Goal: Task Accomplishment & Management: Manage account settings

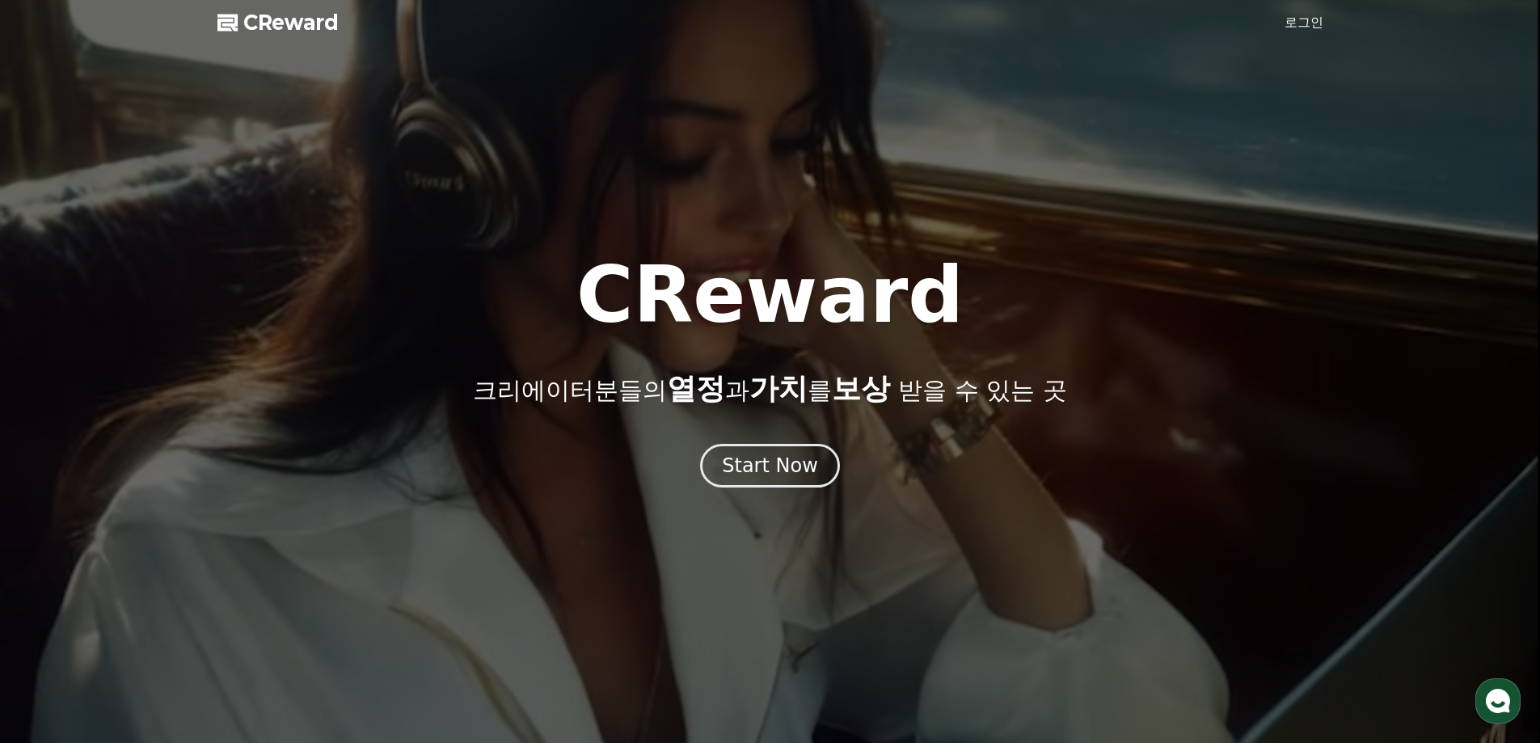
click at [1294, 24] on link "로그인" at bounding box center [1303, 22] width 39 height 19
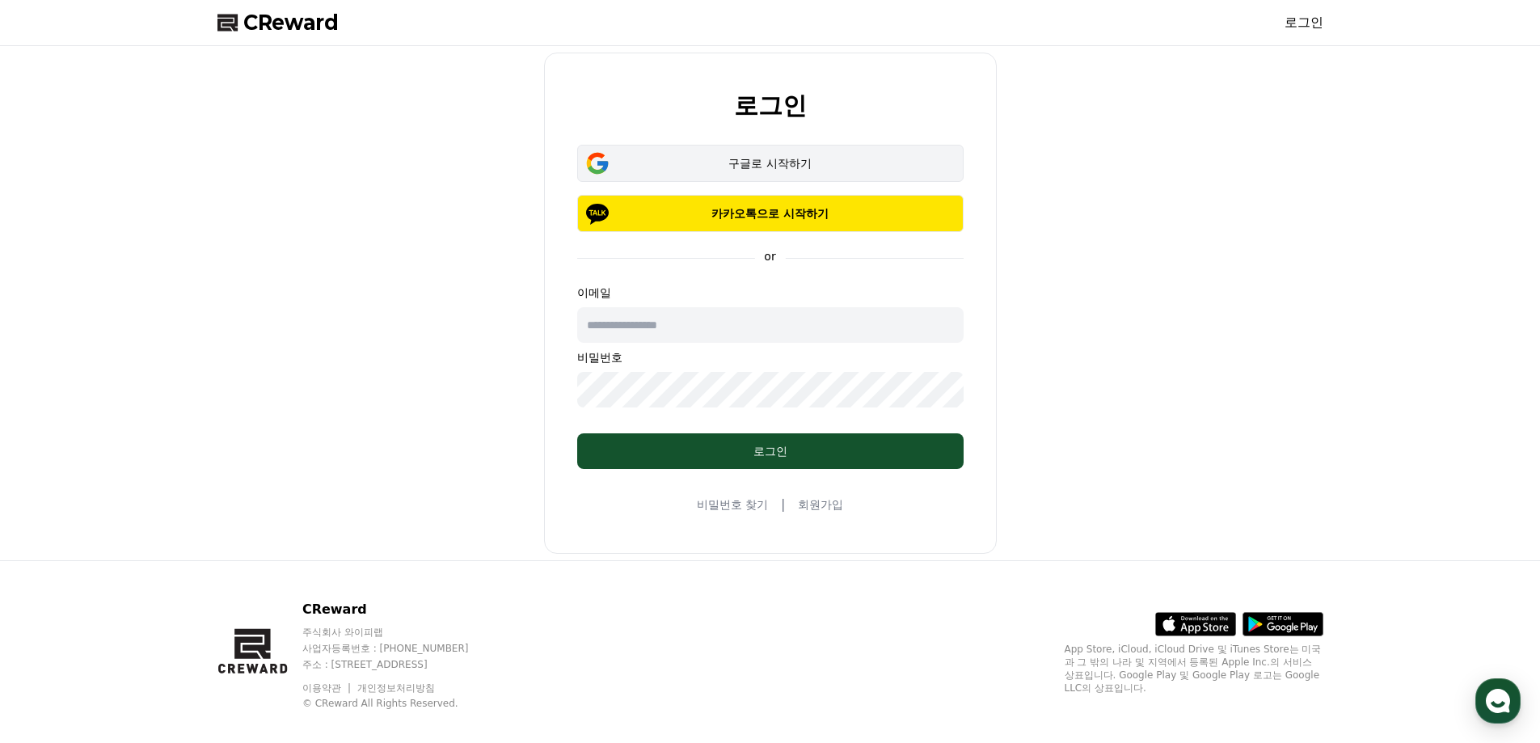
click at [802, 164] on div "구글로 시작하기" at bounding box center [770, 163] width 339 height 16
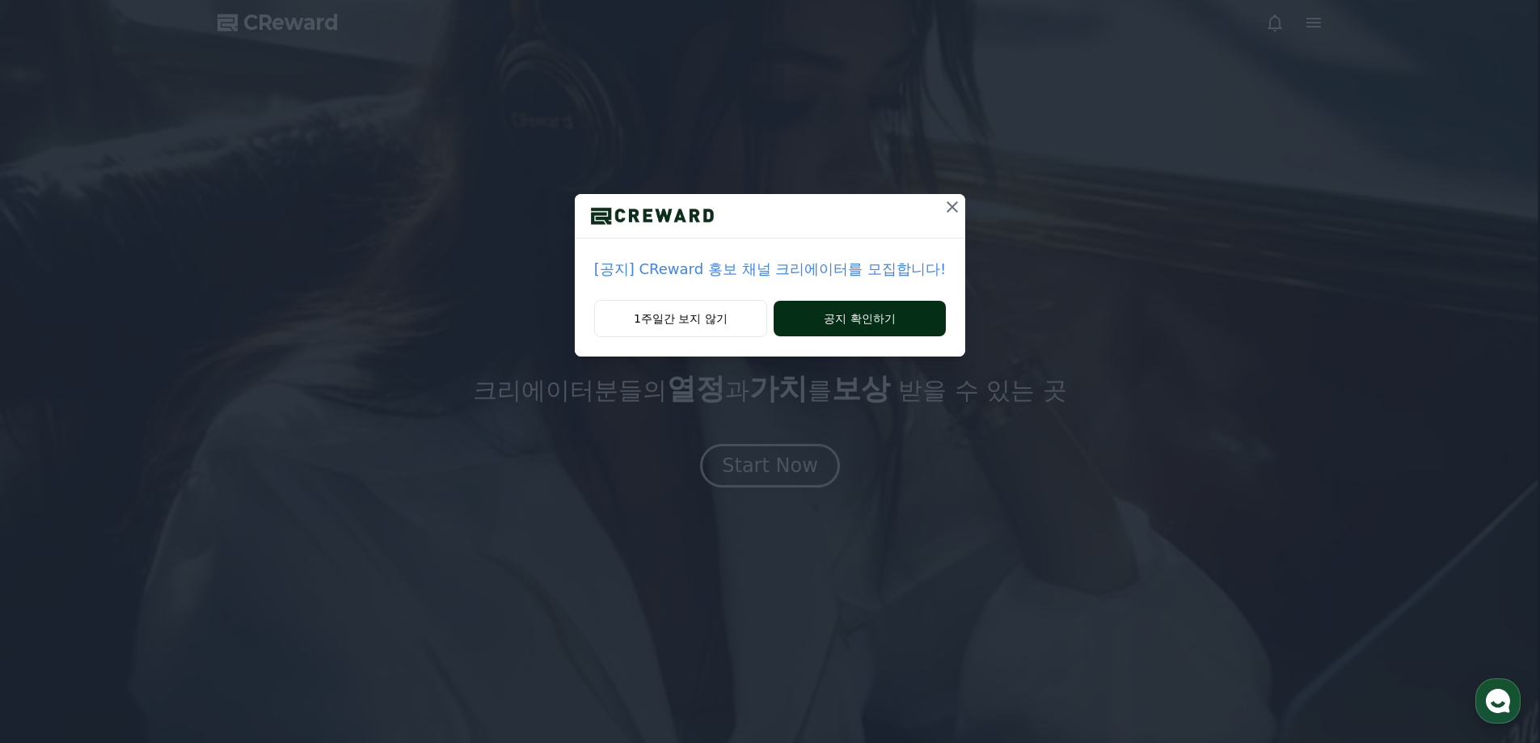
click at [814, 319] on button "공지 확인하기" at bounding box center [860, 319] width 172 height 36
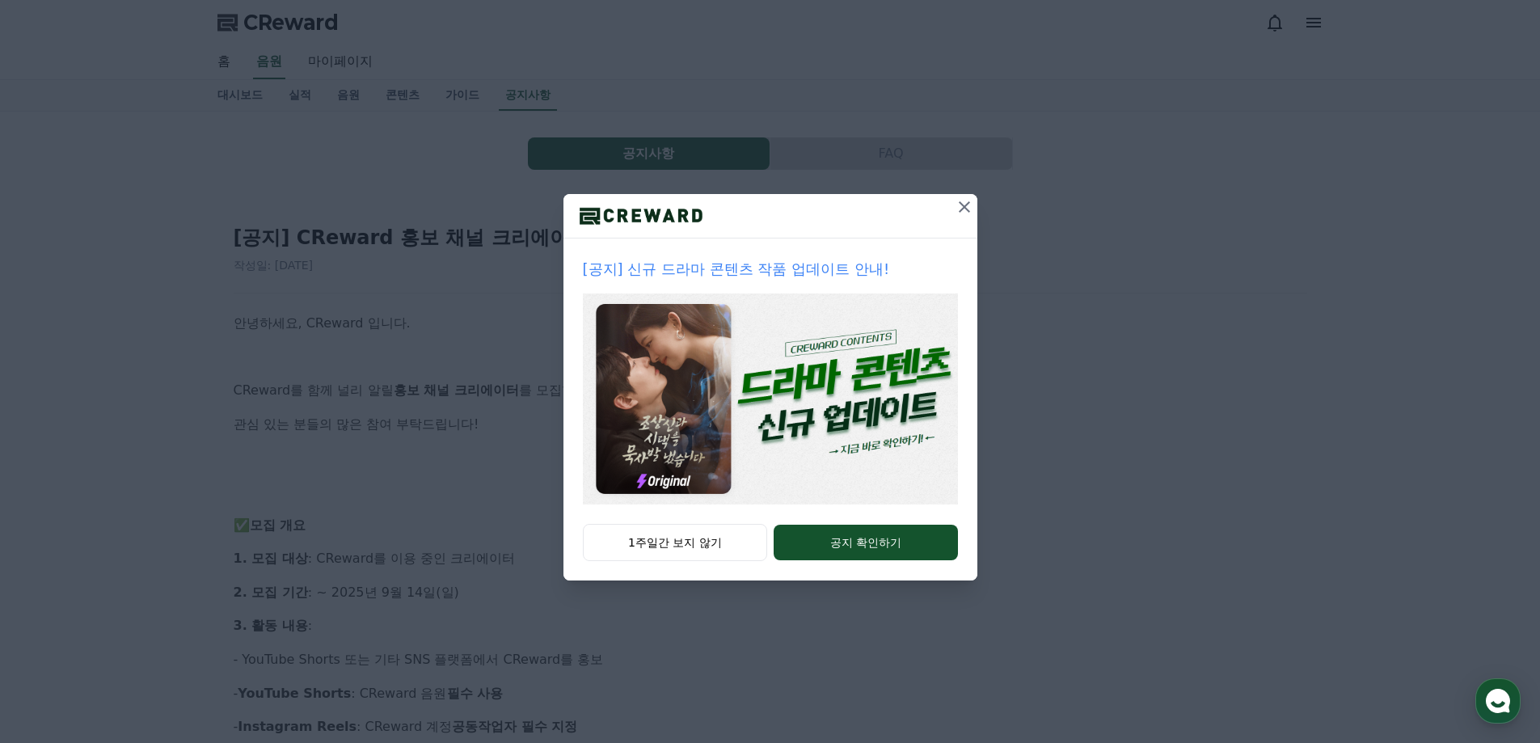
click at [970, 204] on icon at bounding box center [964, 206] width 19 height 19
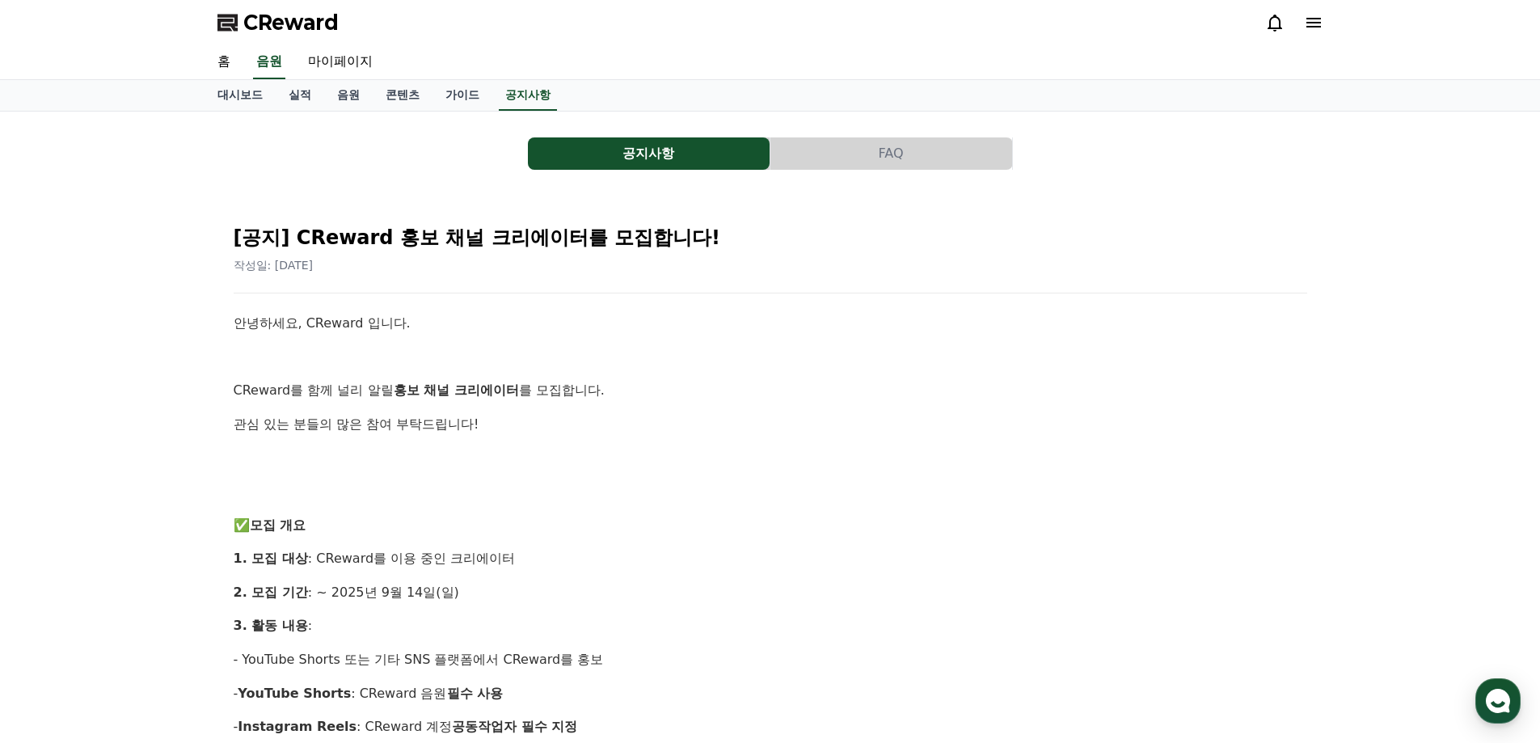
click at [1272, 19] on icon at bounding box center [1274, 22] width 19 height 19
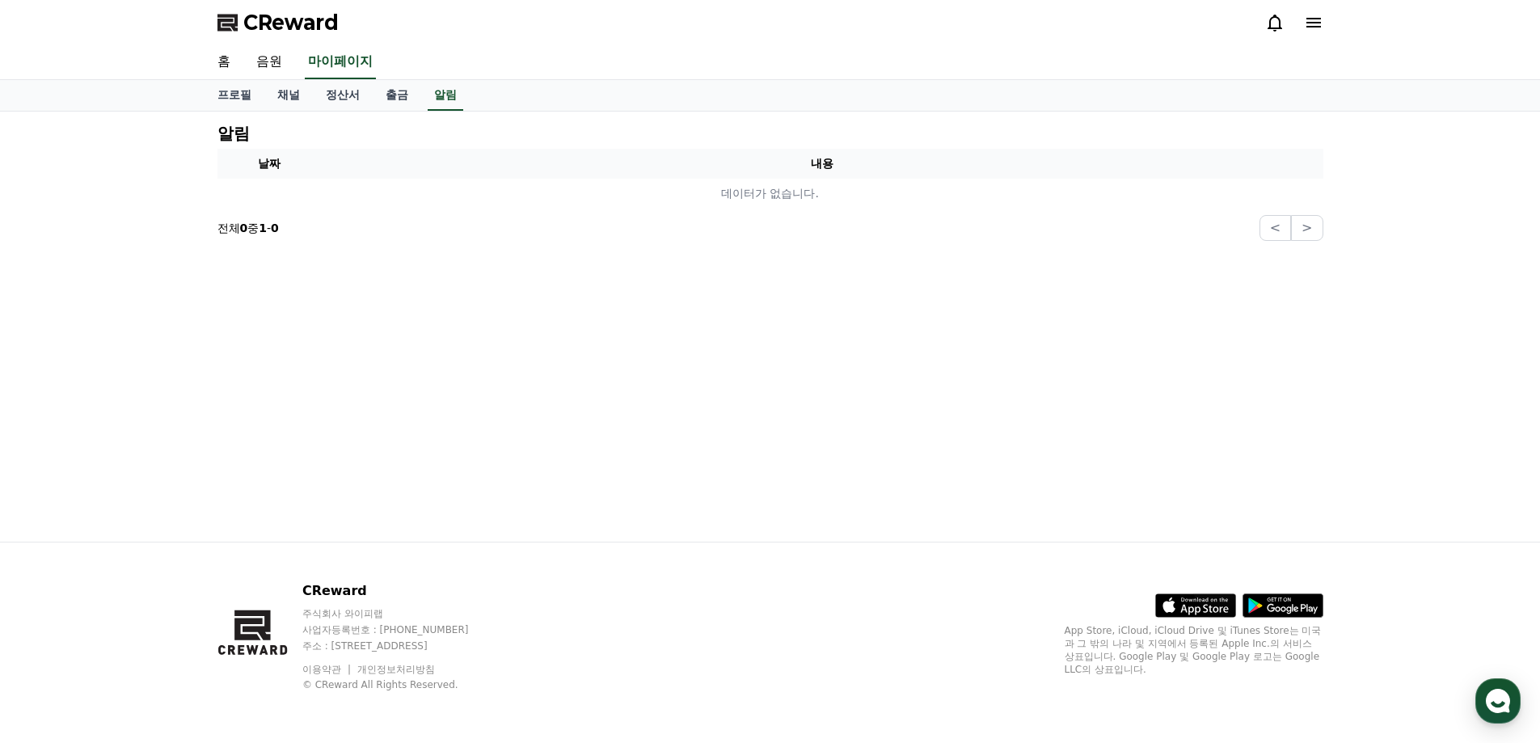
click at [1316, 19] on icon at bounding box center [1313, 23] width 15 height 10
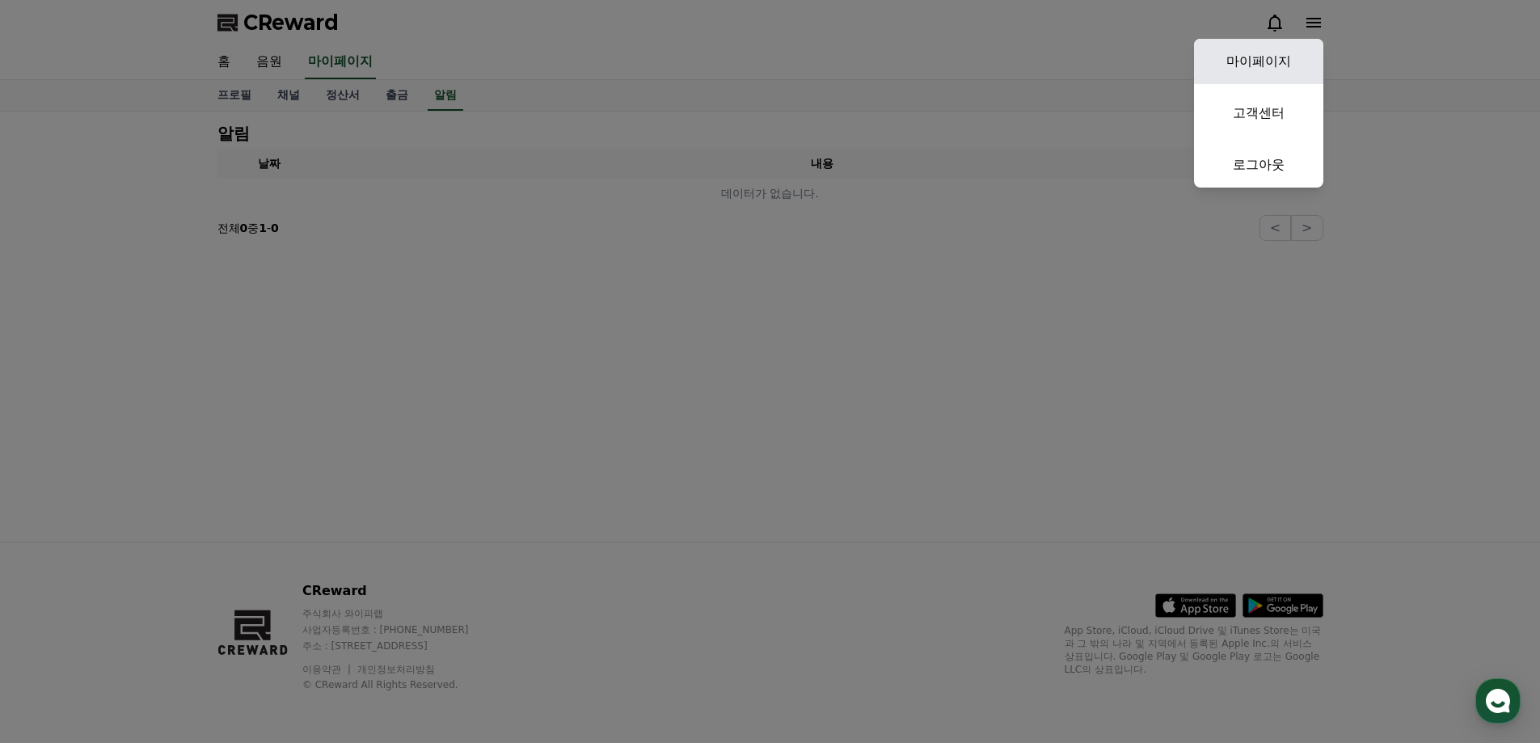
click at [1277, 61] on link "마이페이지" at bounding box center [1258, 61] width 129 height 45
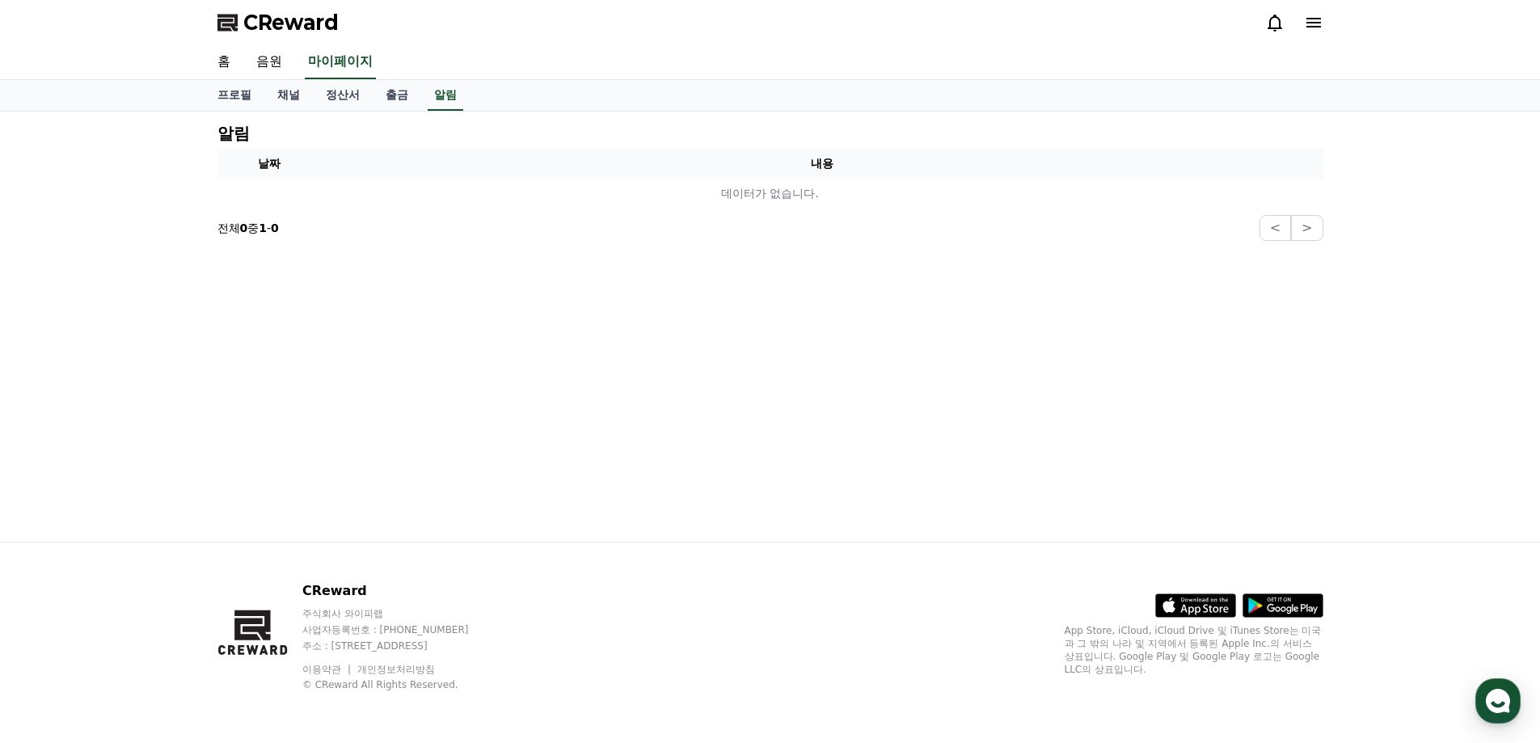
select select "**********"
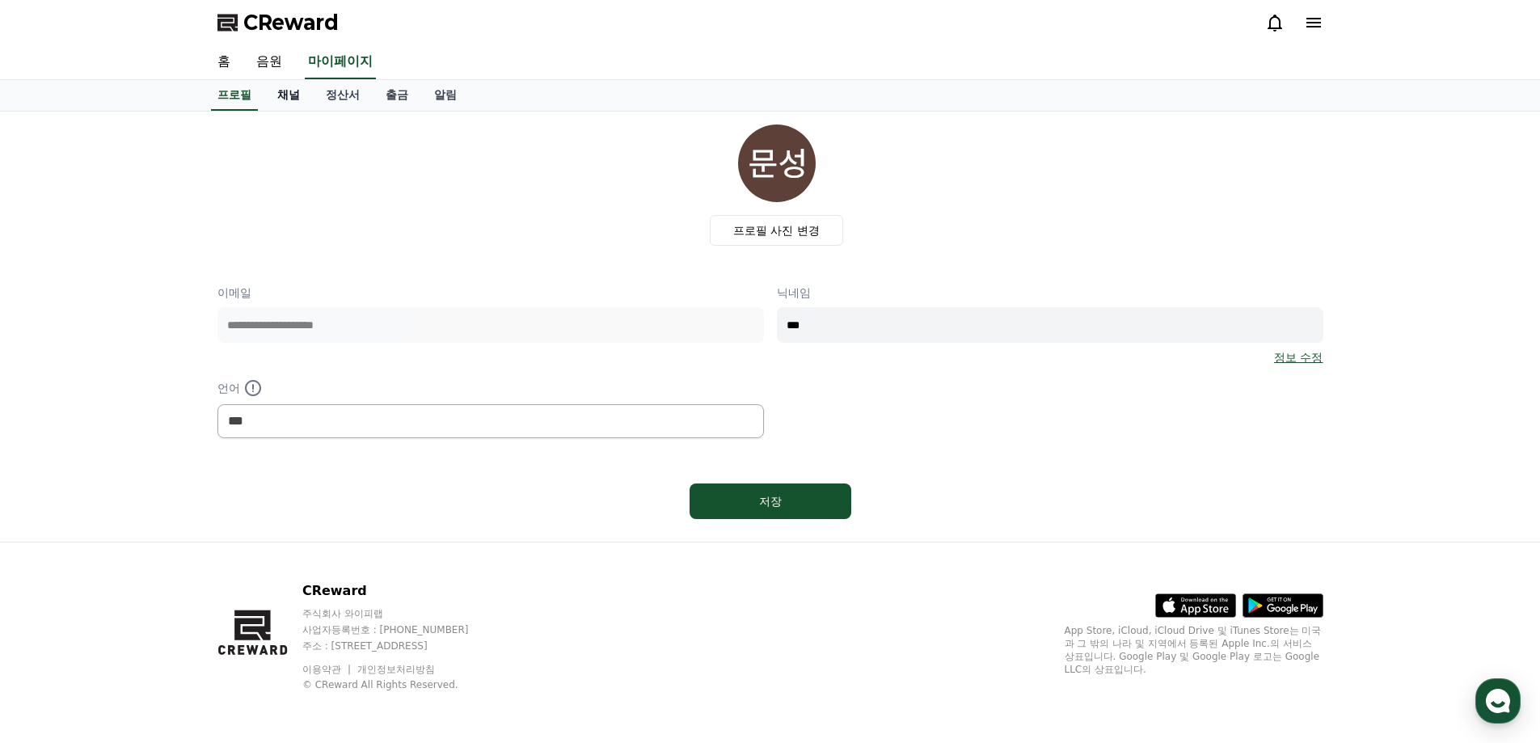
click at [292, 95] on link "채널" at bounding box center [288, 95] width 48 height 31
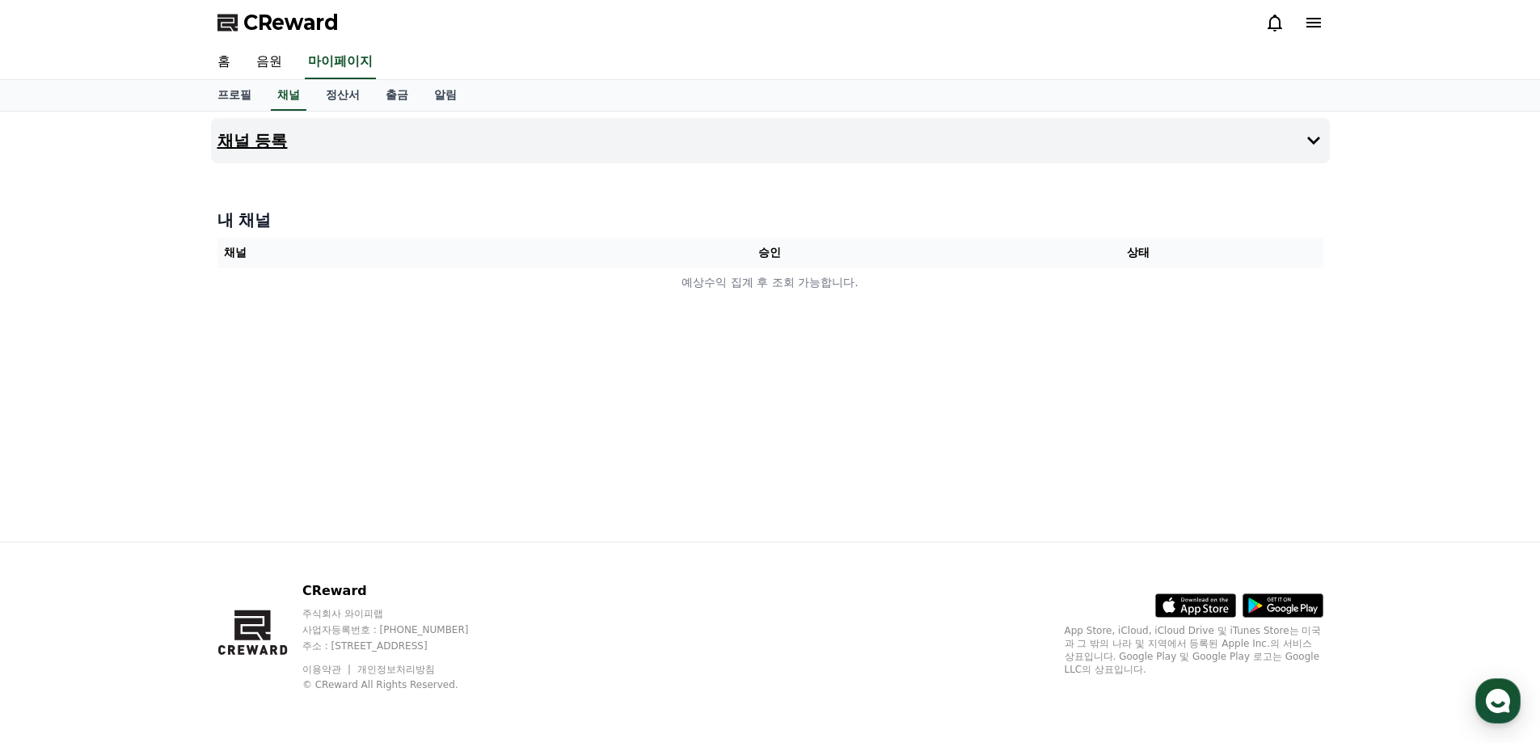
click at [259, 142] on h4 "채널 등록" at bounding box center [252, 141] width 70 height 18
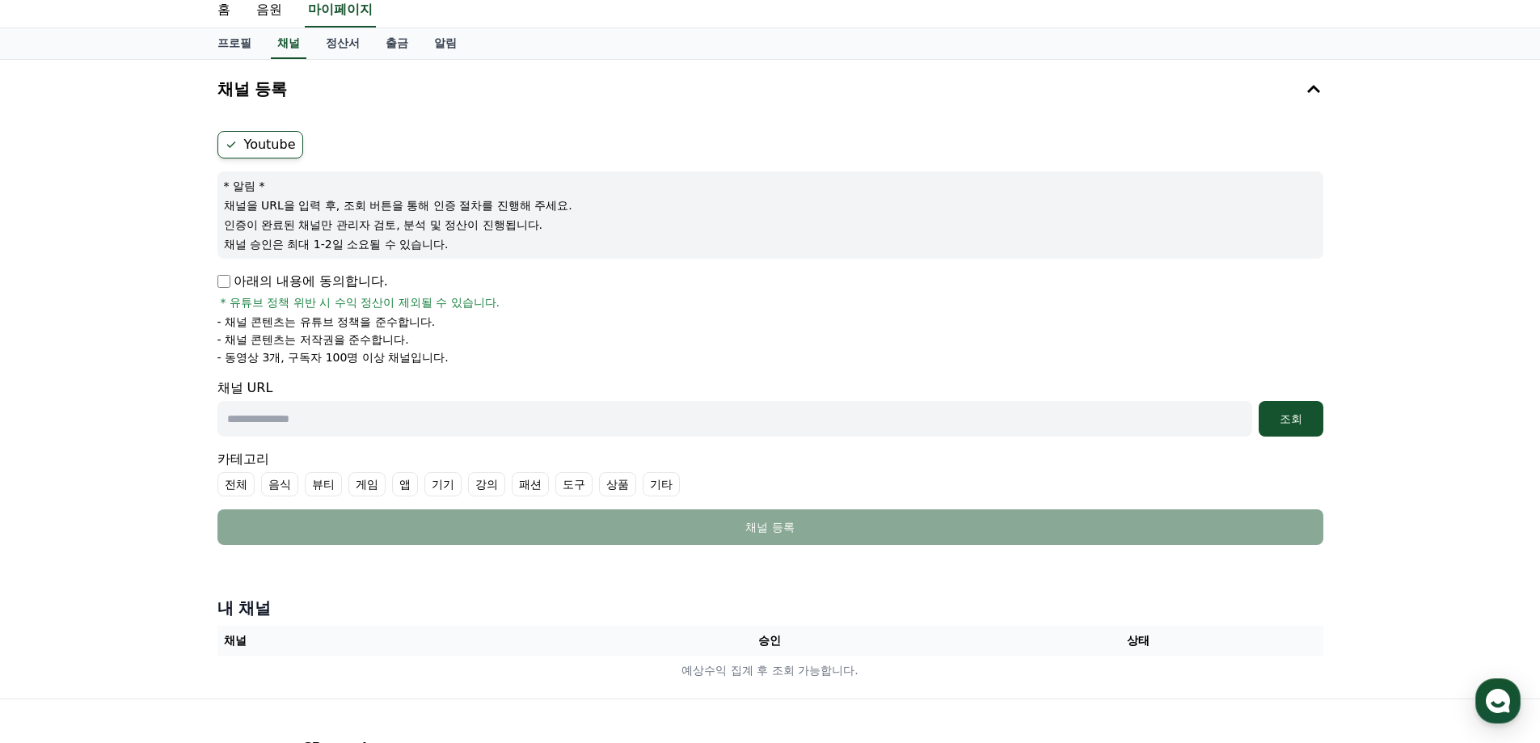
scroll to position [81, 0]
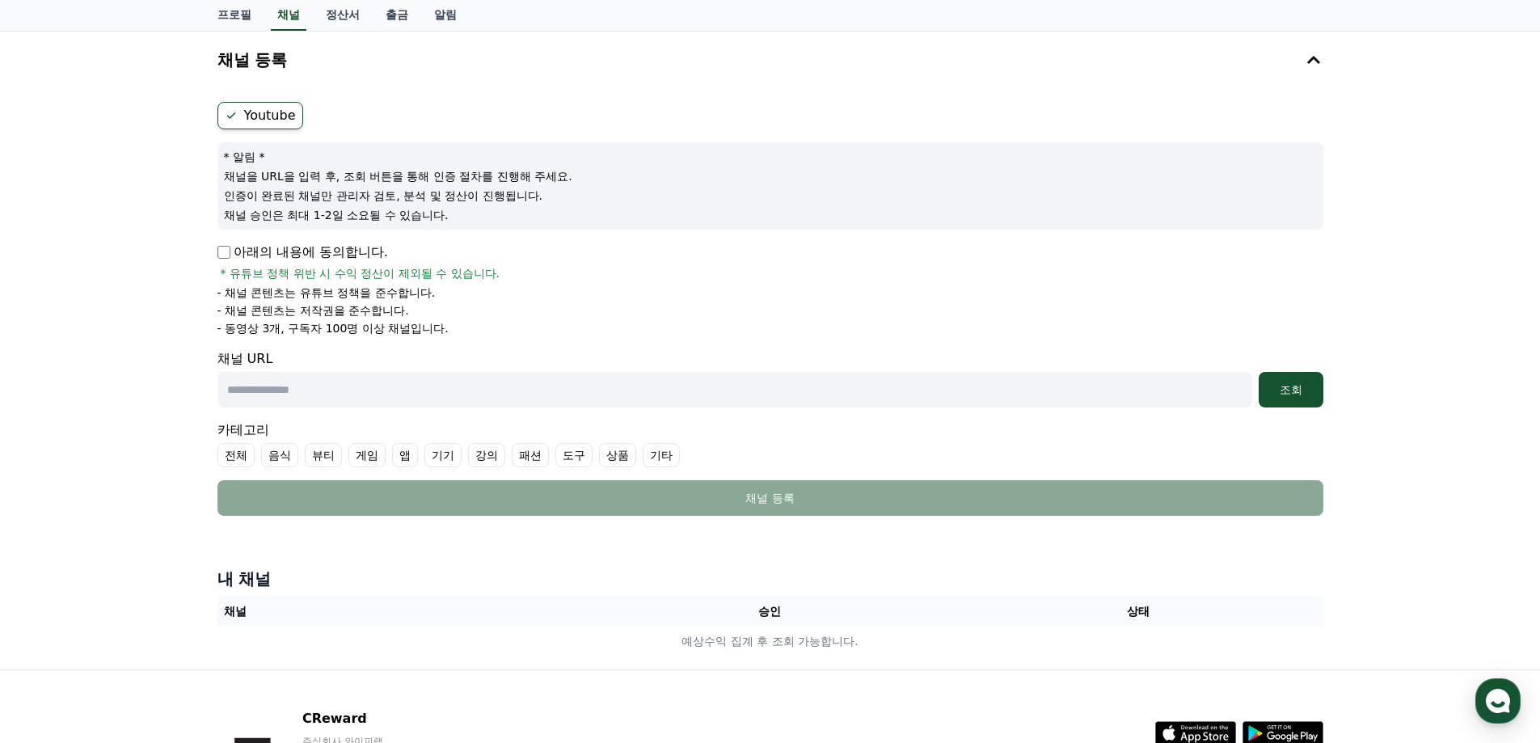
drag, startPoint x: 388, startPoint y: 379, endPoint x: 379, endPoint y: 386, distance: 11.0
click at [384, 383] on input "text" at bounding box center [734, 390] width 1035 height 36
paste input "**********"
type input "**********"
click at [1281, 385] on div "조회" at bounding box center [1291, 390] width 52 height 16
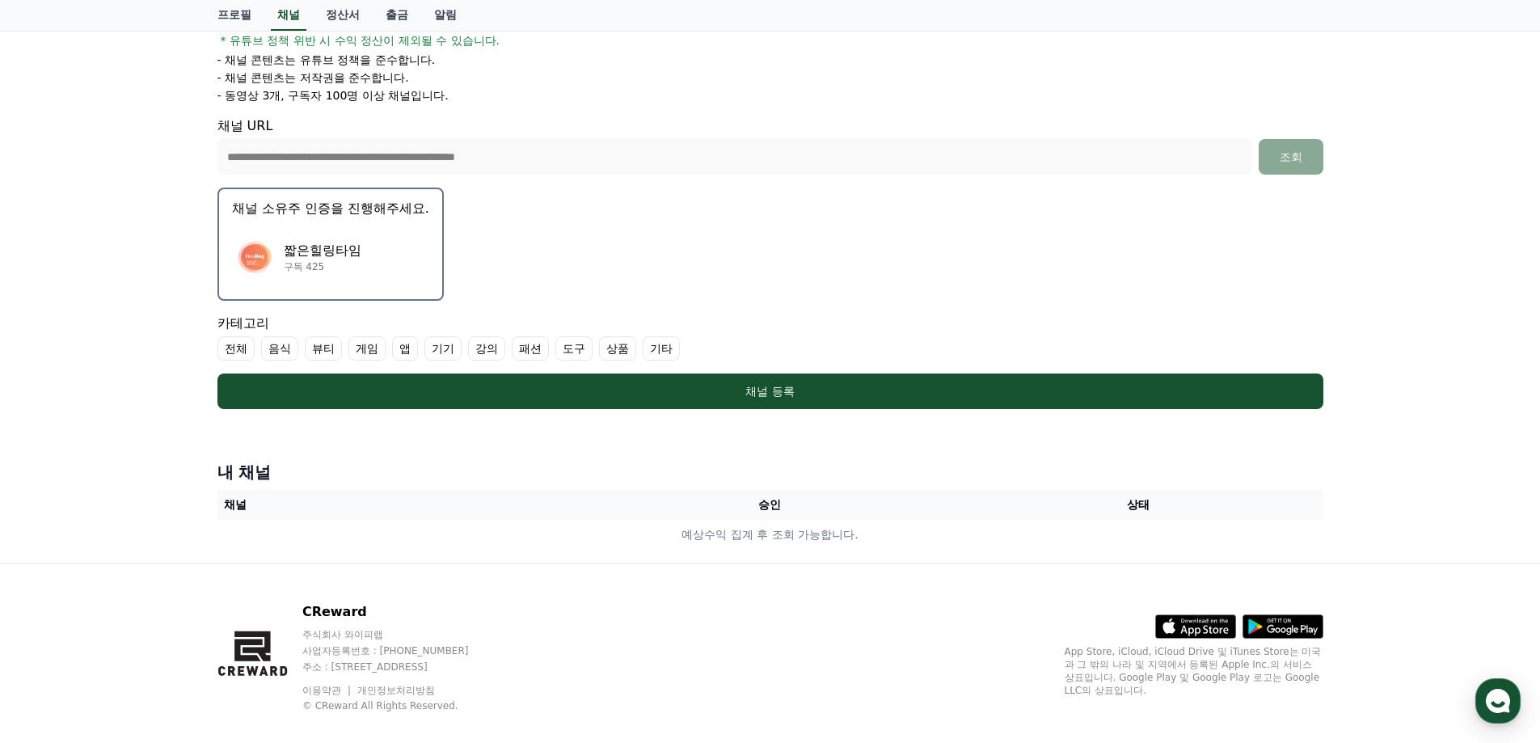
scroll to position [323, 0]
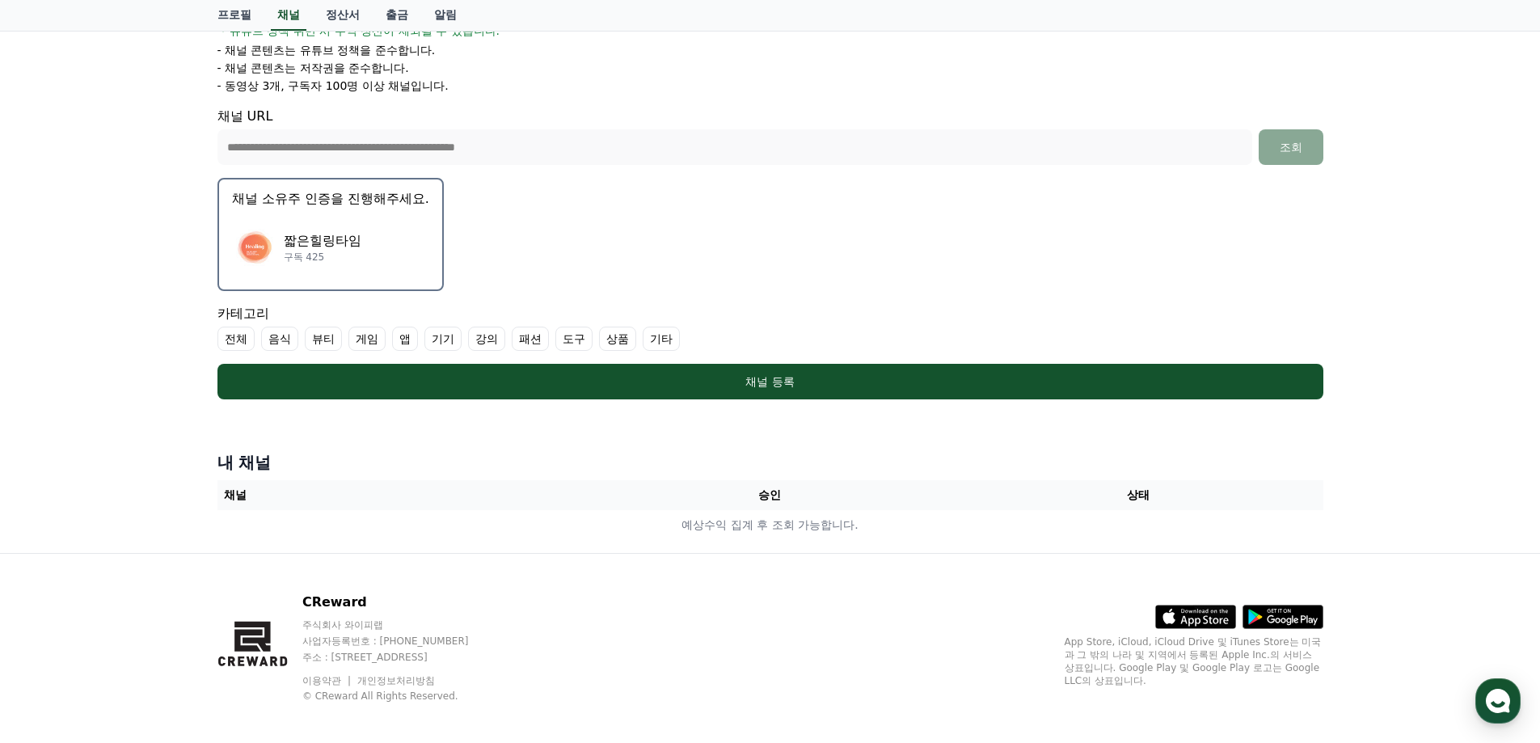
click at [667, 340] on label "기타" at bounding box center [661, 339] width 37 height 24
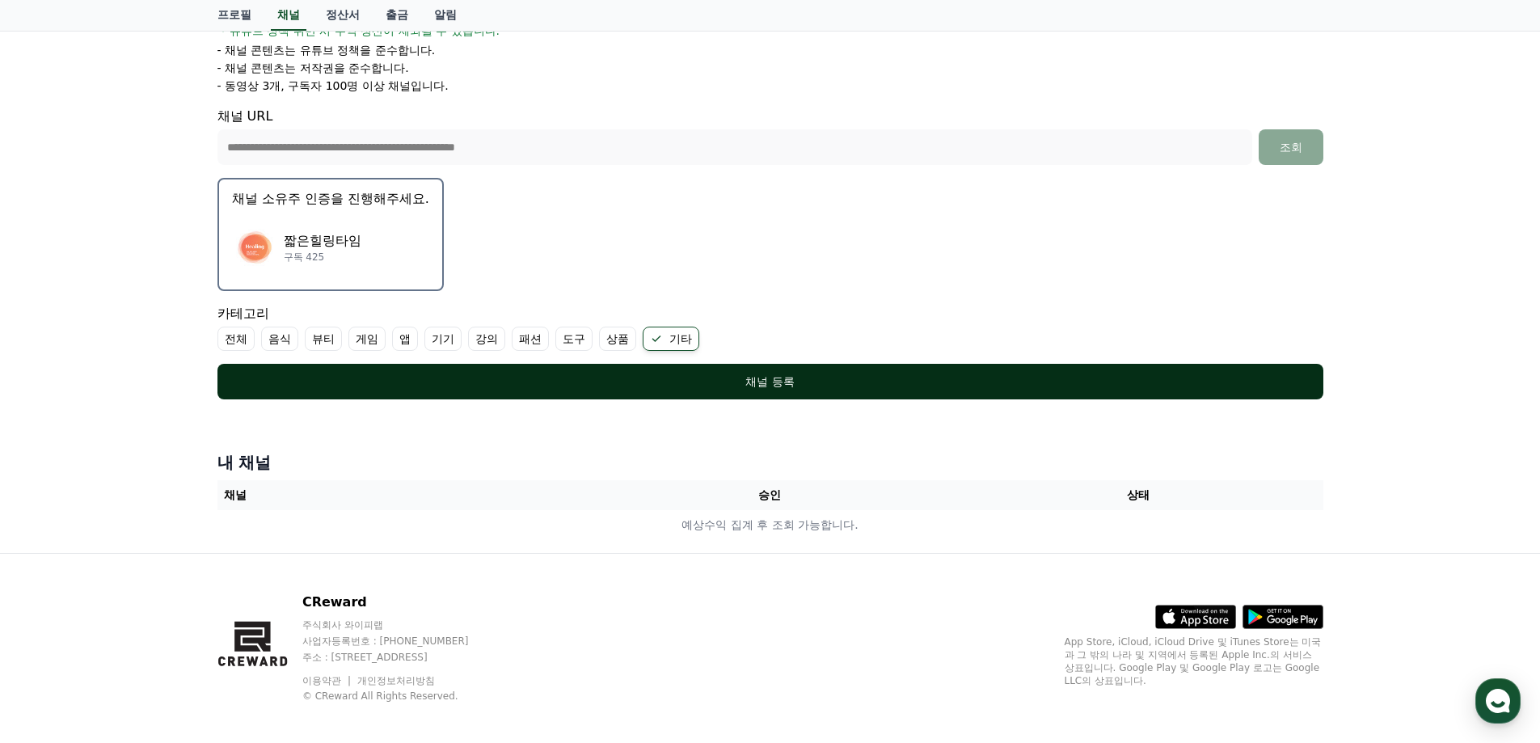
click at [716, 389] on div "채널 등록" at bounding box center [770, 381] width 1041 height 16
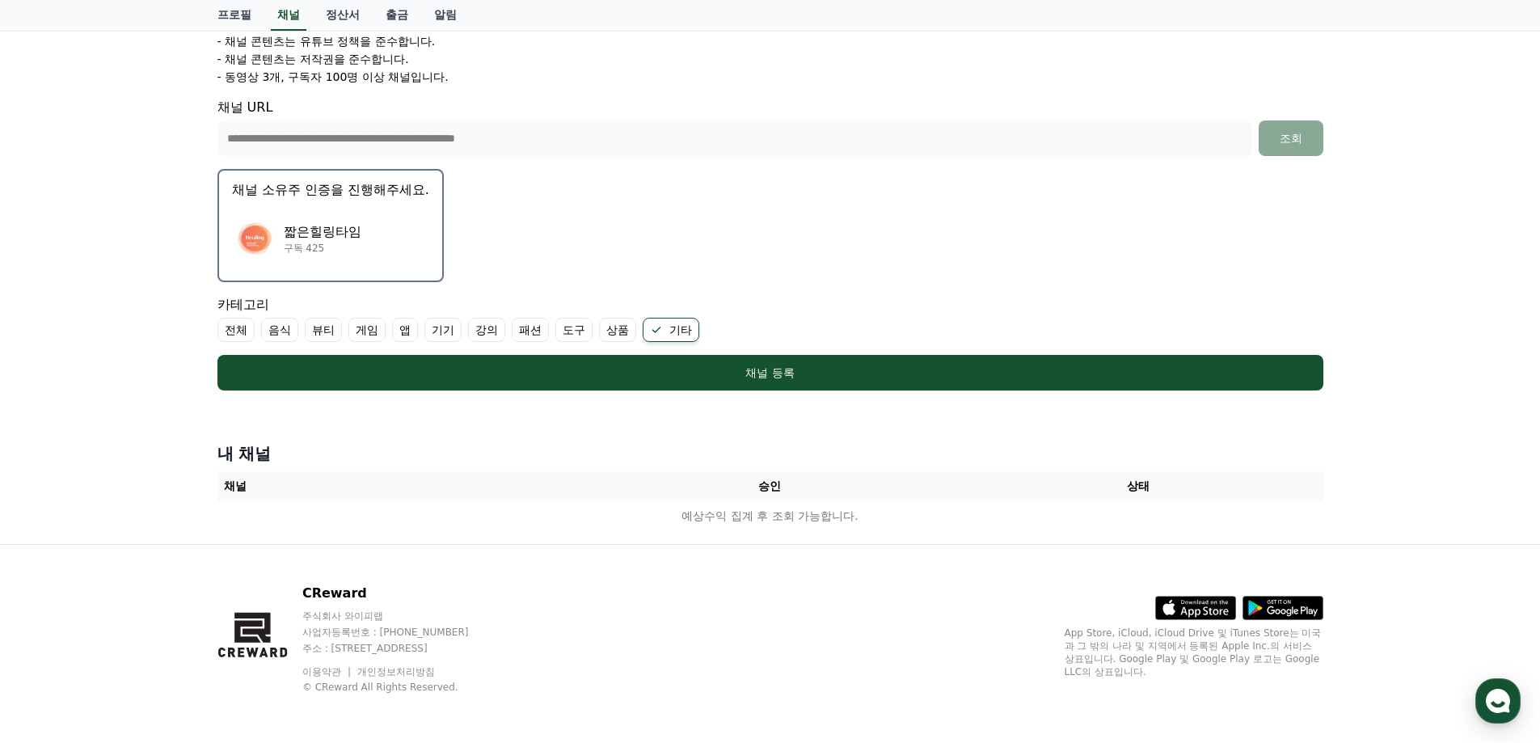
scroll to position [335, 0]
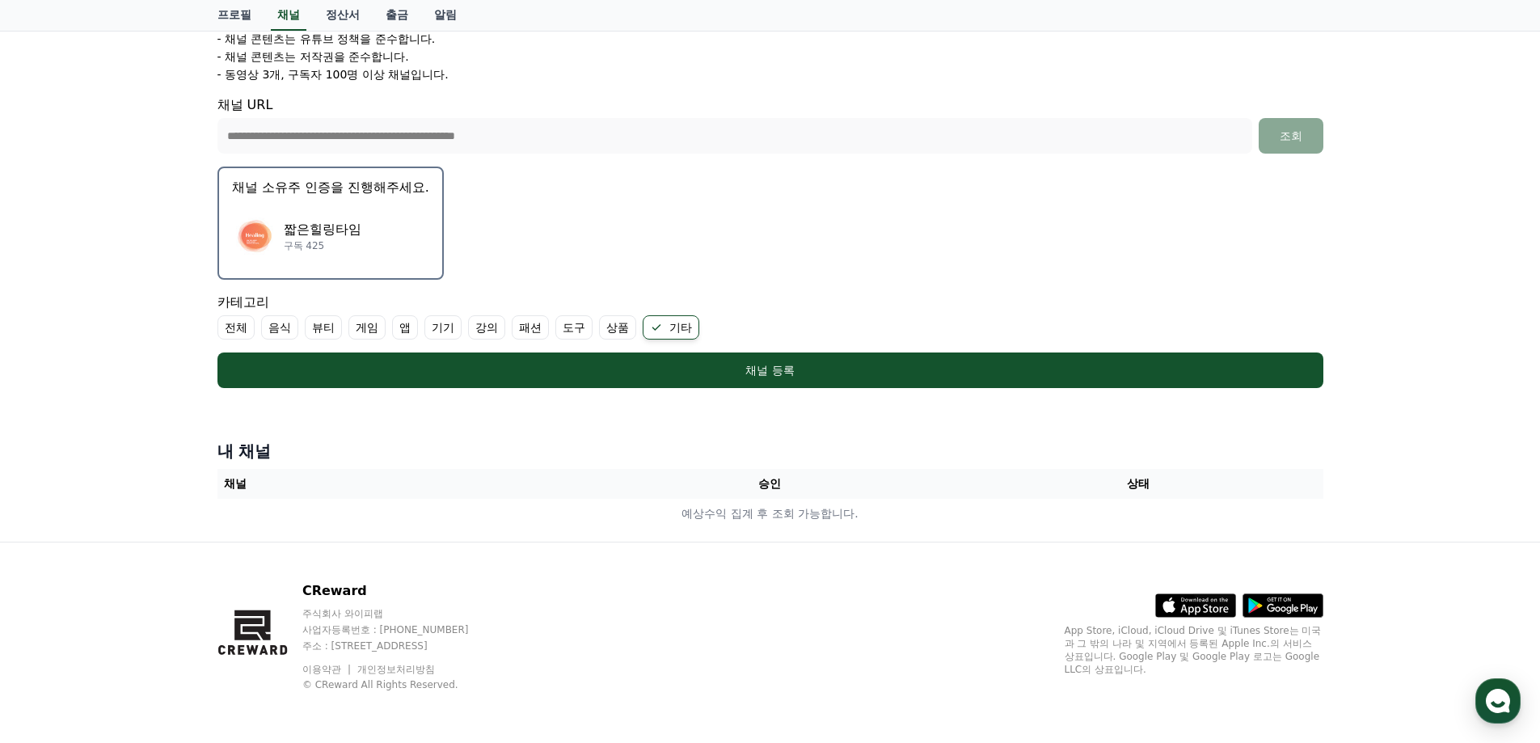
click at [770, 481] on th "승인" at bounding box center [769, 484] width 369 height 30
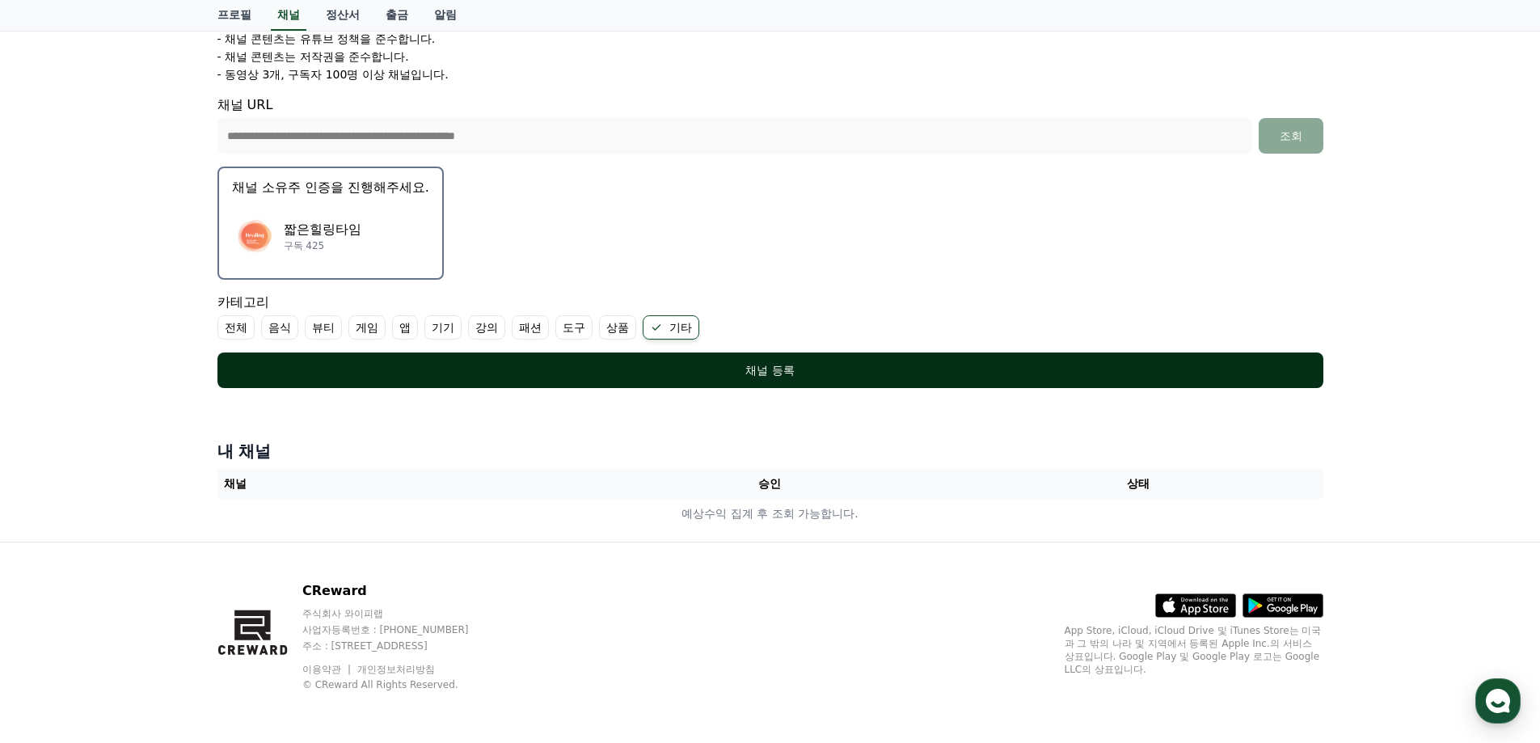
click at [754, 370] on div "채널 등록" at bounding box center [770, 370] width 1041 height 16
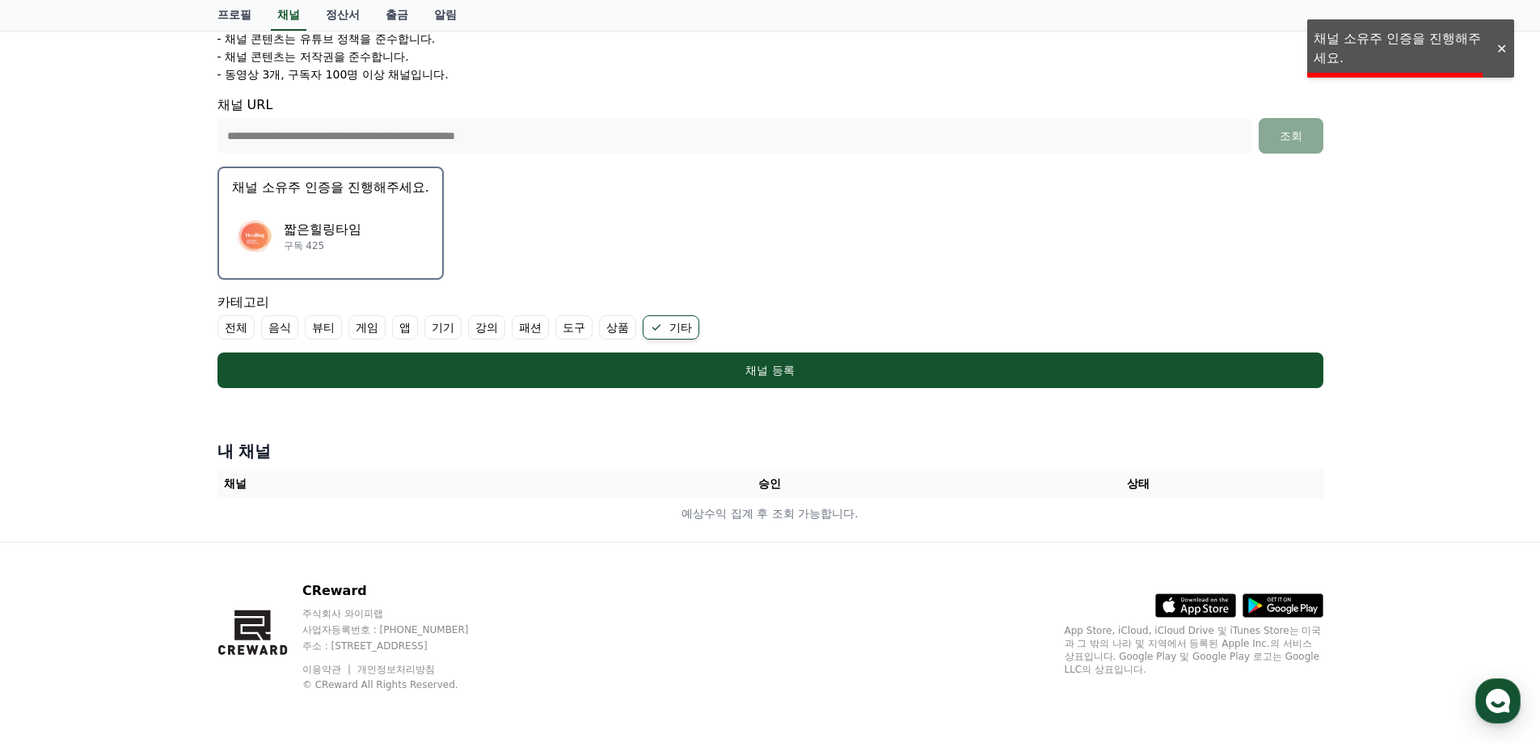
click at [1391, 36] on div "**********" at bounding box center [770, 159] width 1540 height 765
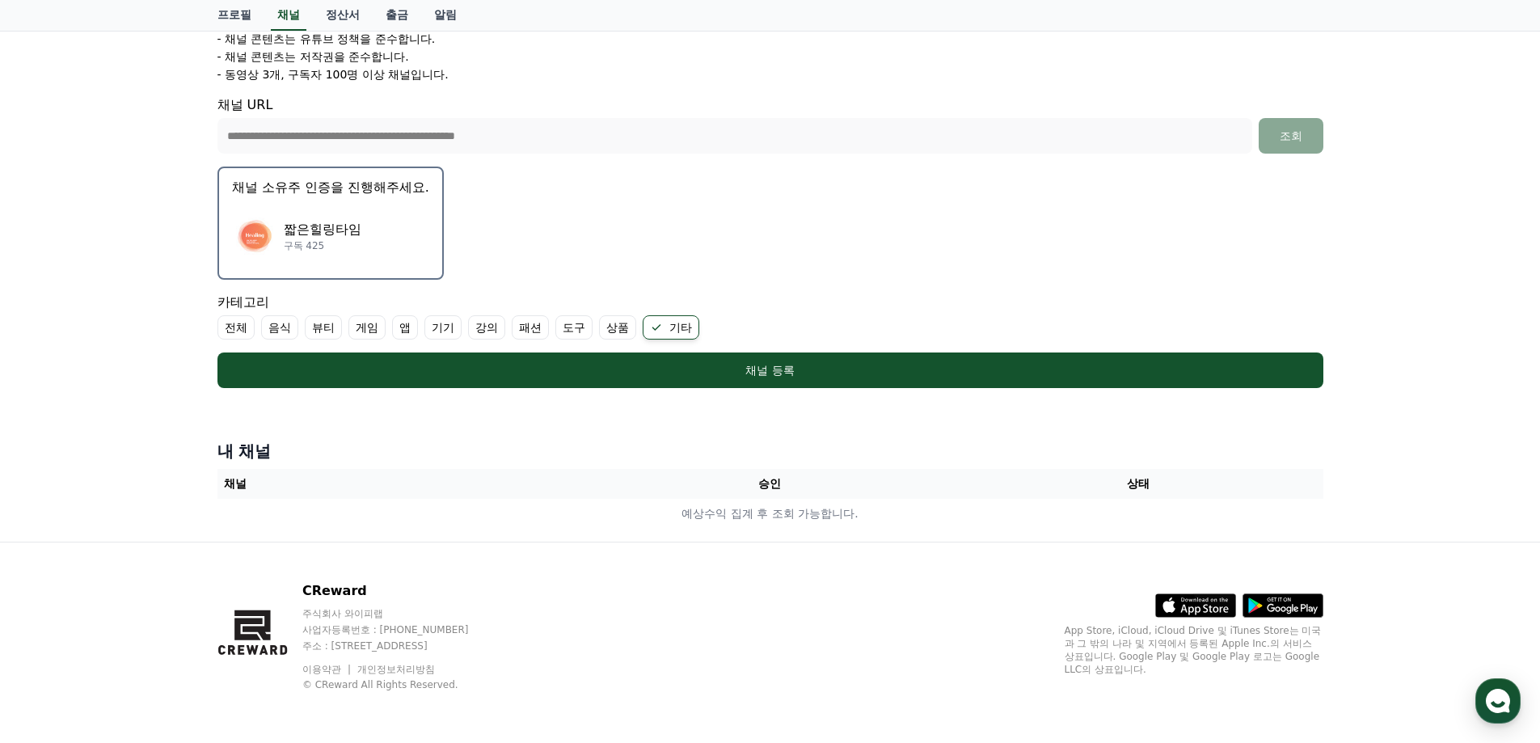
click at [331, 239] on p "구독 425" at bounding box center [323, 245] width 78 height 13
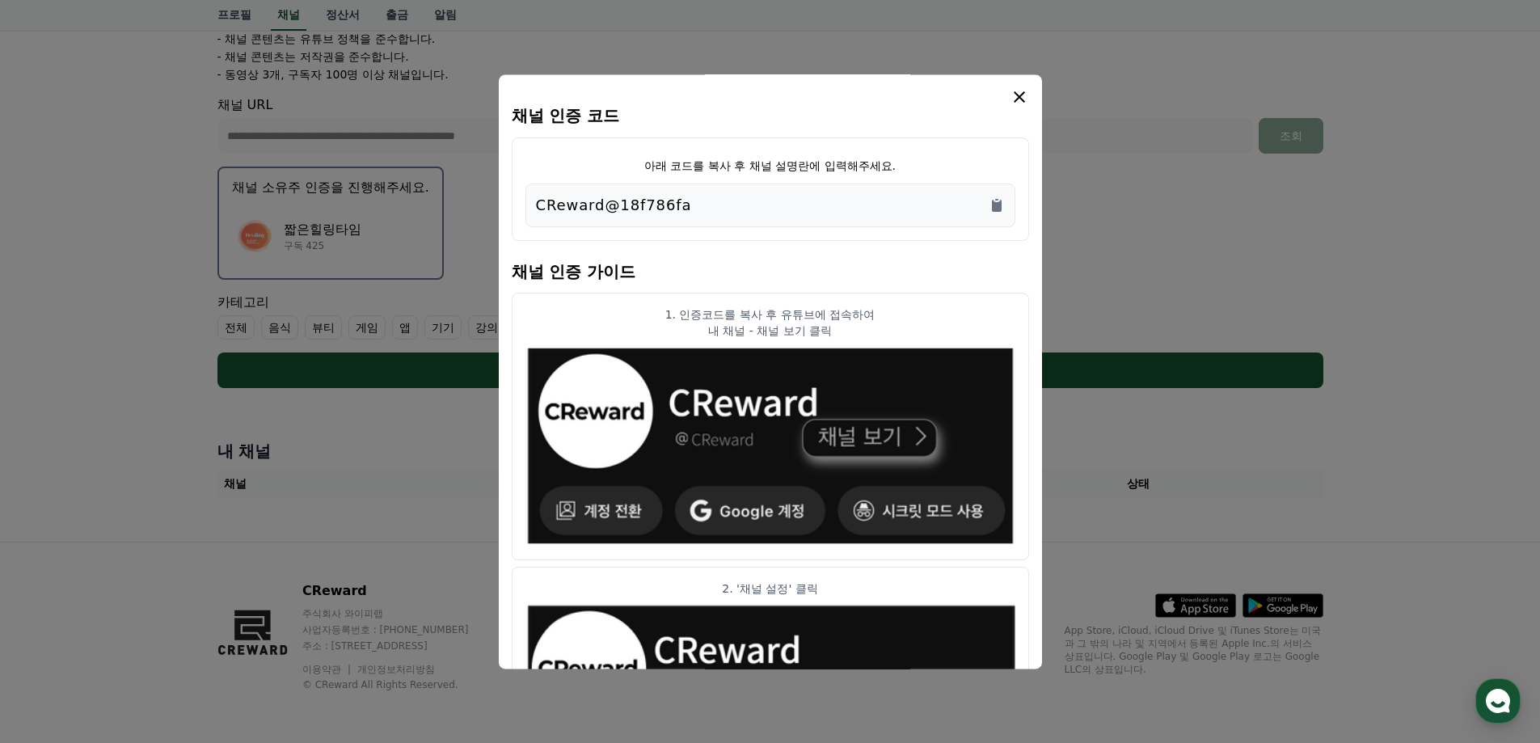
click at [704, 209] on div "CReward@18f786fa" at bounding box center [770, 205] width 469 height 23
click at [1000, 200] on icon "Copy to clipboard" at bounding box center [997, 206] width 10 height 12
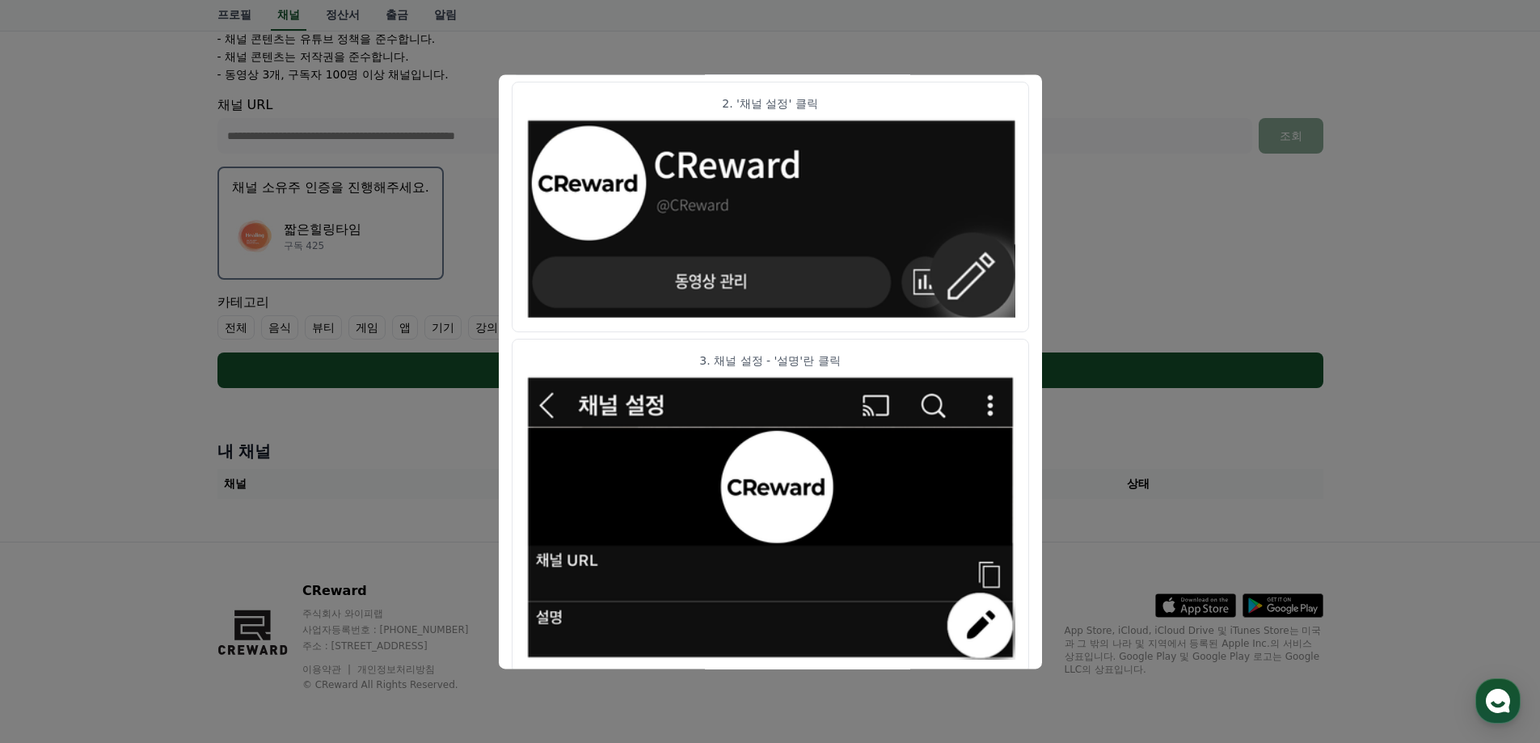
scroll to position [801, 0]
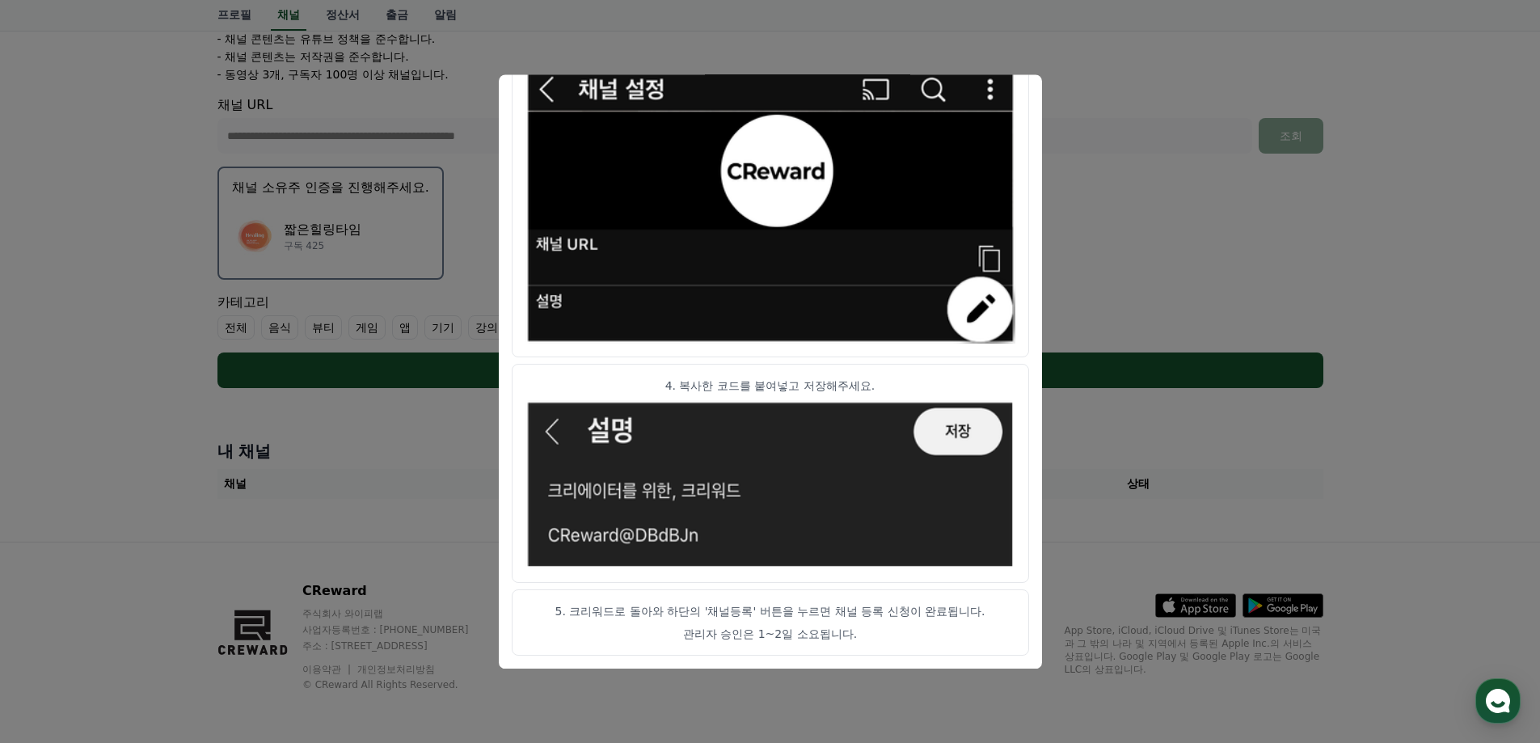
click at [841, 222] on img "modal" at bounding box center [770, 201] width 490 height 285
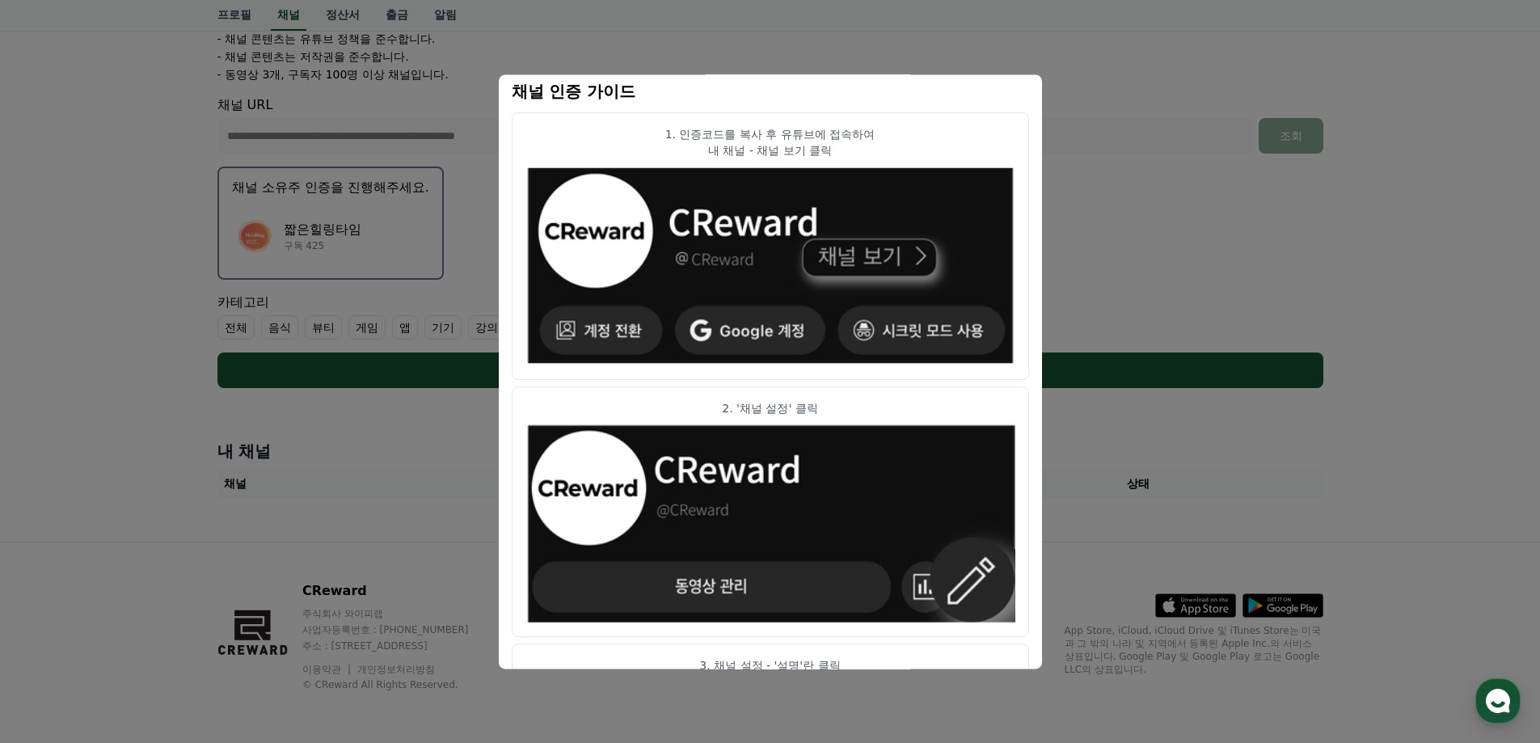
scroll to position [0, 0]
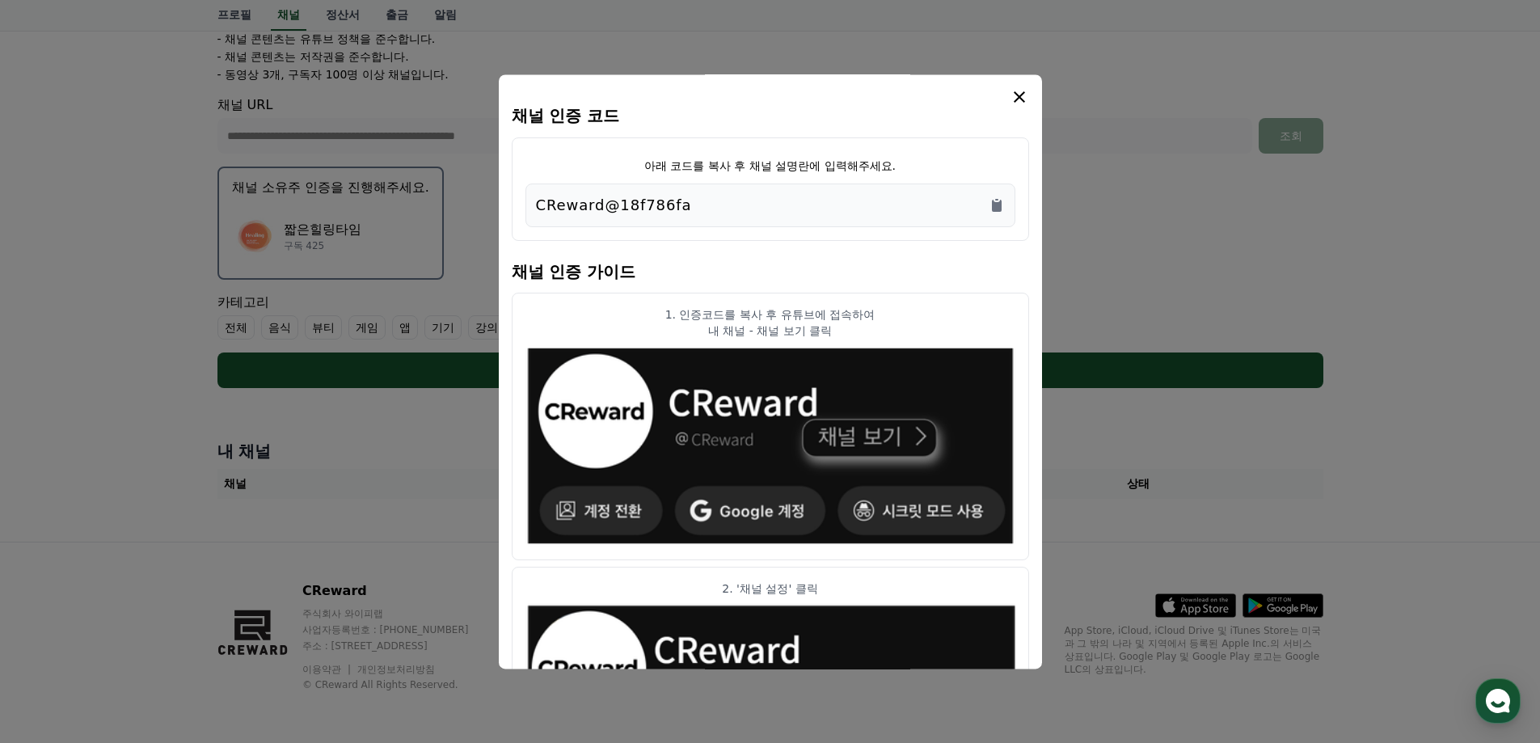
click at [1024, 100] on icon "modal" at bounding box center [1019, 96] width 19 height 19
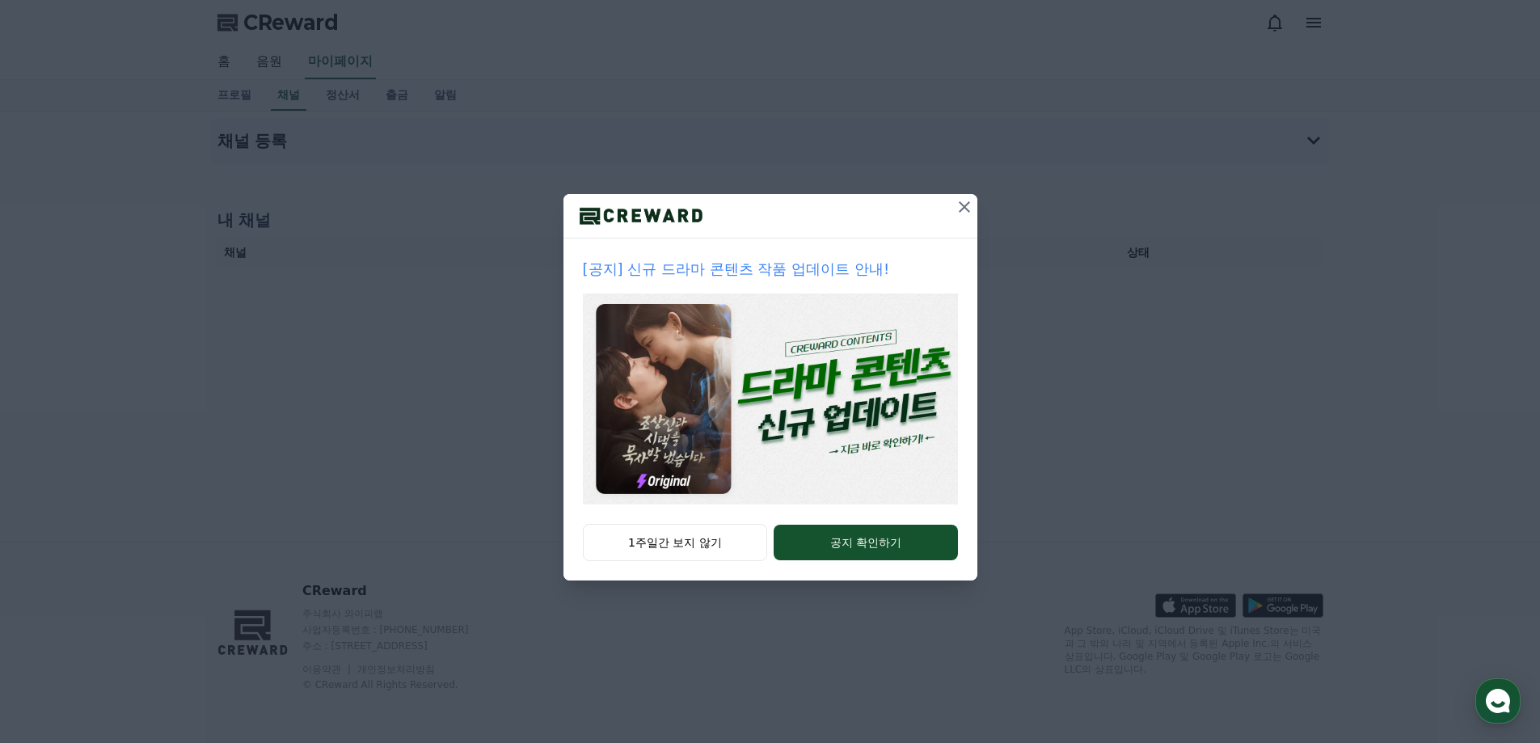
click at [958, 214] on icon at bounding box center [964, 206] width 19 height 19
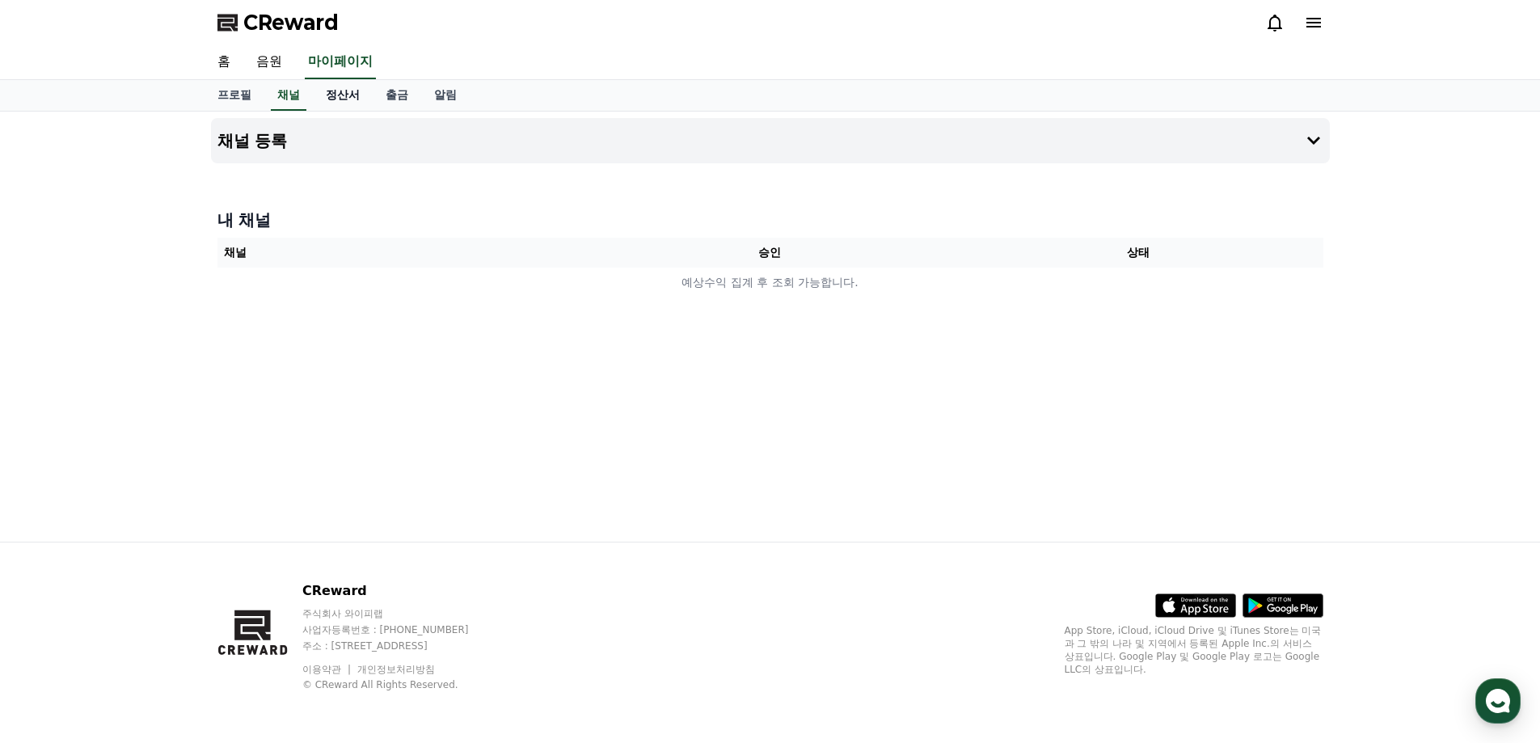
click at [348, 92] on link "정산서" at bounding box center [343, 95] width 60 height 31
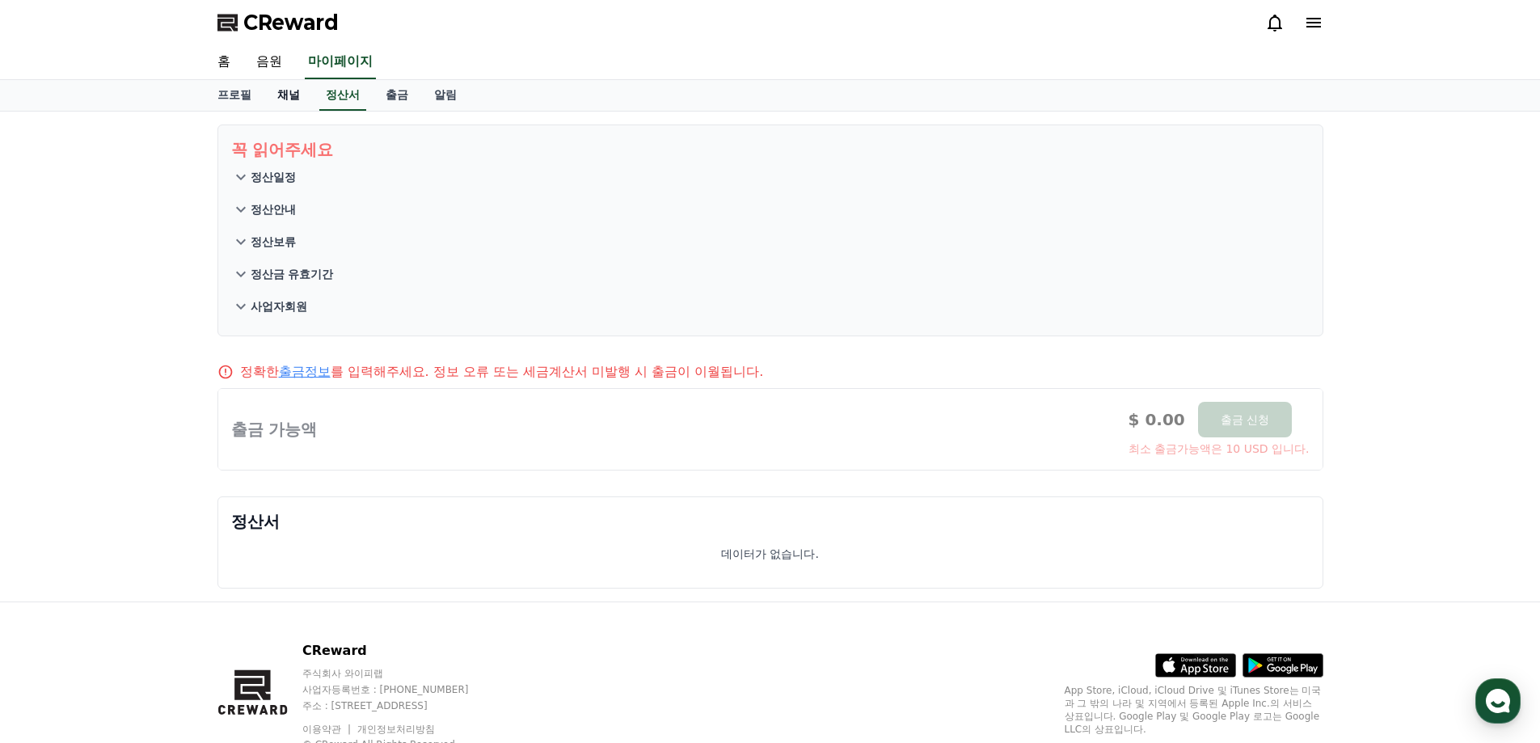
click at [293, 93] on link "채널" at bounding box center [288, 95] width 48 height 31
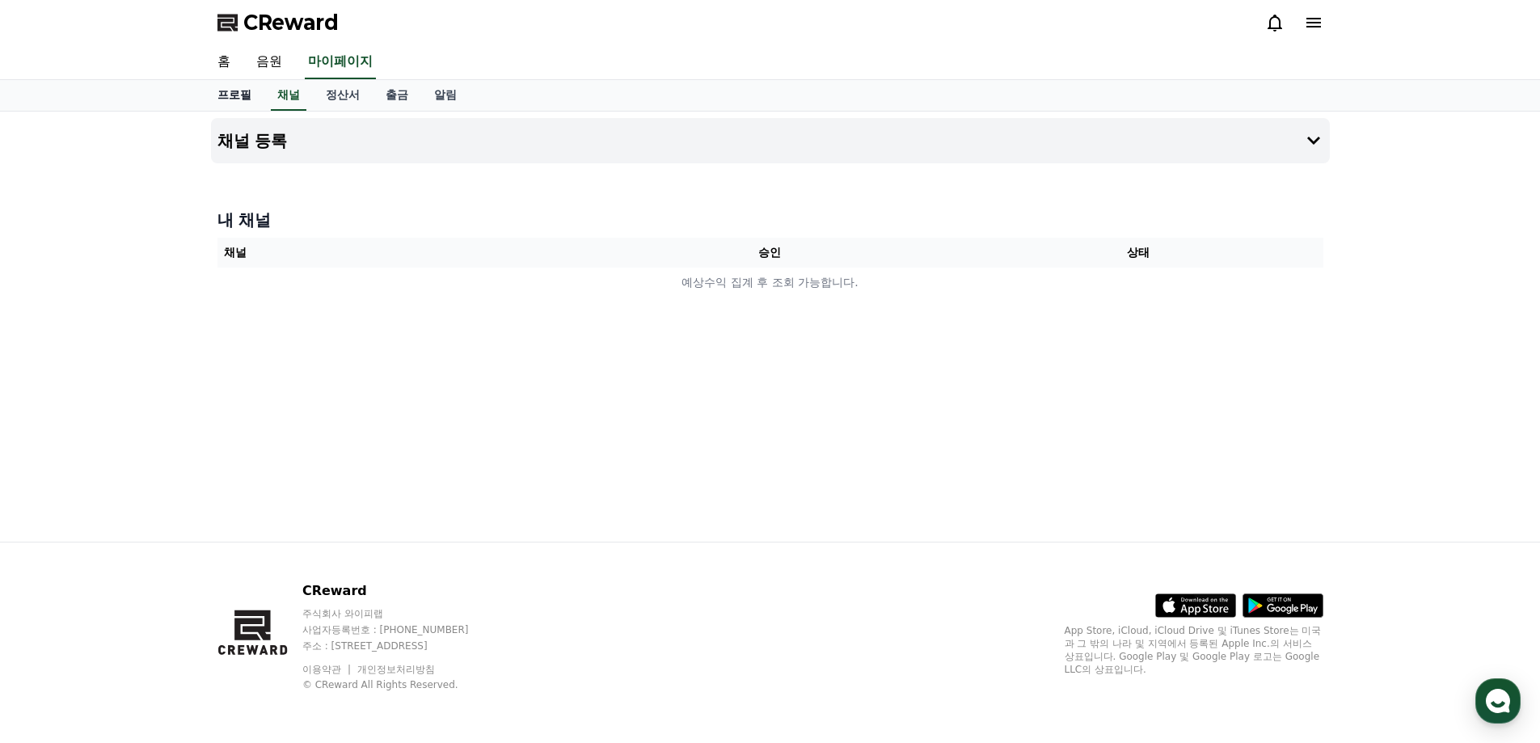
click at [238, 102] on link "프로필" at bounding box center [234, 95] width 60 height 31
select select "**********"
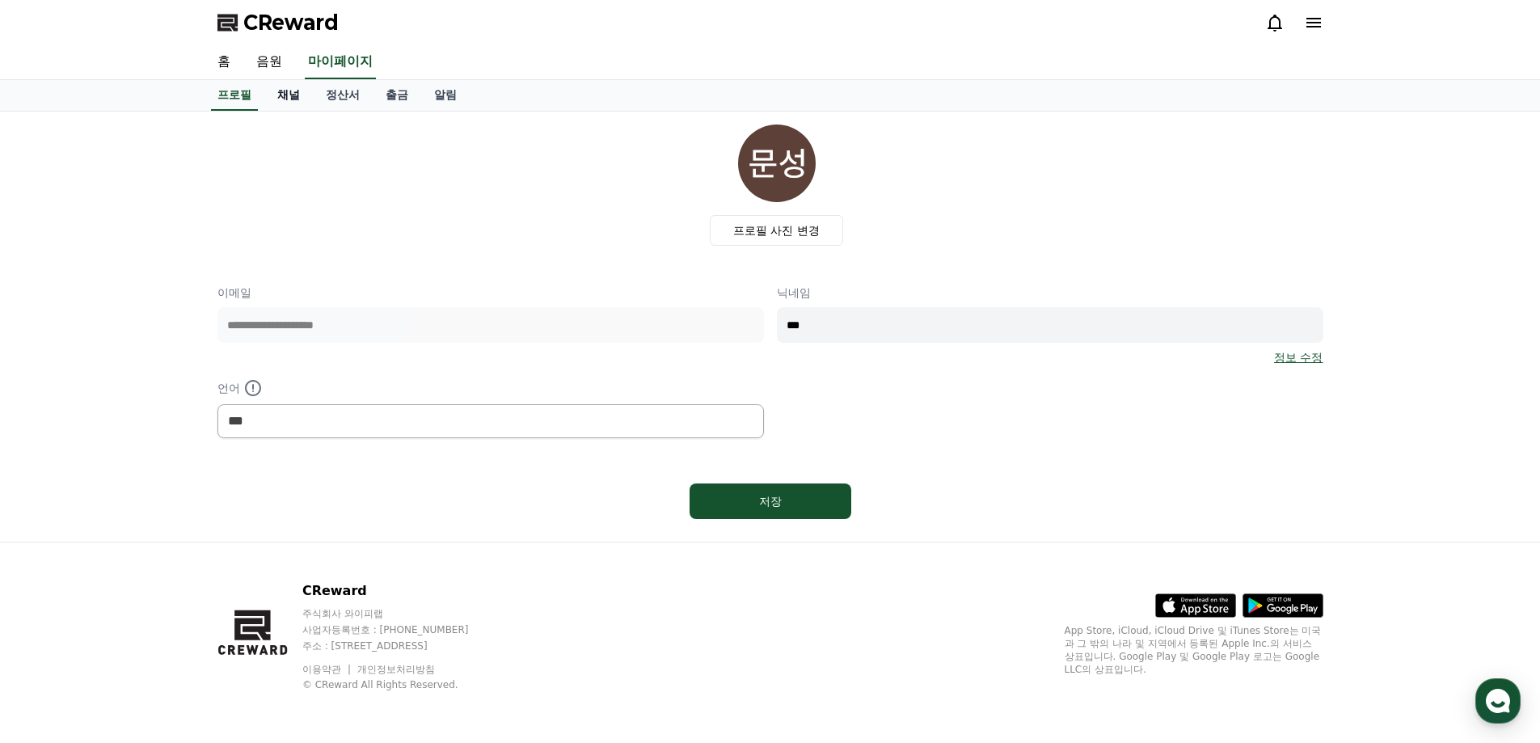
click at [282, 107] on link "채널" at bounding box center [288, 95] width 48 height 31
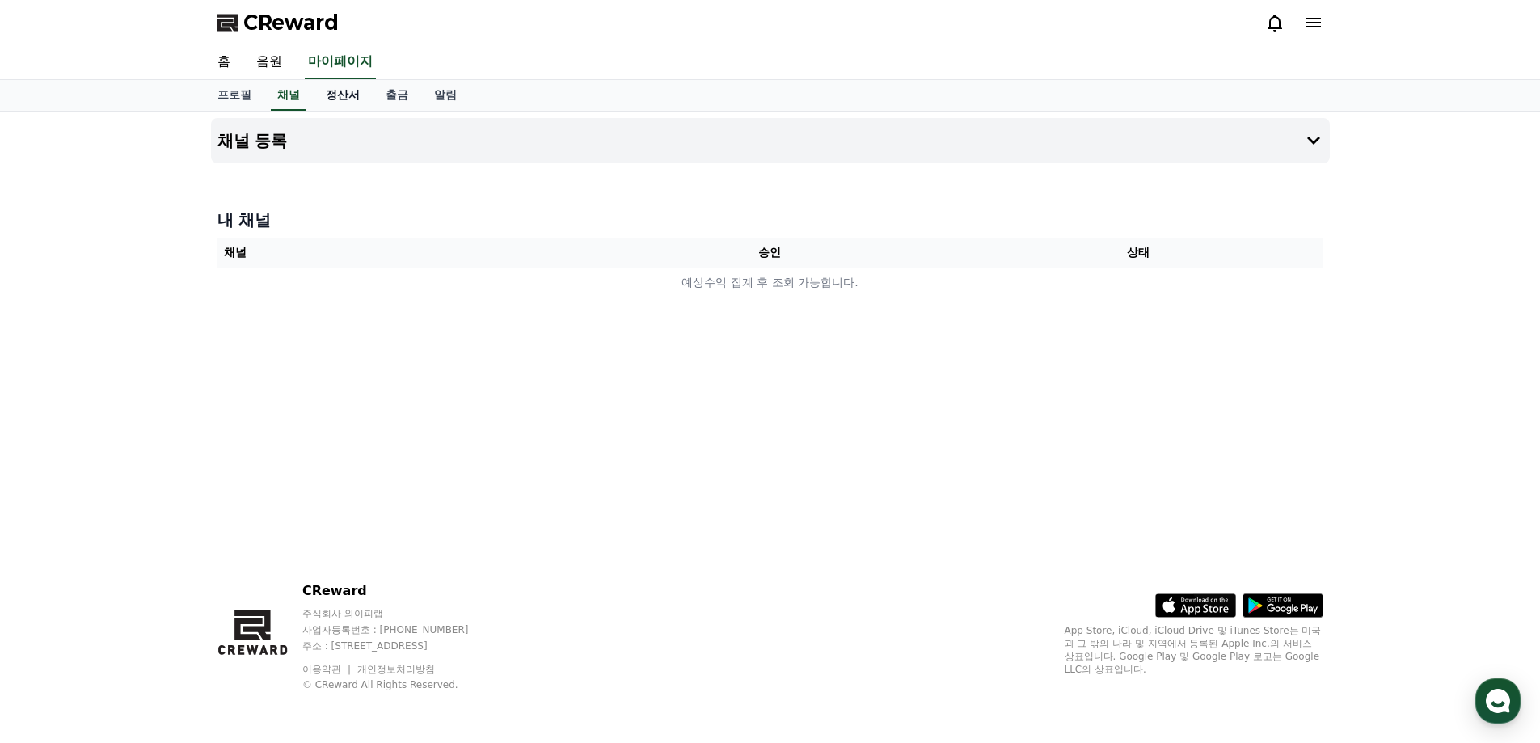
click at [339, 95] on link "정산서" at bounding box center [343, 95] width 60 height 31
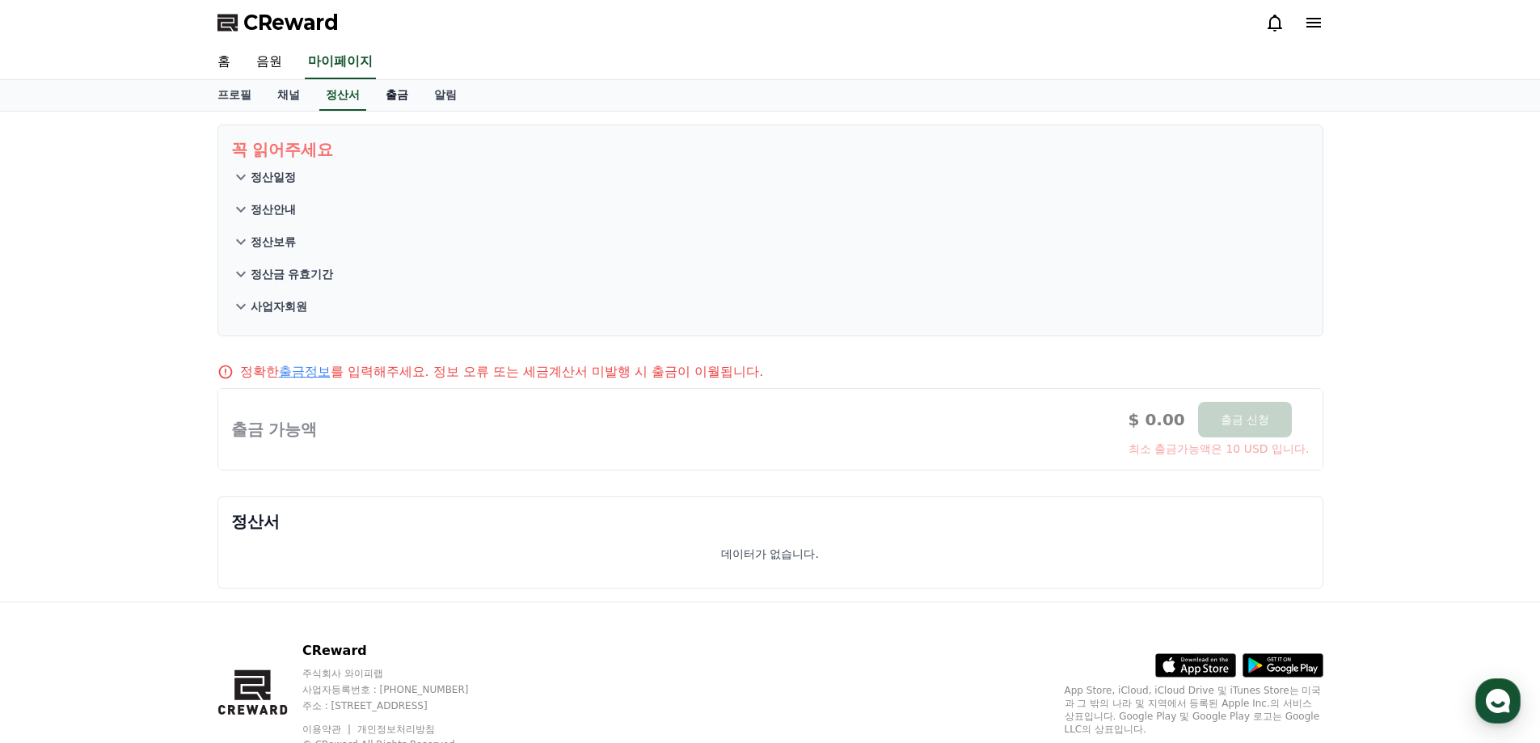
click at [378, 94] on link "출금" at bounding box center [397, 95] width 48 height 31
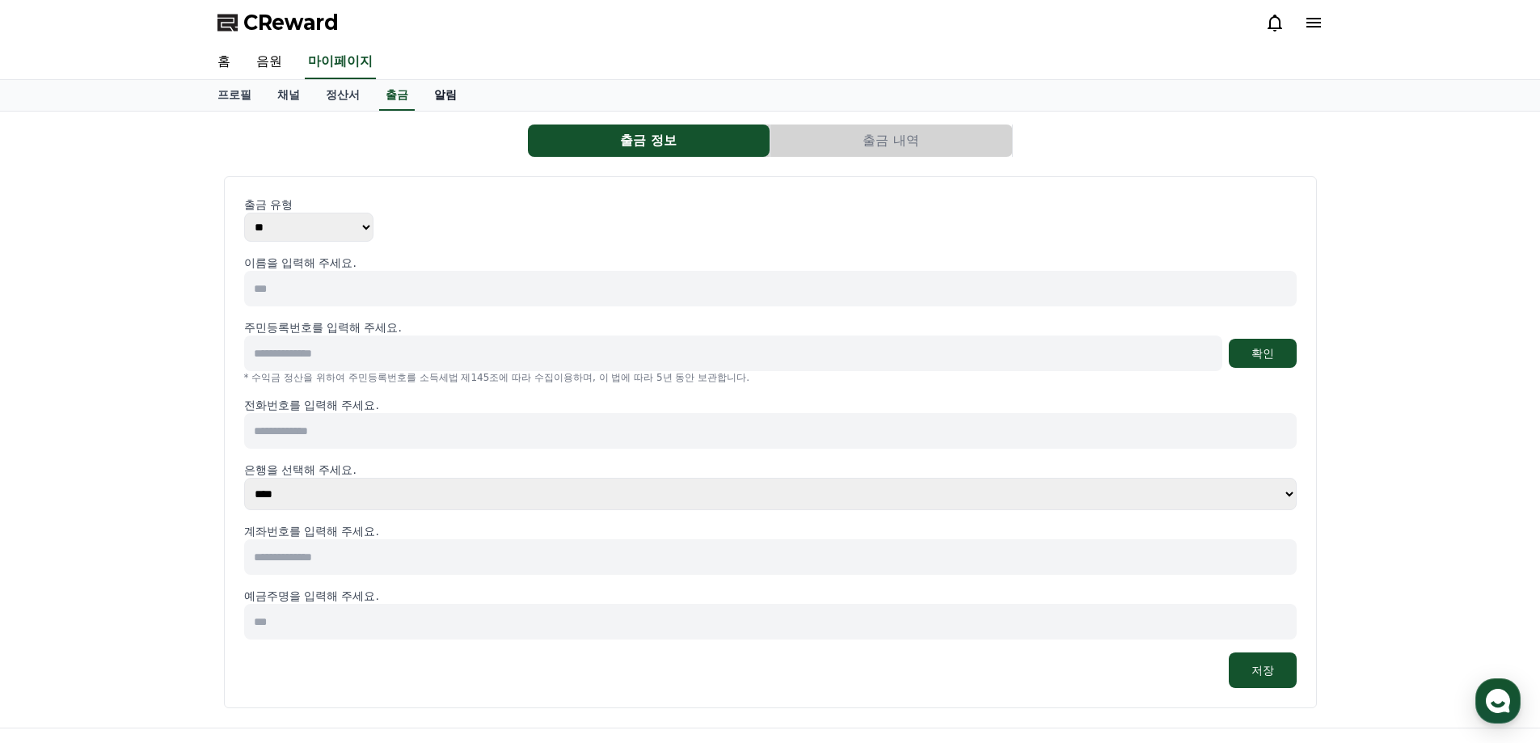
click at [436, 95] on link "알림" at bounding box center [445, 95] width 48 height 31
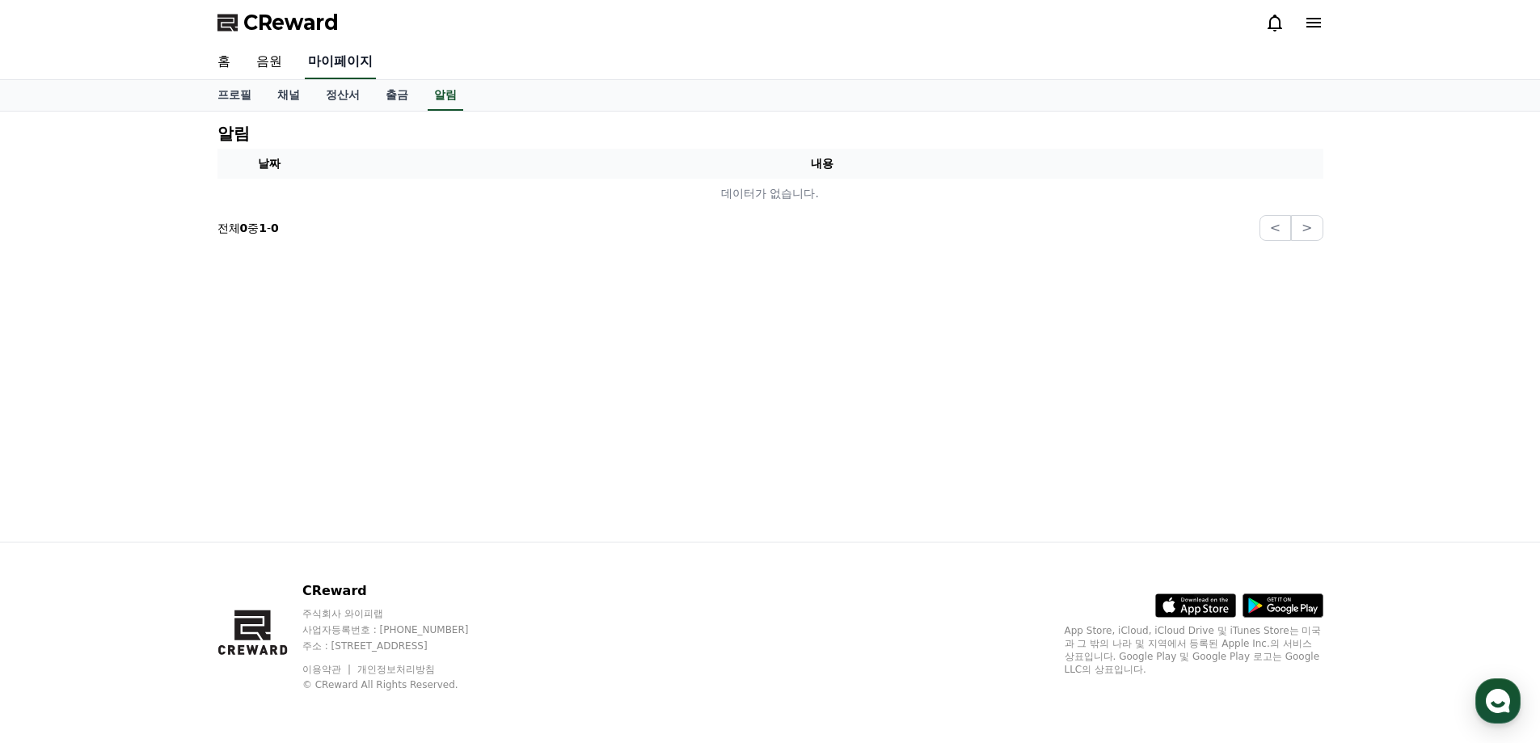
click at [364, 64] on link "마이페이지" at bounding box center [340, 62] width 71 height 34
select select "**********"
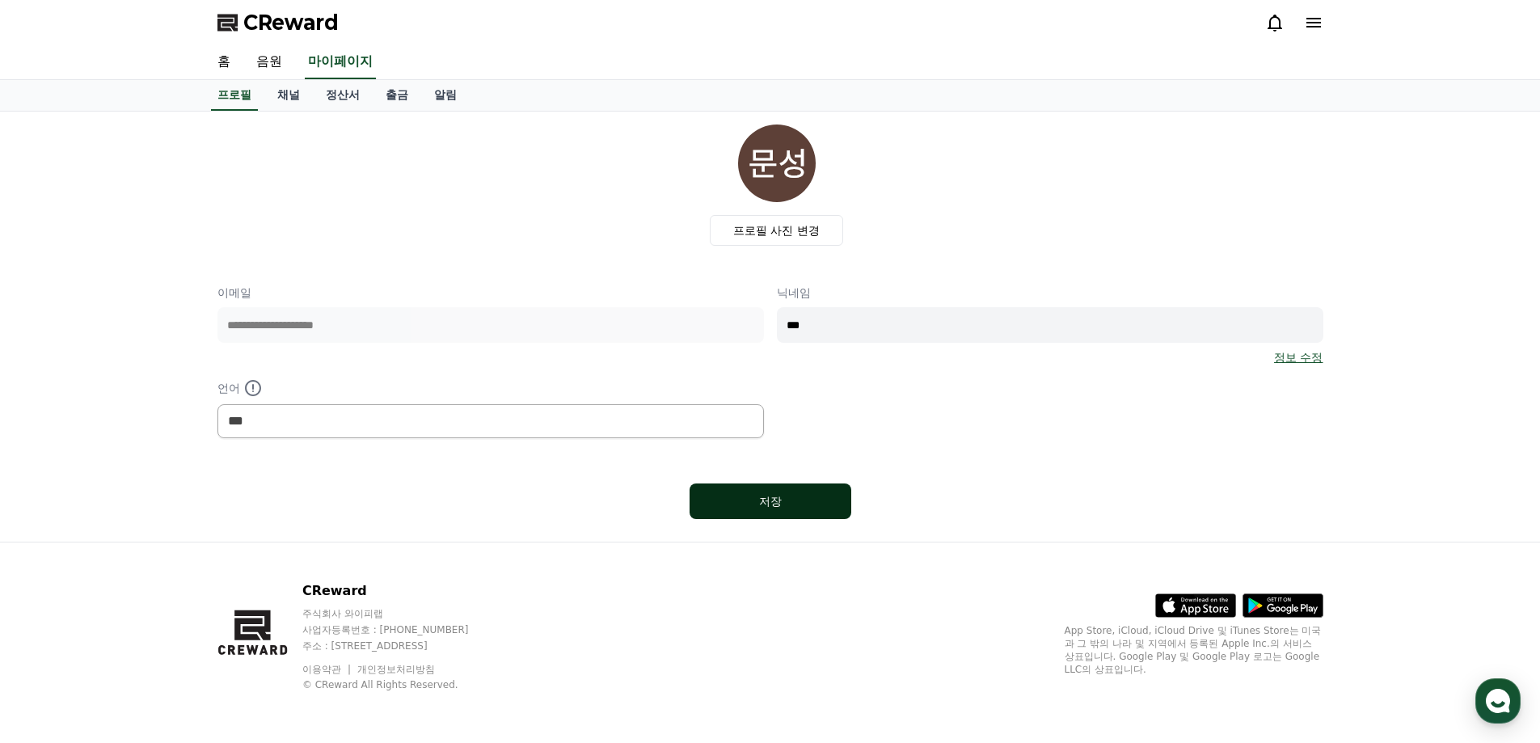
click at [763, 495] on button "저장" at bounding box center [770, 501] width 162 height 36
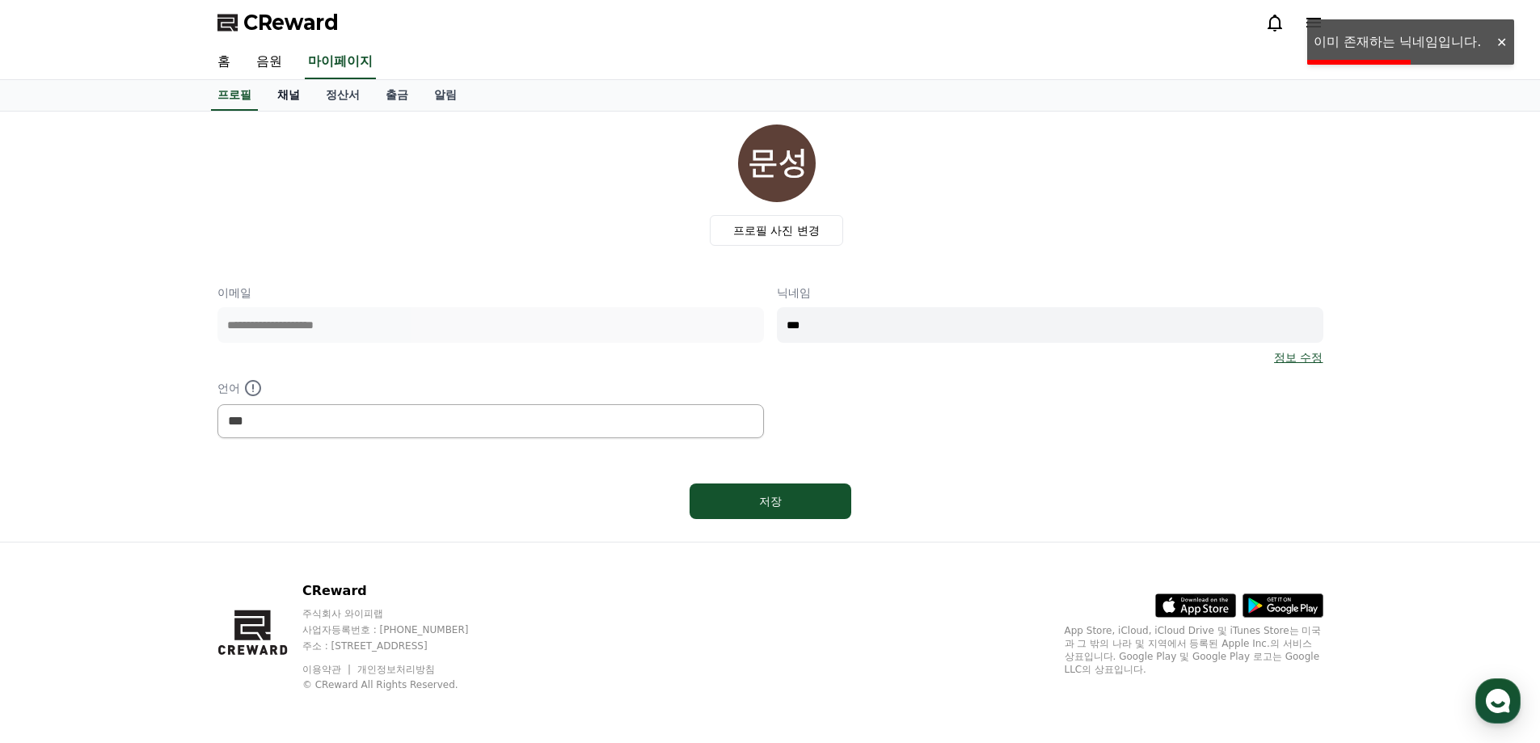
click at [297, 98] on link "채널" at bounding box center [288, 95] width 48 height 31
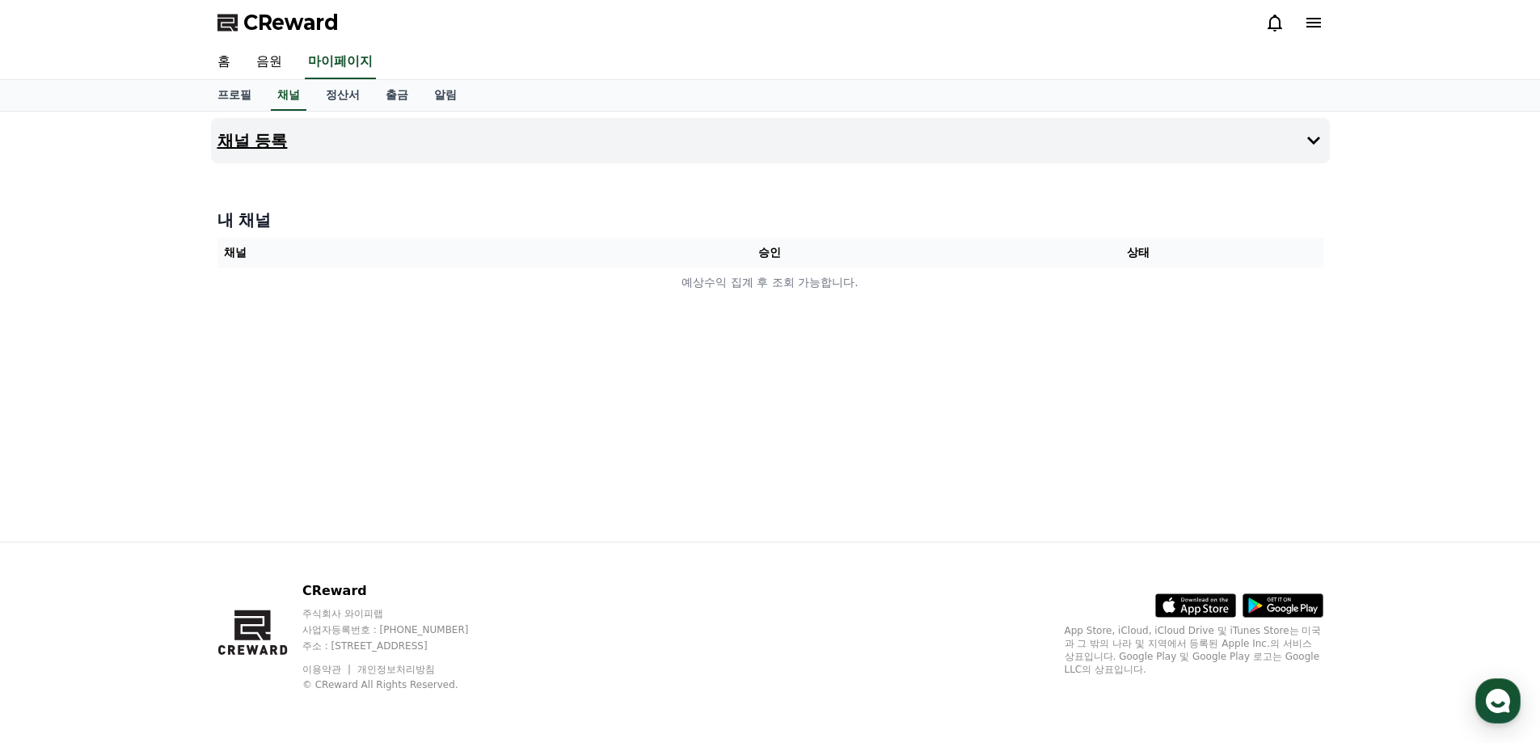
click at [264, 140] on h4 "채널 등록" at bounding box center [252, 141] width 70 height 18
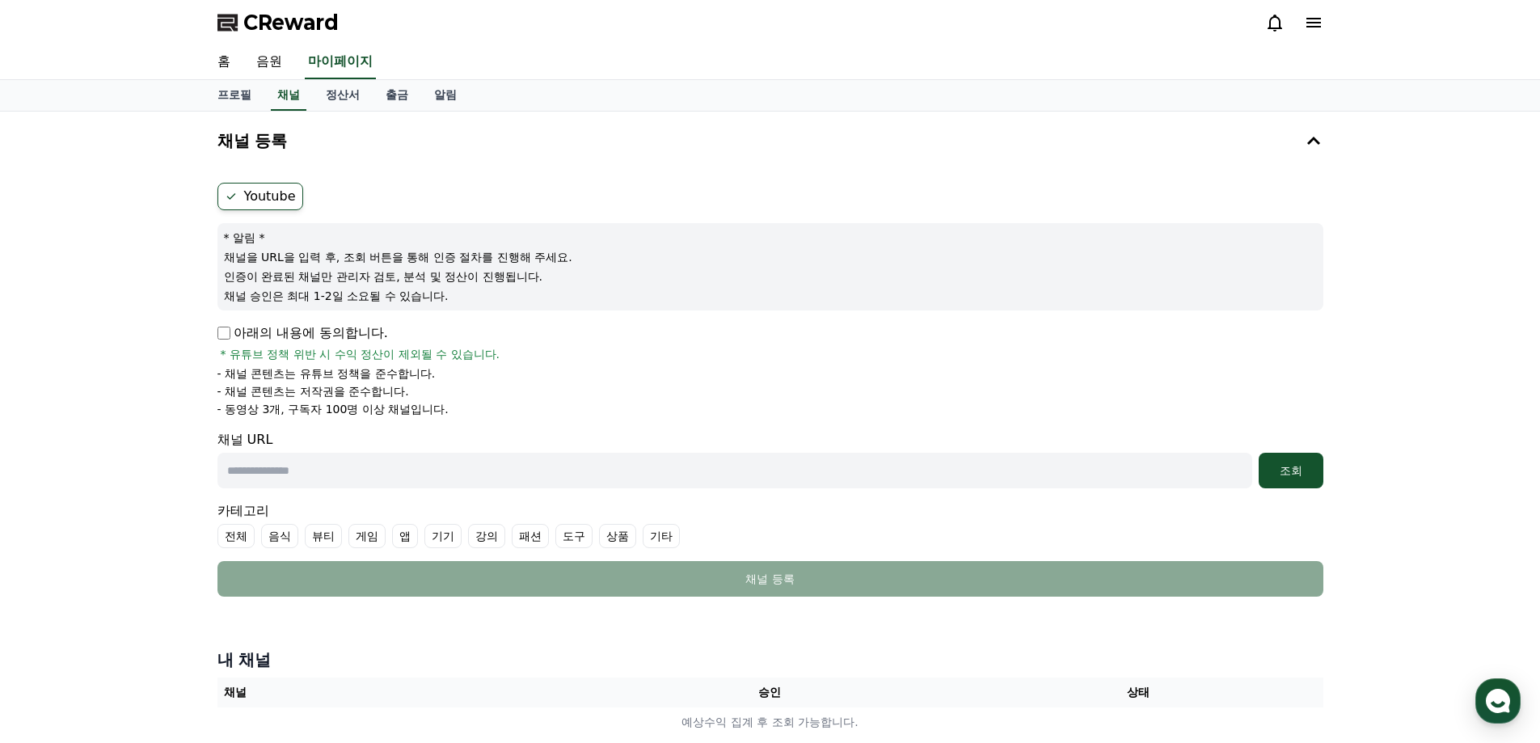
click at [218, 341] on p "아래의 내용에 동의합니다." at bounding box center [302, 332] width 171 height 19
click at [231, 334] on p "아래의 내용에 동의합니다." at bounding box center [302, 332] width 171 height 19
click at [303, 470] on input "text" at bounding box center [734, 471] width 1035 height 36
paste input "**********"
type input "**********"
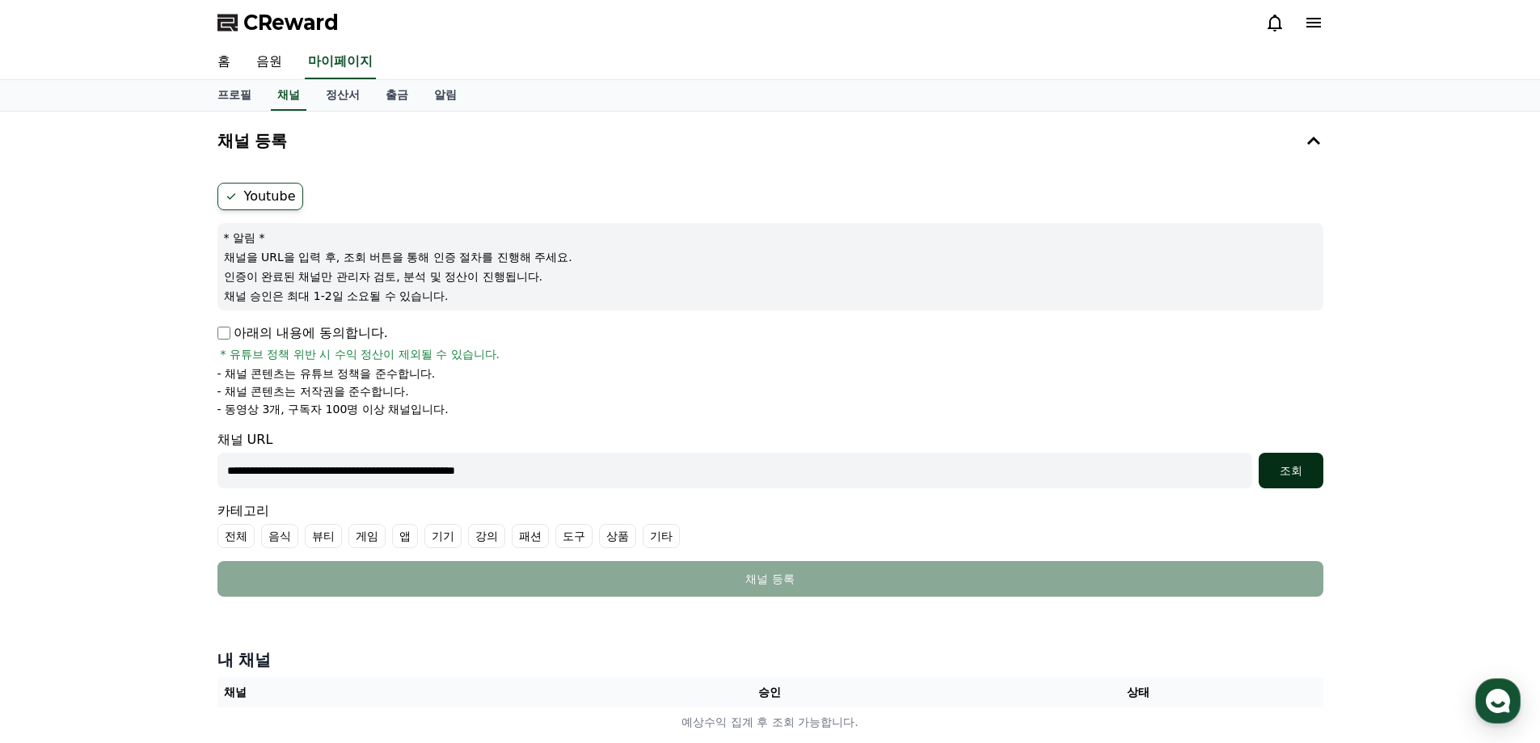
click at [1301, 466] on div "조회" at bounding box center [1291, 470] width 52 height 16
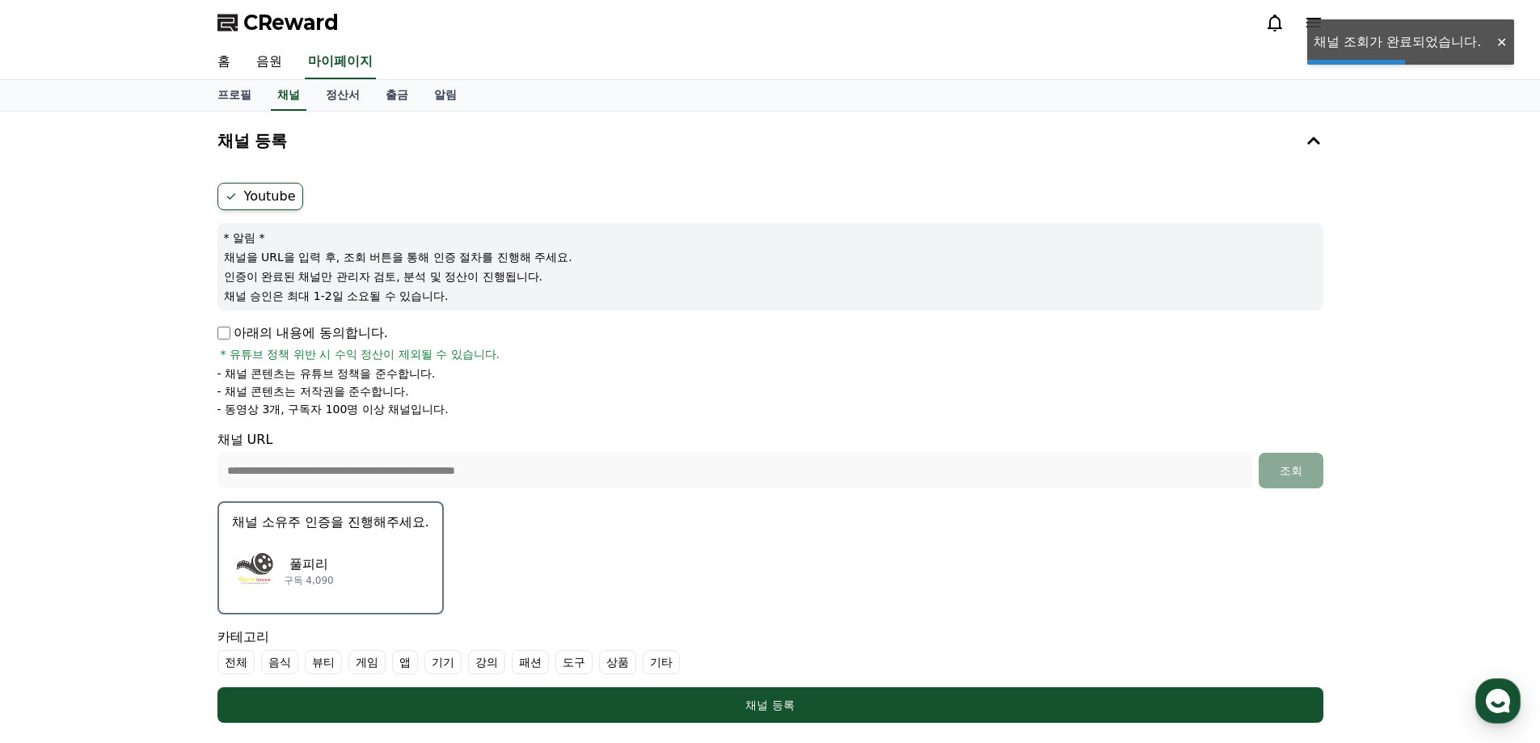
click at [264, 573] on img "button" at bounding box center [254, 570] width 45 height 45
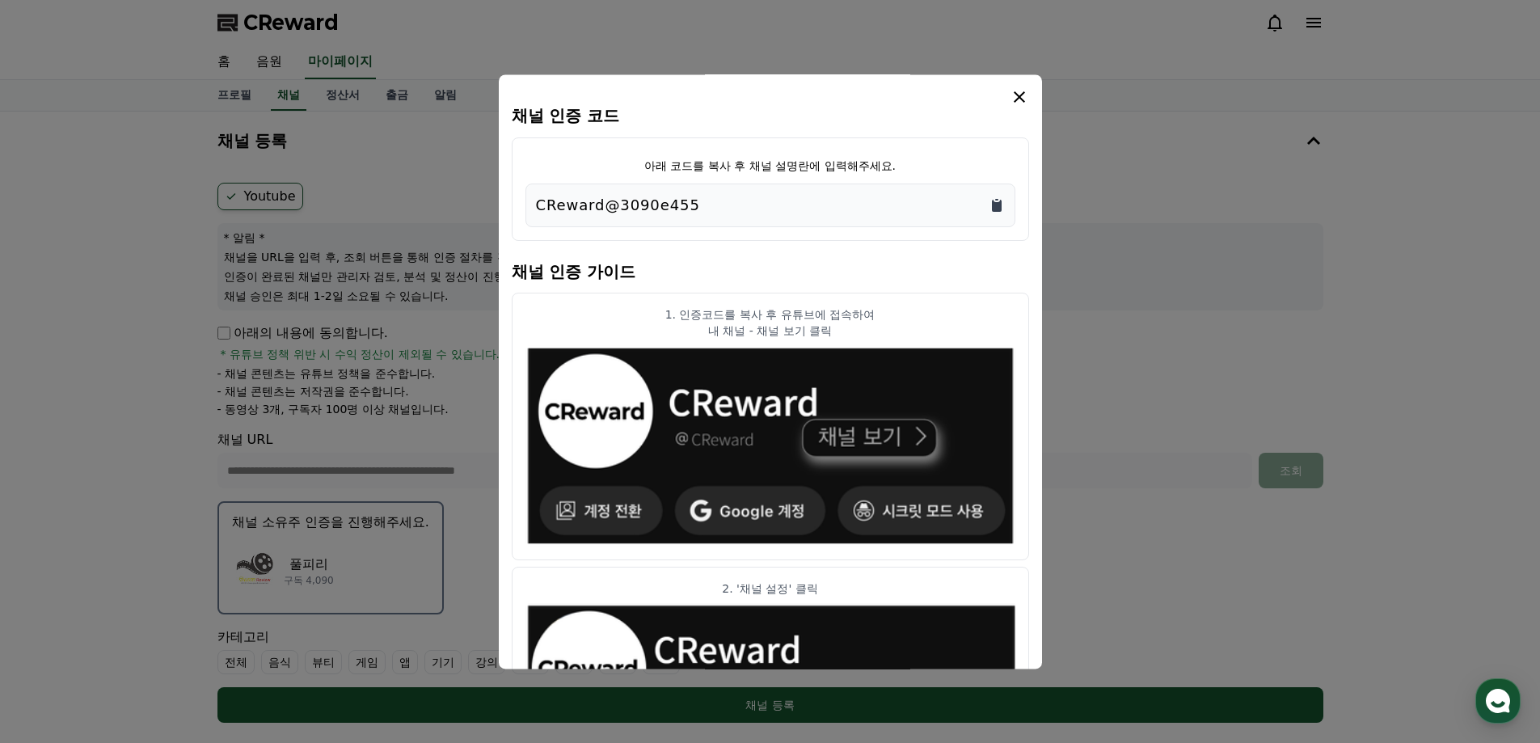
click at [995, 202] on icon "Copy to clipboard" at bounding box center [997, 206] width 10 height 12
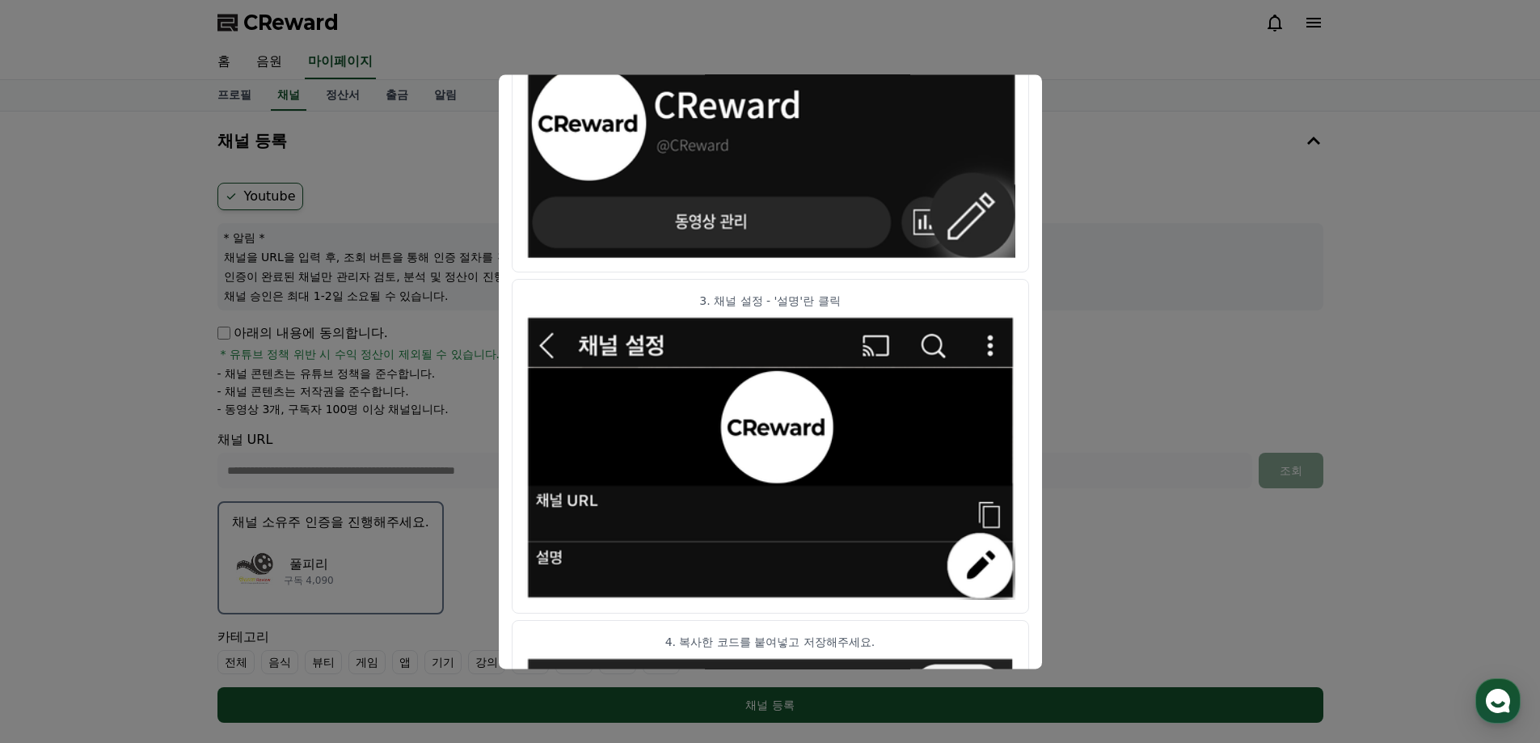
scroll to position [801, 0]
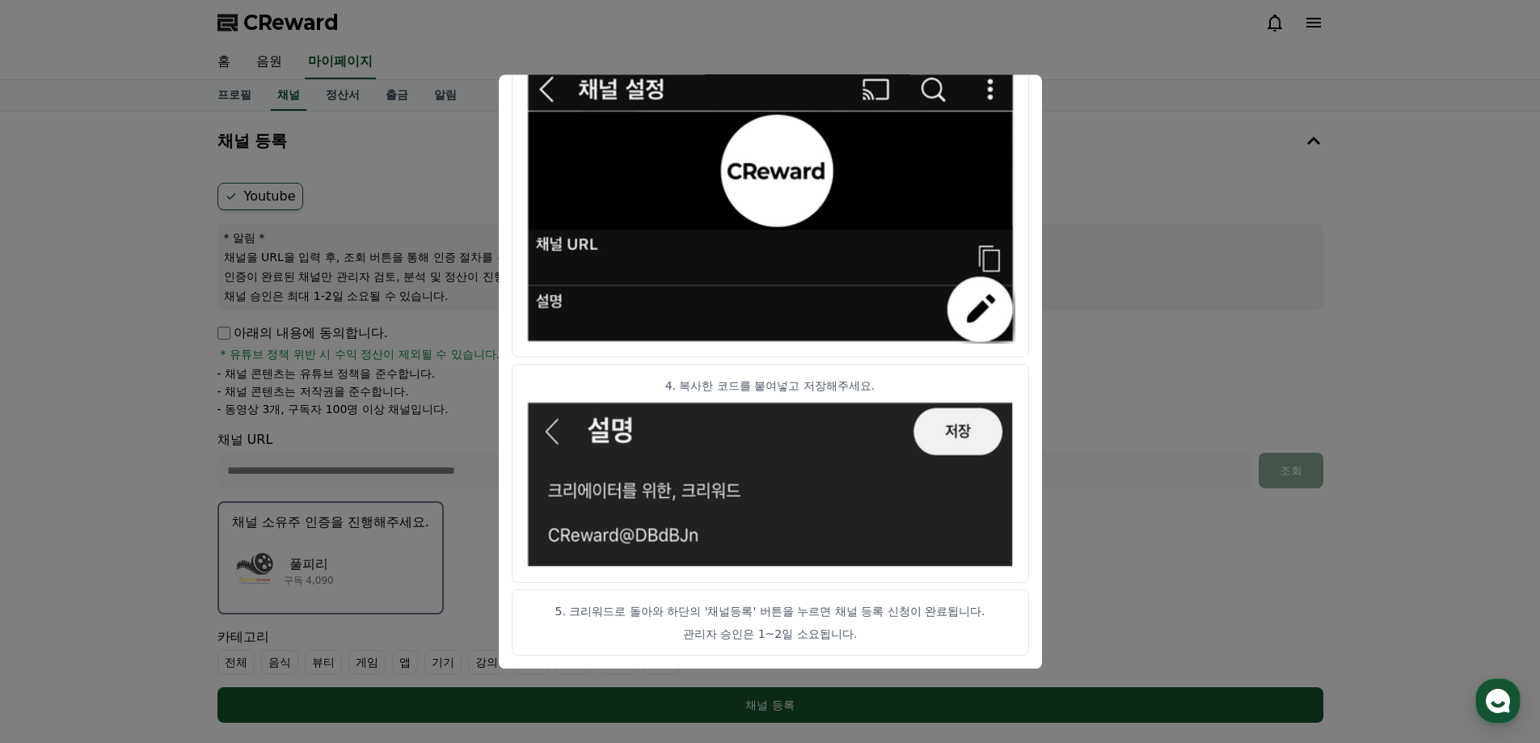
click at [931, 427] on img "modal" at bounding box center [770, 484] width 490 height 169
click at [880, 280] on img "modal" at bounding box center [770, 201] width 490 height 285
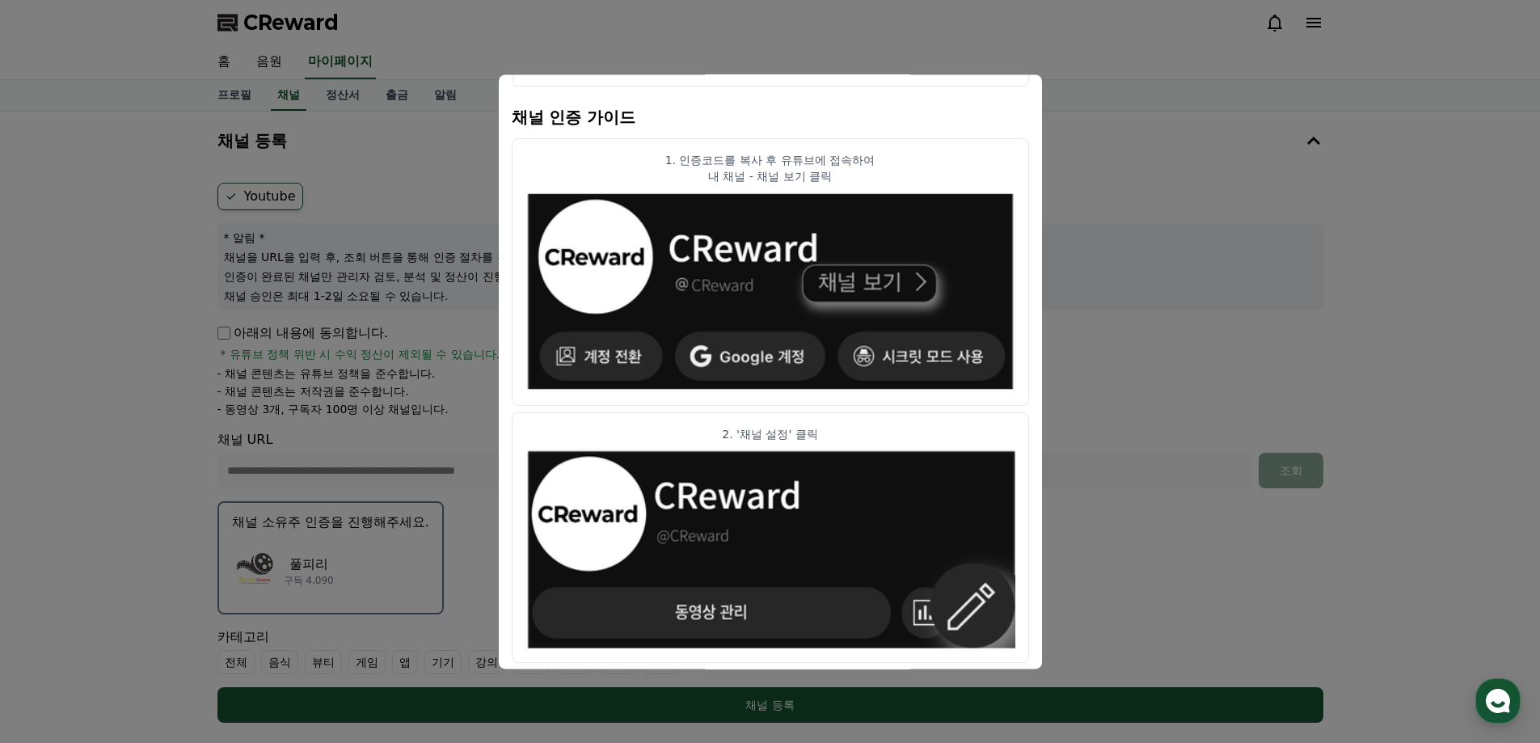
scroll to position [0, 0]
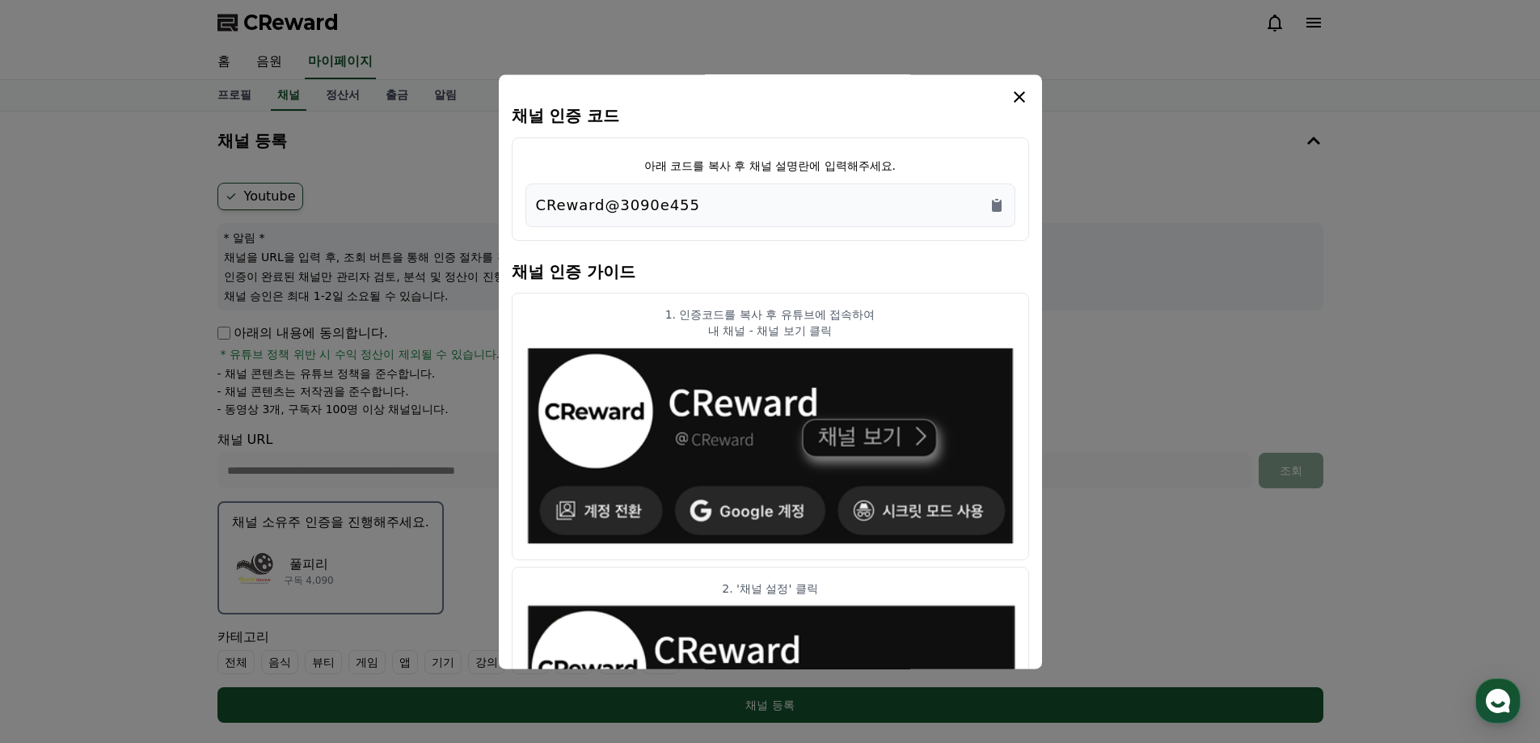
click at [1020, 92] on icon "modal" at bounding box center [1019, 96] width 19 height 19
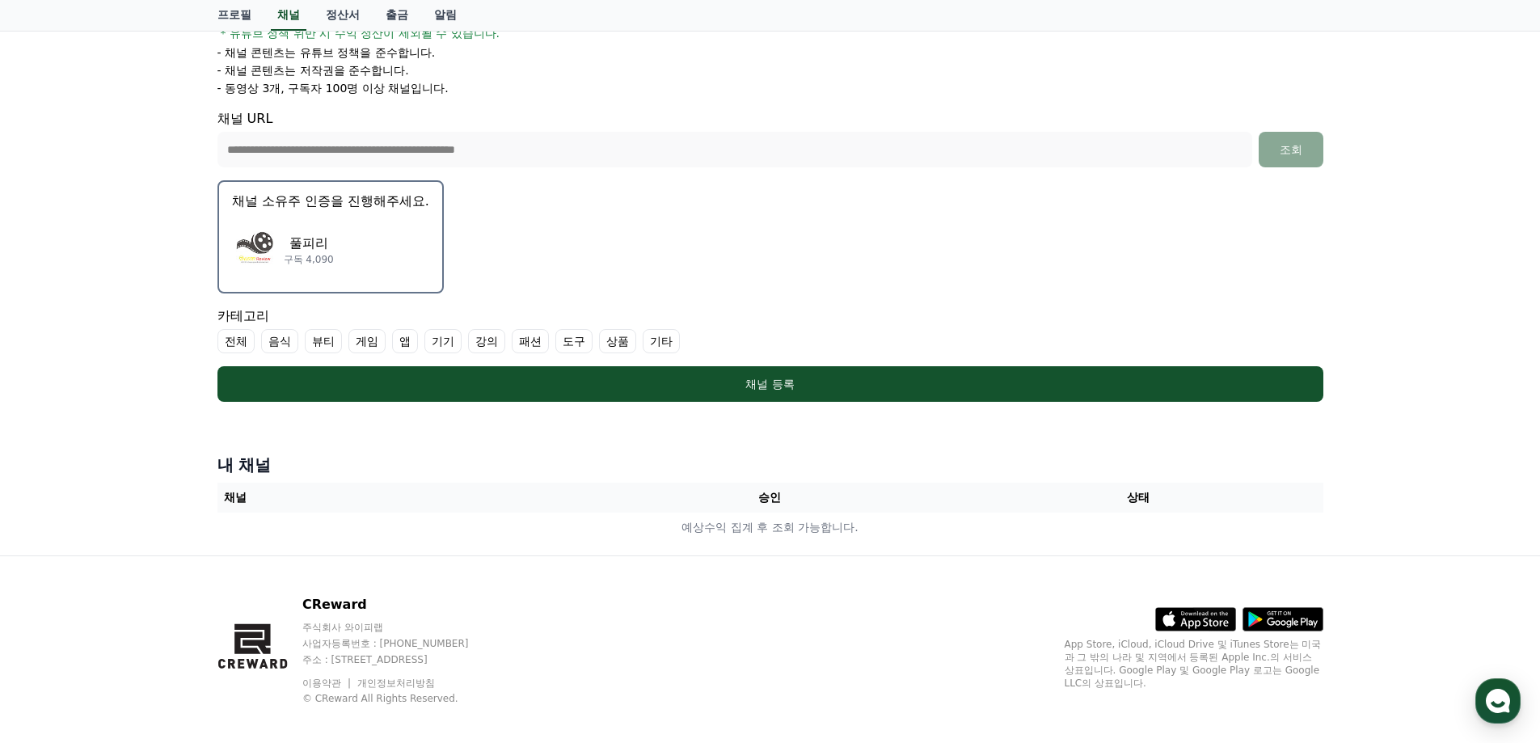
scroll to position [323, 0]
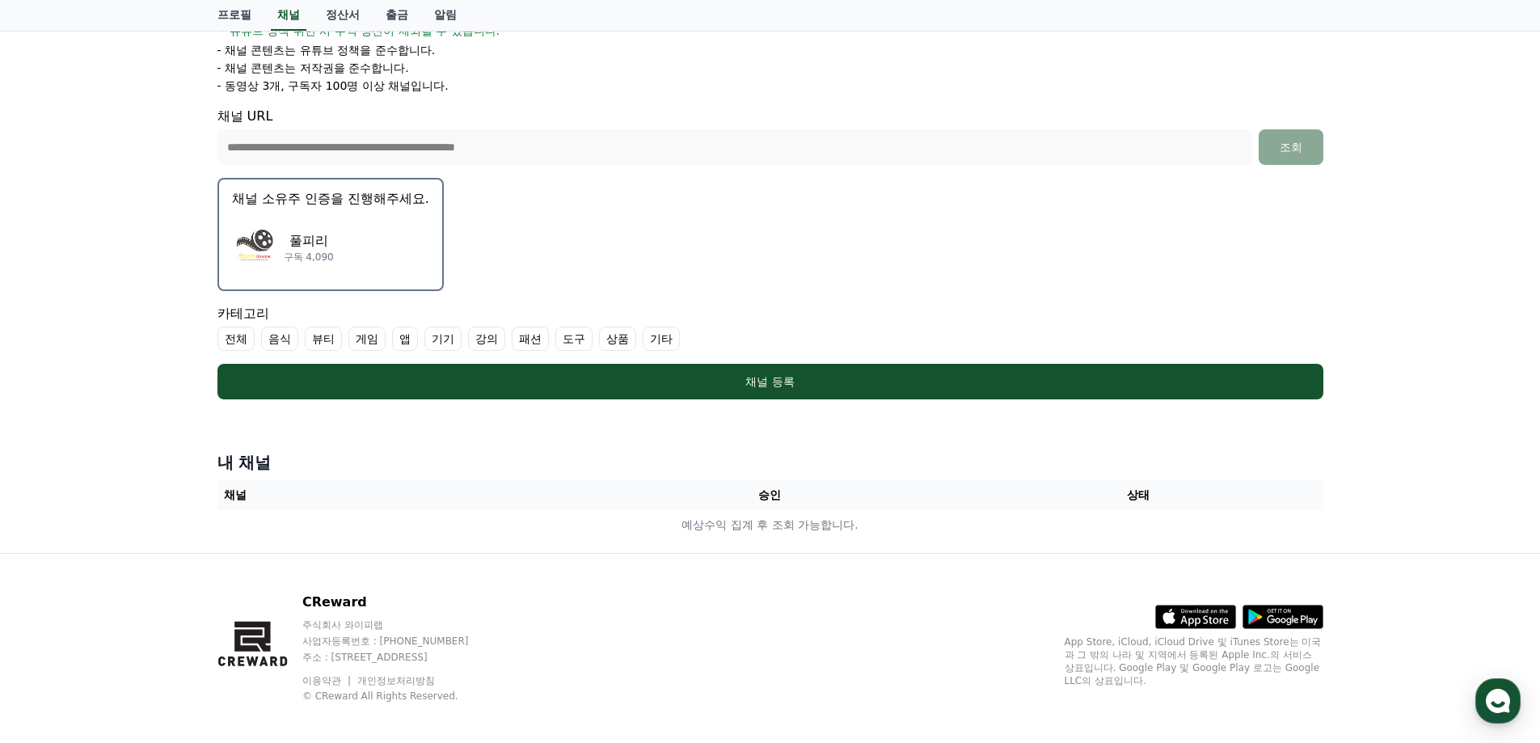
click at [664, 337] on label "기타" at bounding box center [661, 339] width 37 height 24
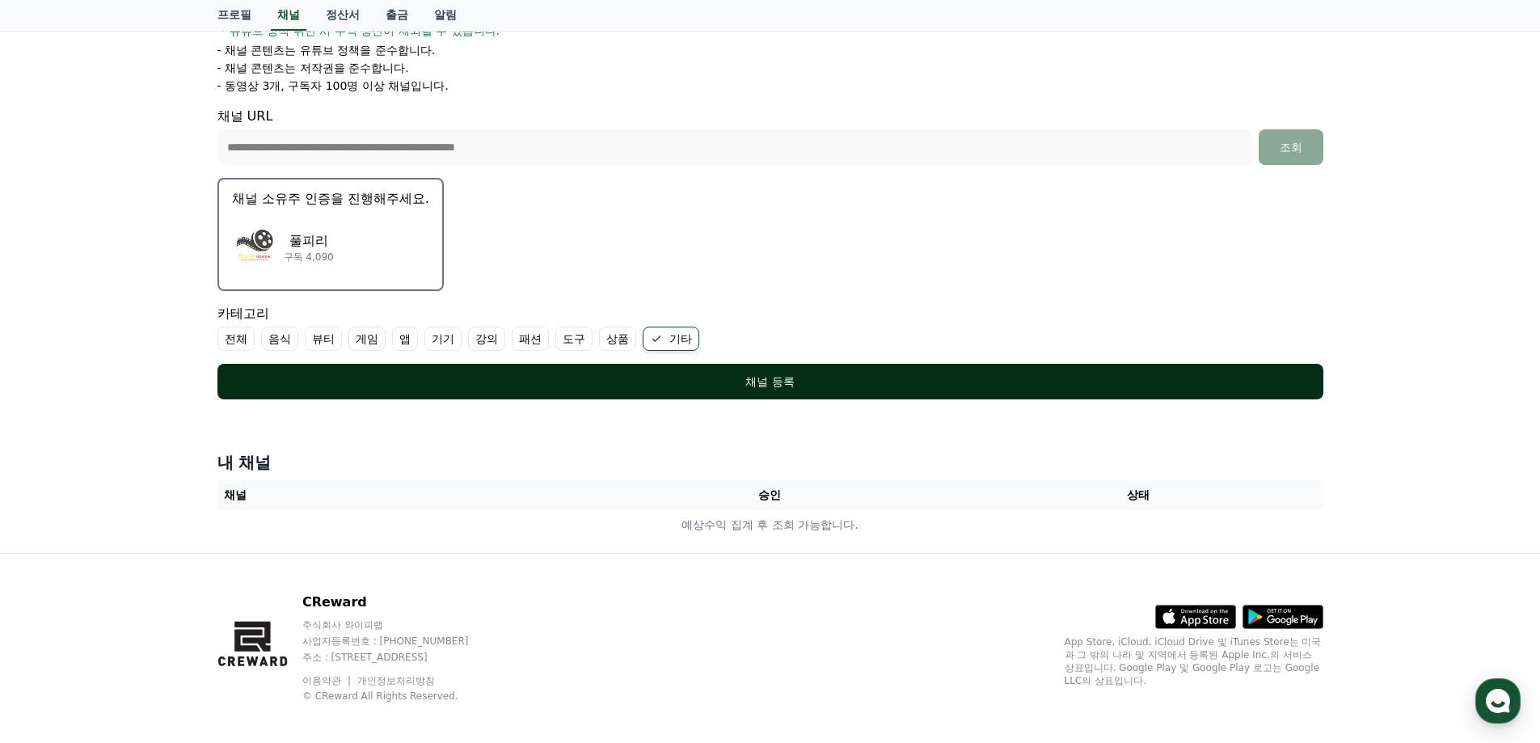
click at [653, 374] on div "채널 등록" at bounding box center [770, 381] width 1041 height 16
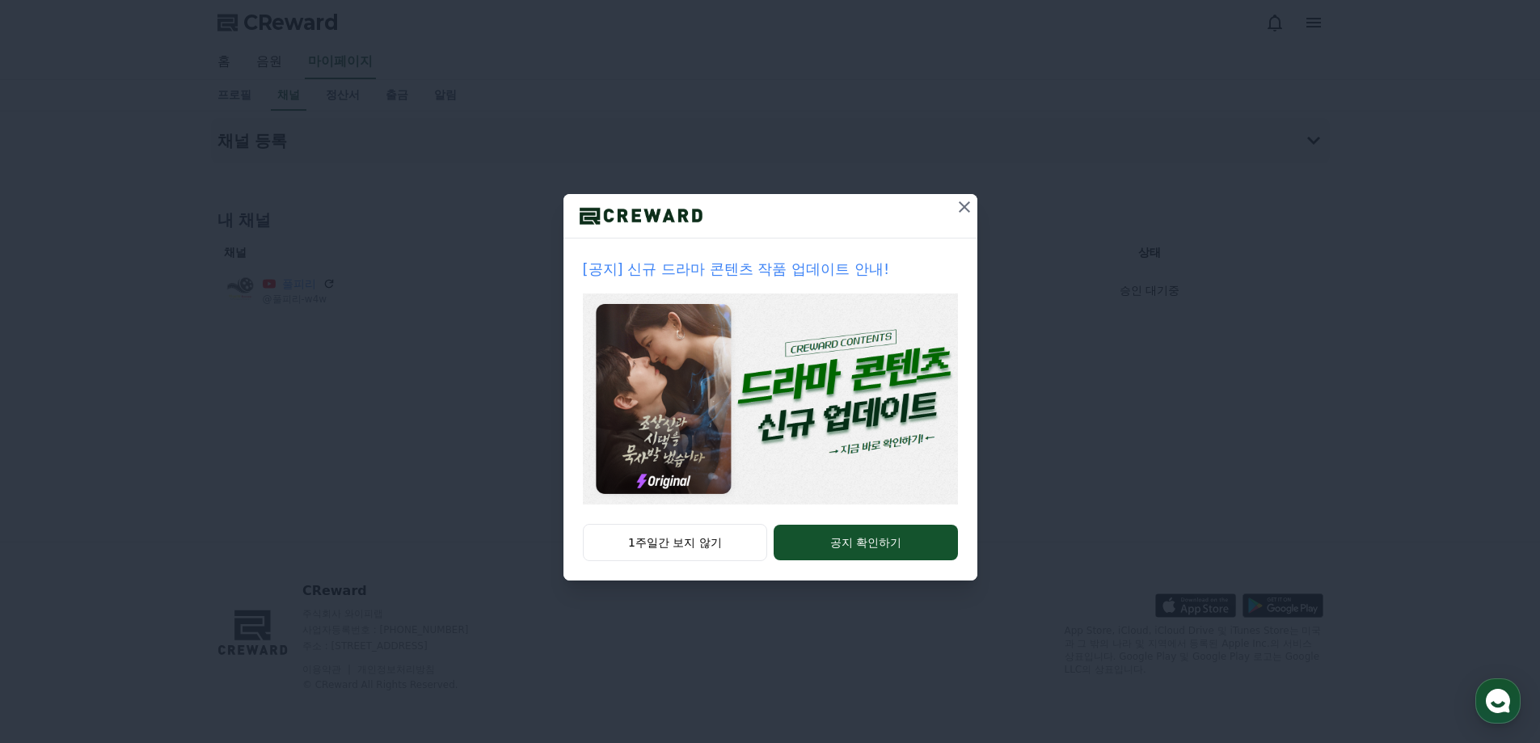
click at [965, 209] on icon at bounding box center [964, 206] width 19 height 19
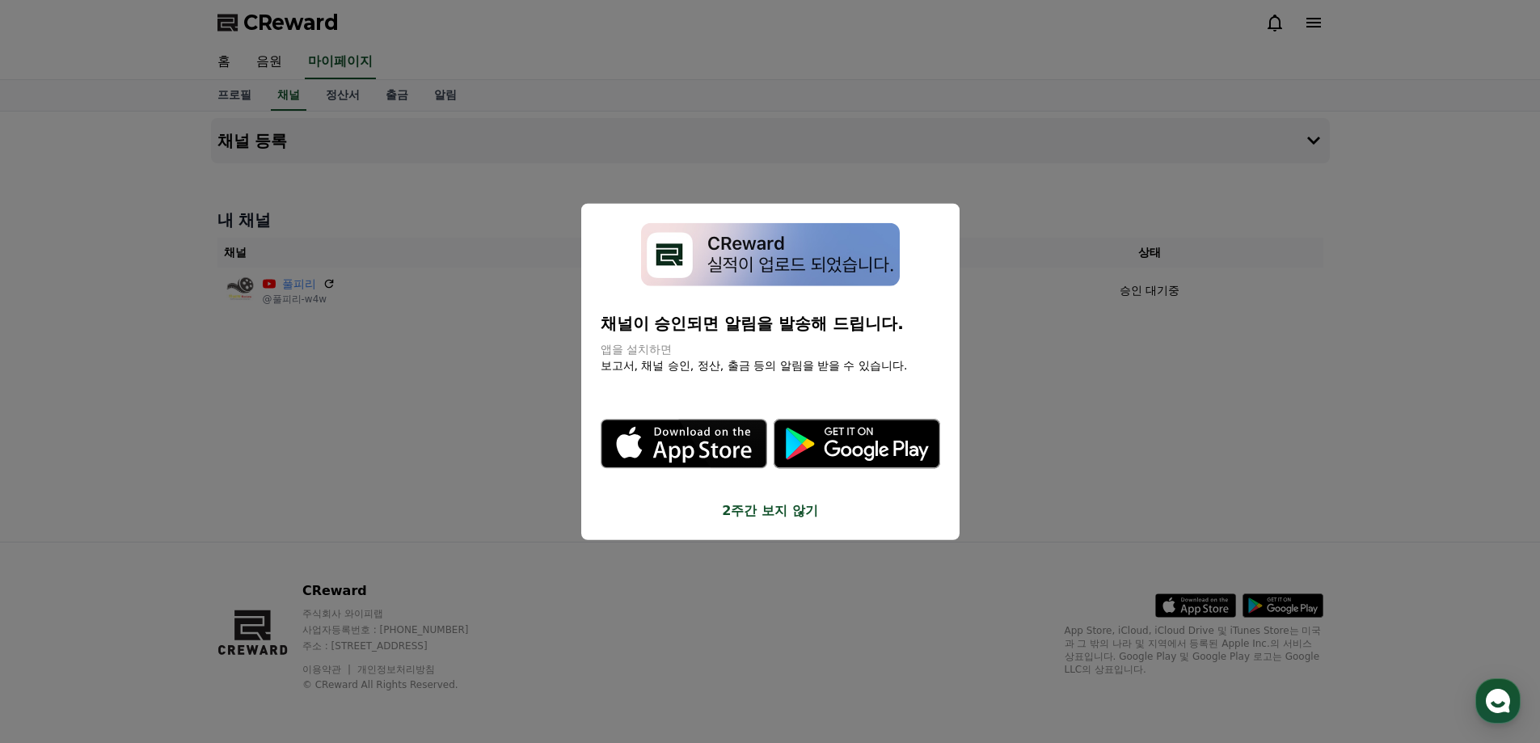
click at [1034, 386] on button "close modal" at bounding box center [770, 371] width 1540 height 743
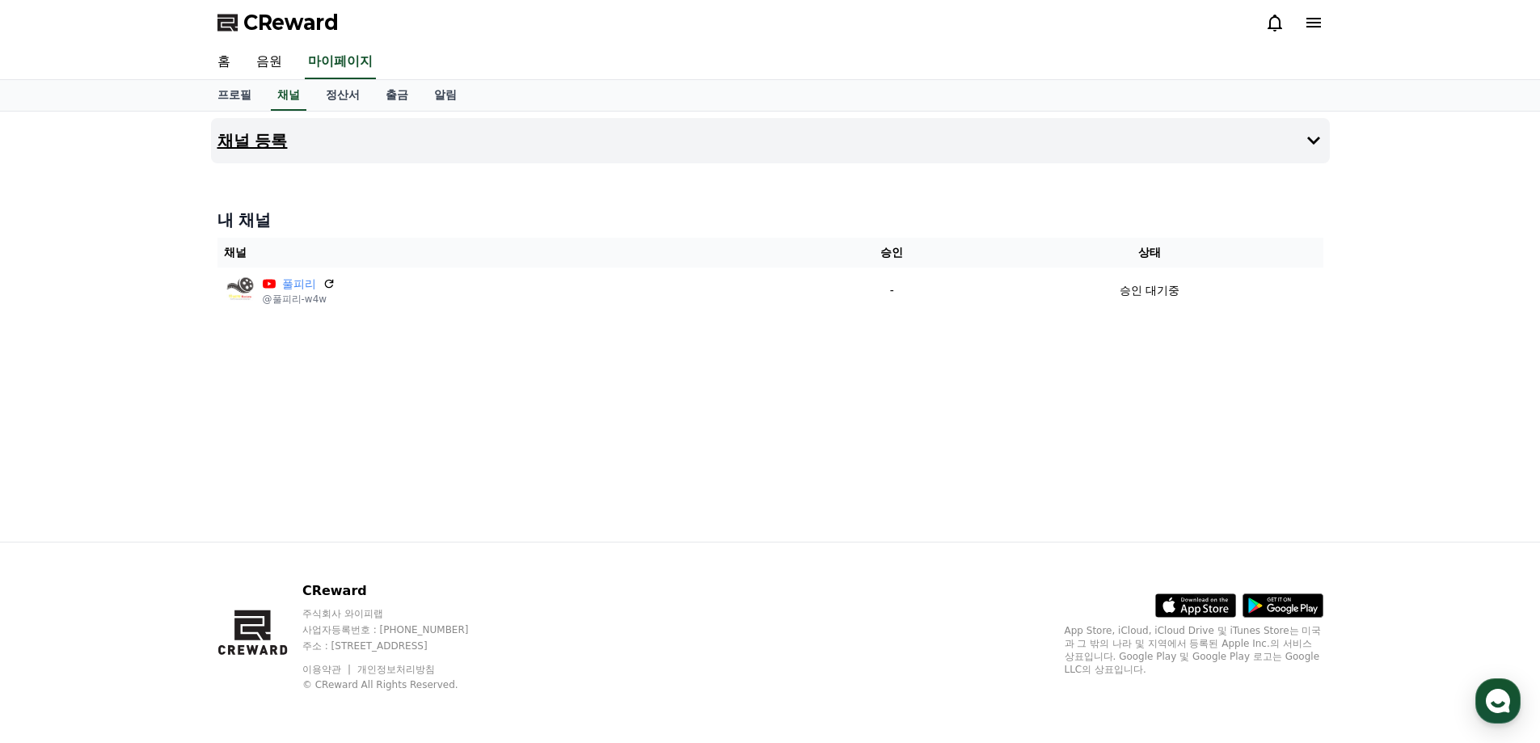
click at [1307, 141] on icon at bounding box center [1313, 140] width 19 height 19
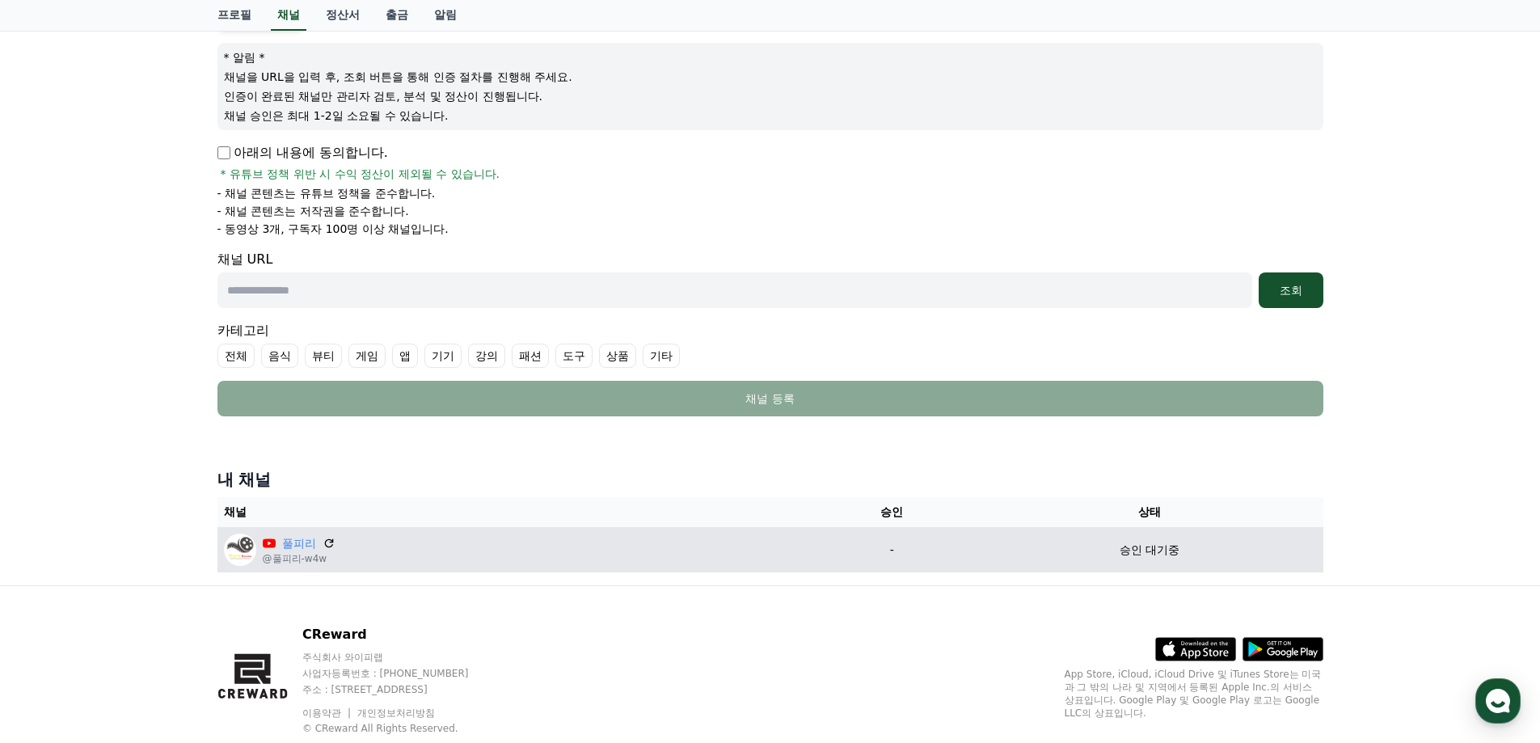
scroll to position [224, 0]
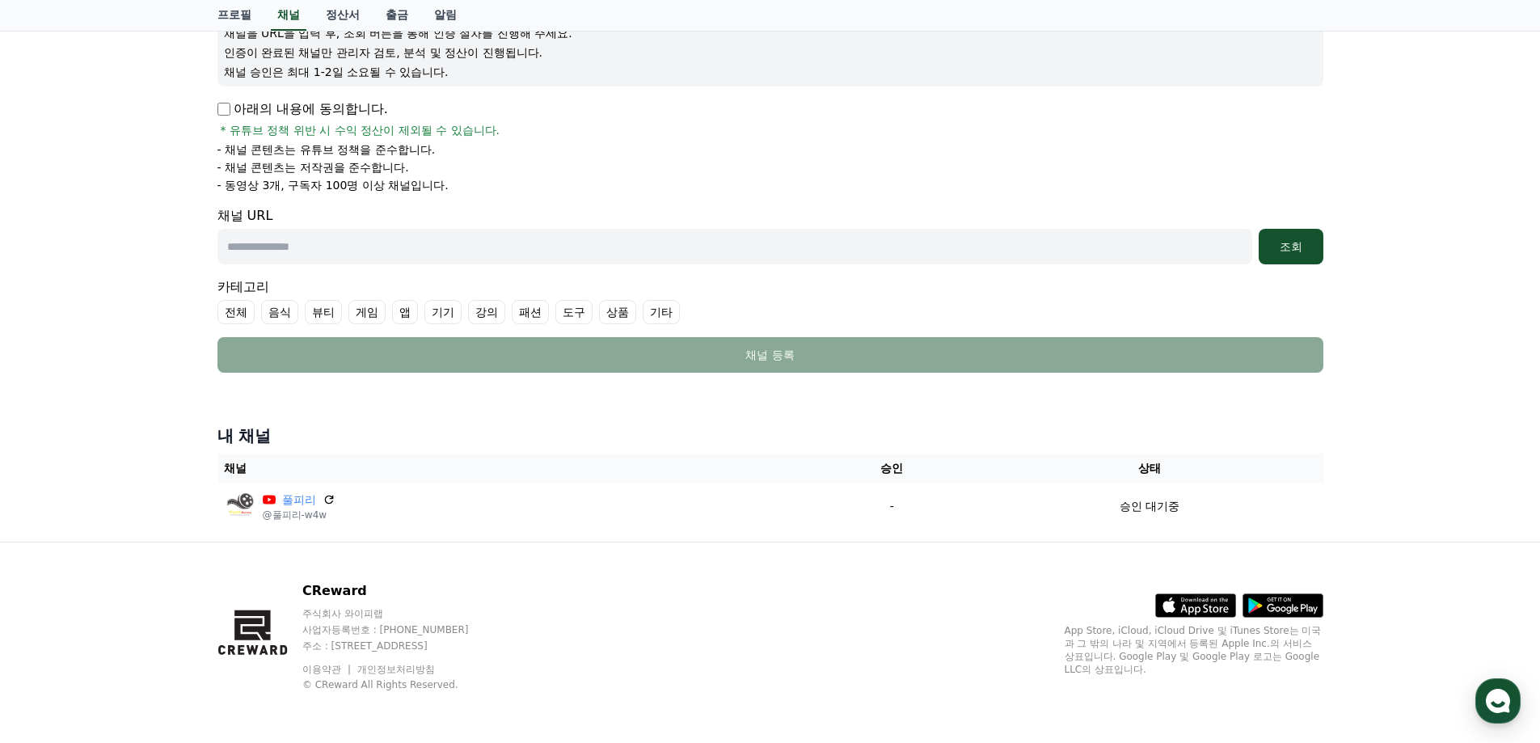
click at [300, 255] on input "text" at bounding box center [734, 247] width 1035 height 36
paste input "**********"
type input "**********"
click at [1300, 248] on div "조회" at bounding box center [1291, 246] width 52 height 16
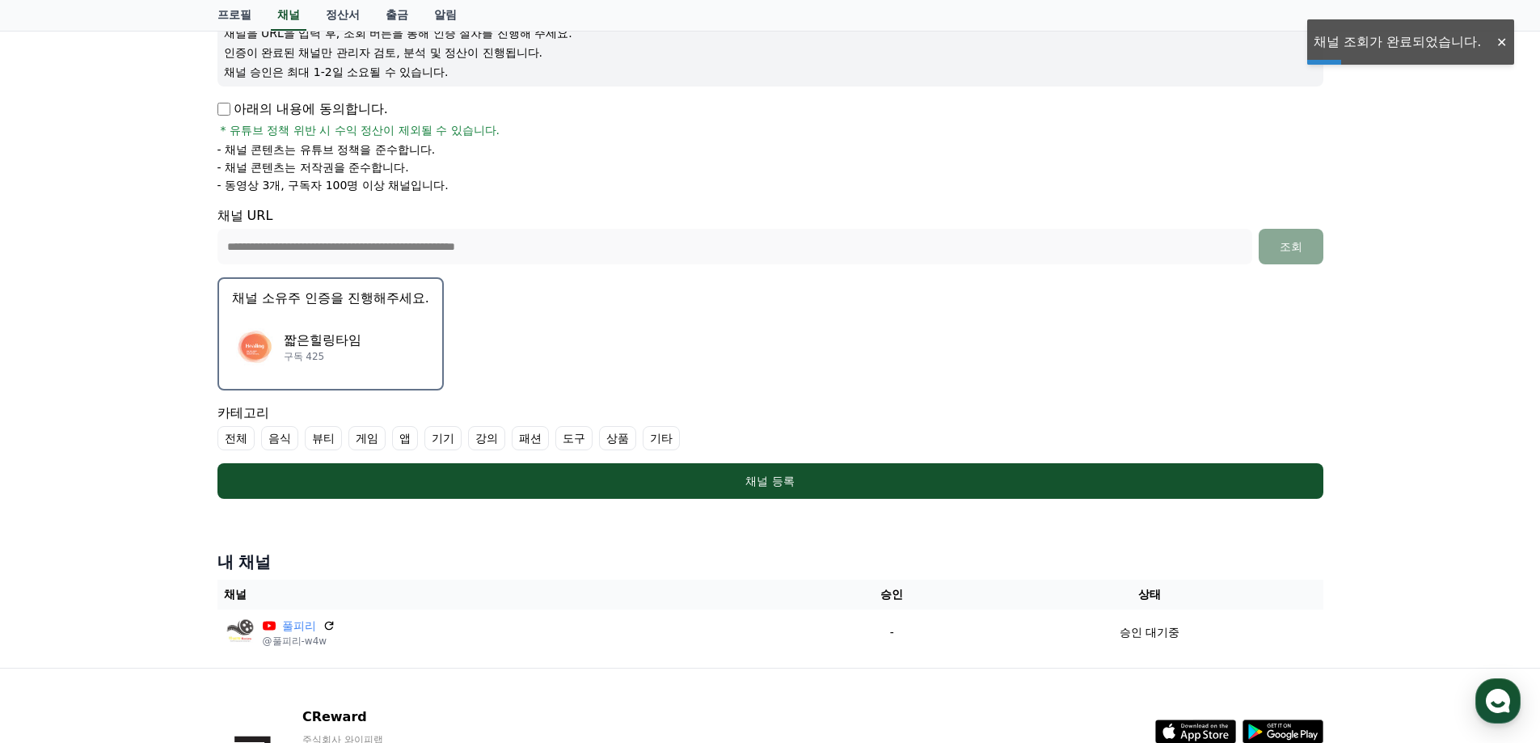
click at [377, 336] on div "짧은힐링타임 구독 425" at bounding box center [330, 346] width 197 height 65
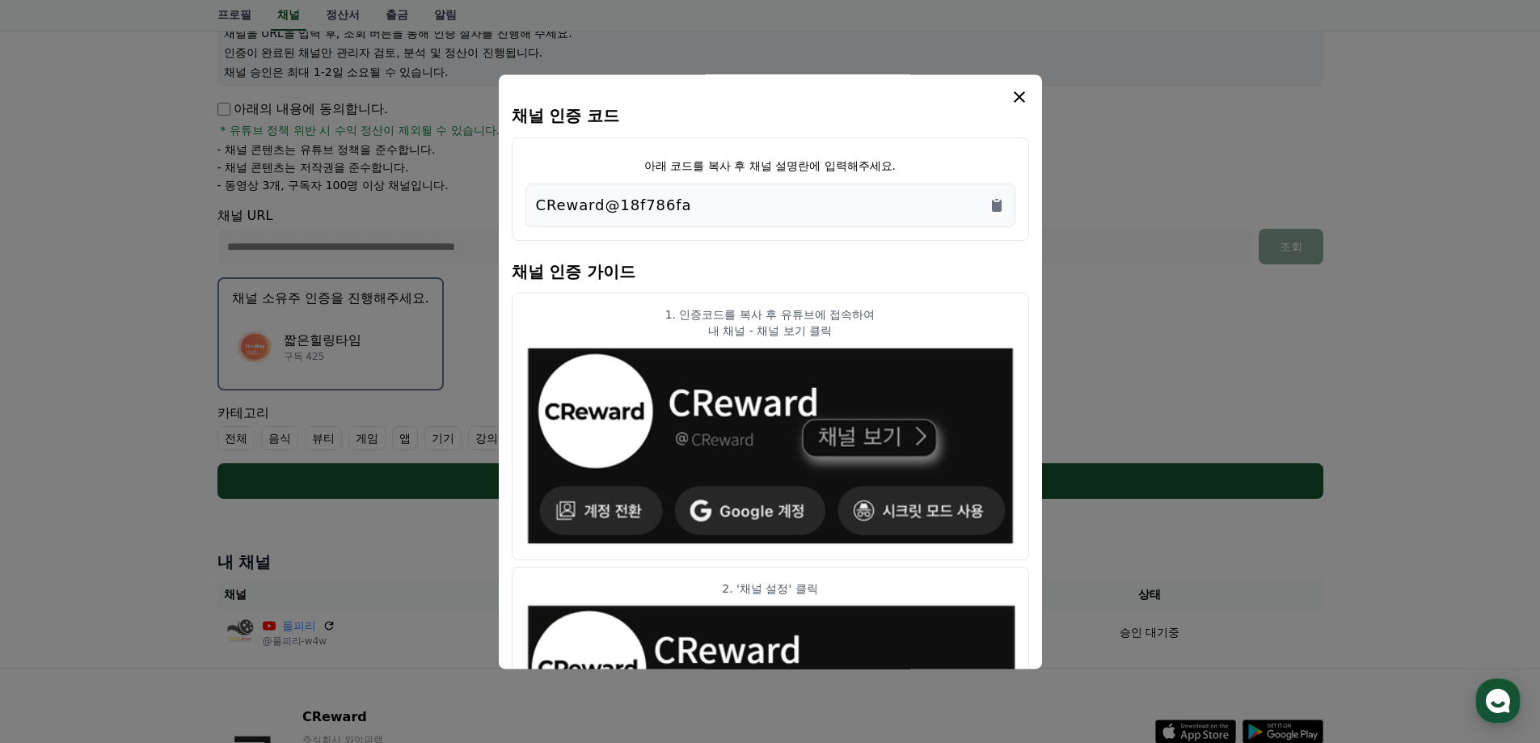
drag, startPoint x: 660, startPoint y: 211, endPoint x: 488, endPoint y: 206, distance: 172.2
click at [488, 505] on div "채널 인증 코드 아래 코드를 복사 후 채널 설명란에 입력해주세요. CReward@18f786fa 채널 인증 가이드 1. 인증코드를 복사 후 유…" at bounding box center [770, 505] width 1119 height 0
click at [732, 195] on div "CReward@18f786fa" at bounding box center [770, 205] width 469 height 23
click at [1018, 95] on icon "modal" at bounding box center [1019, 96] width 11 height 11
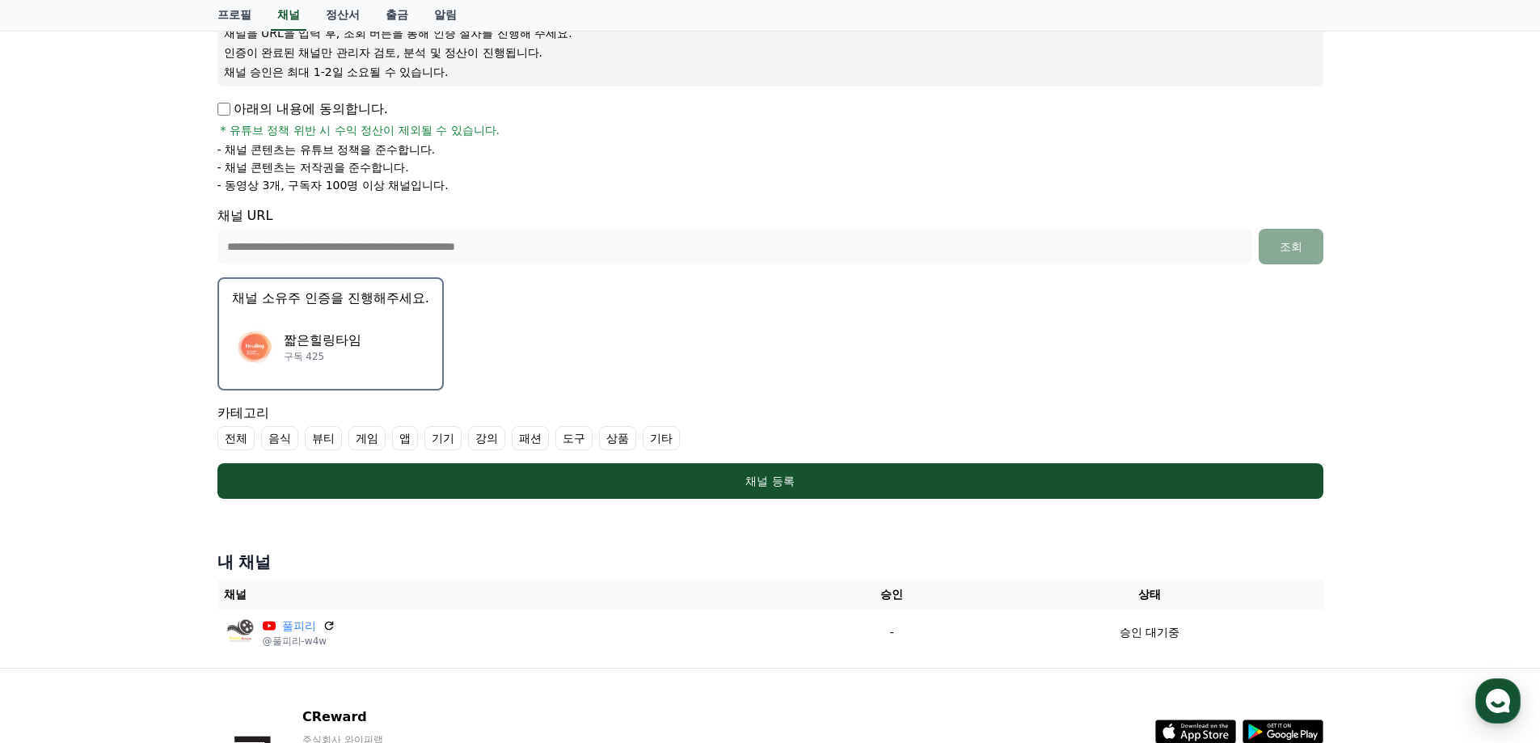
click at [668, 436] on label "기타" at bounding box center [661, 438] width 37 height 24
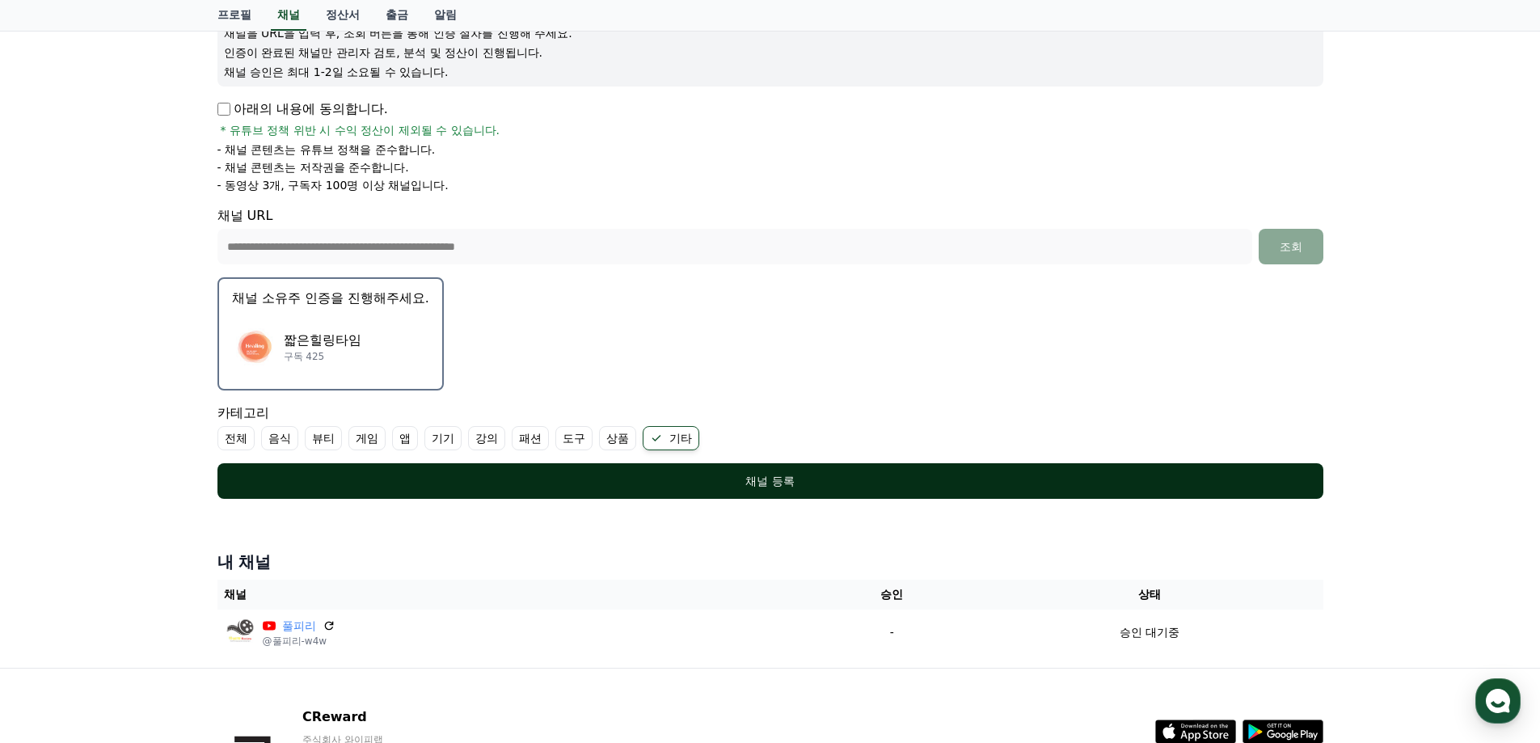
click at [685, 480] on div "채널 등록" at bounding box center [770, 481] width 1041 height 16
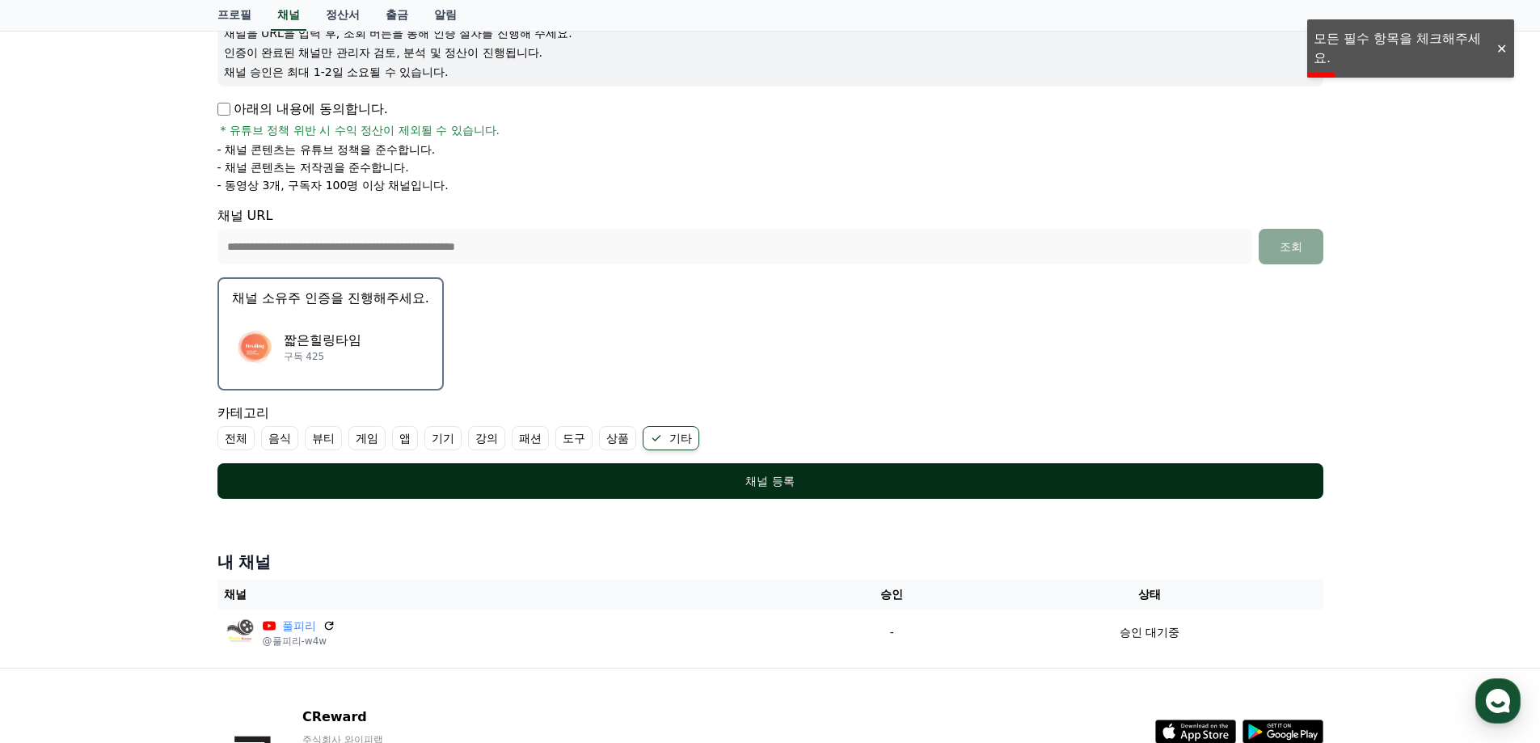
click at [748, 466] on button "채널 등록" at bounding box center [770, 481] width 1106 height 36
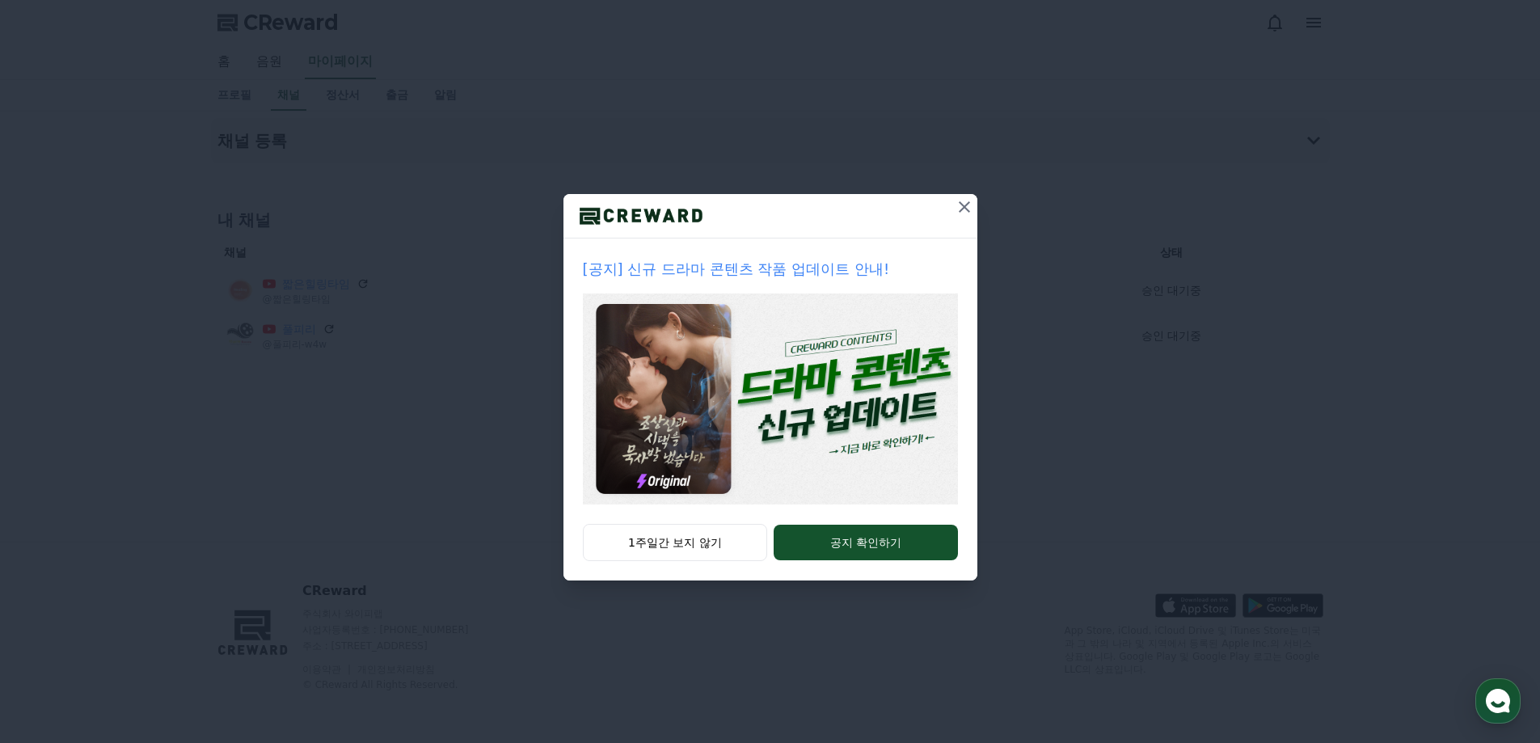
click at [964, 209] on icon at bounding box center [964, 206] width 19 height 19
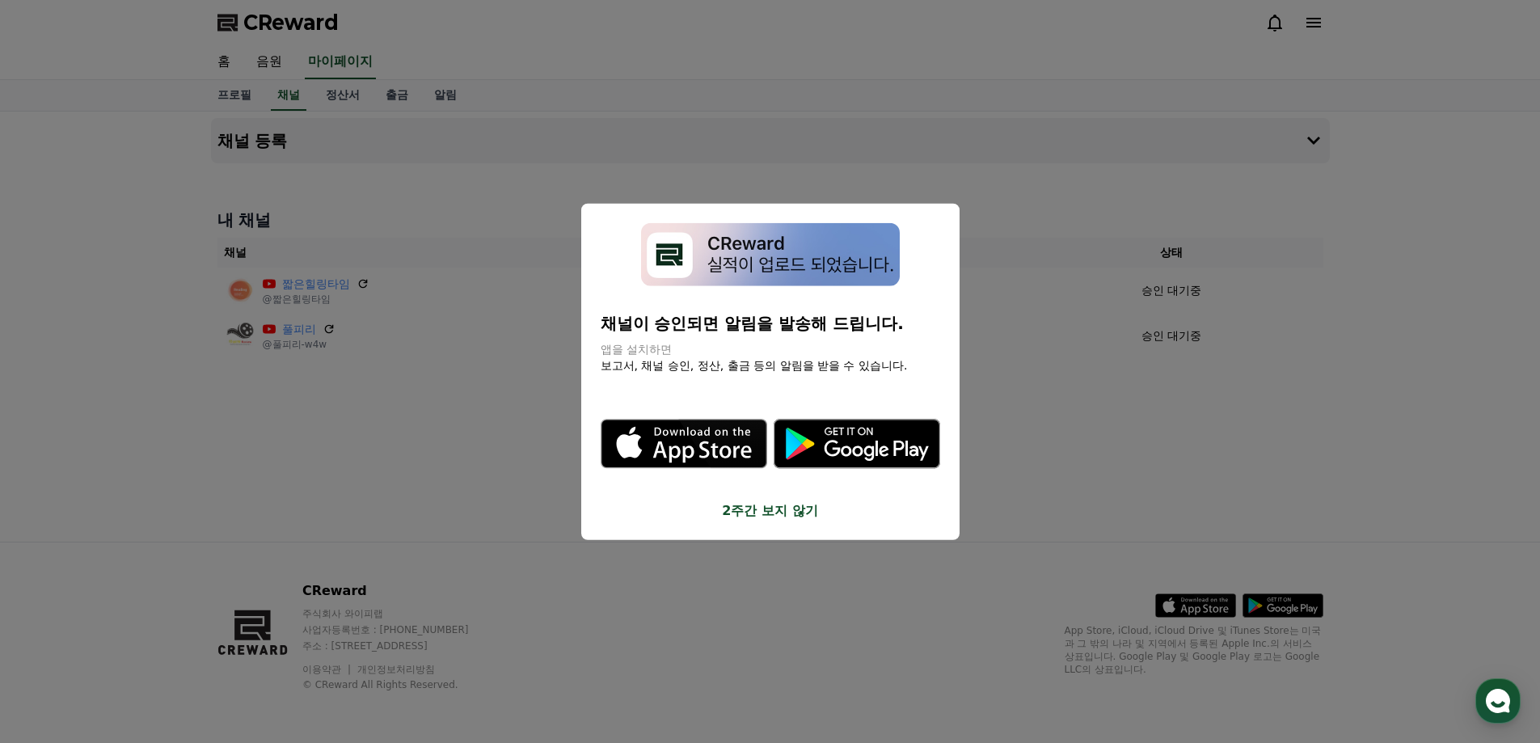
click at [781, 518] on button "2주간 보지 않기" at bounding box center [770, 510] width 339 height 19
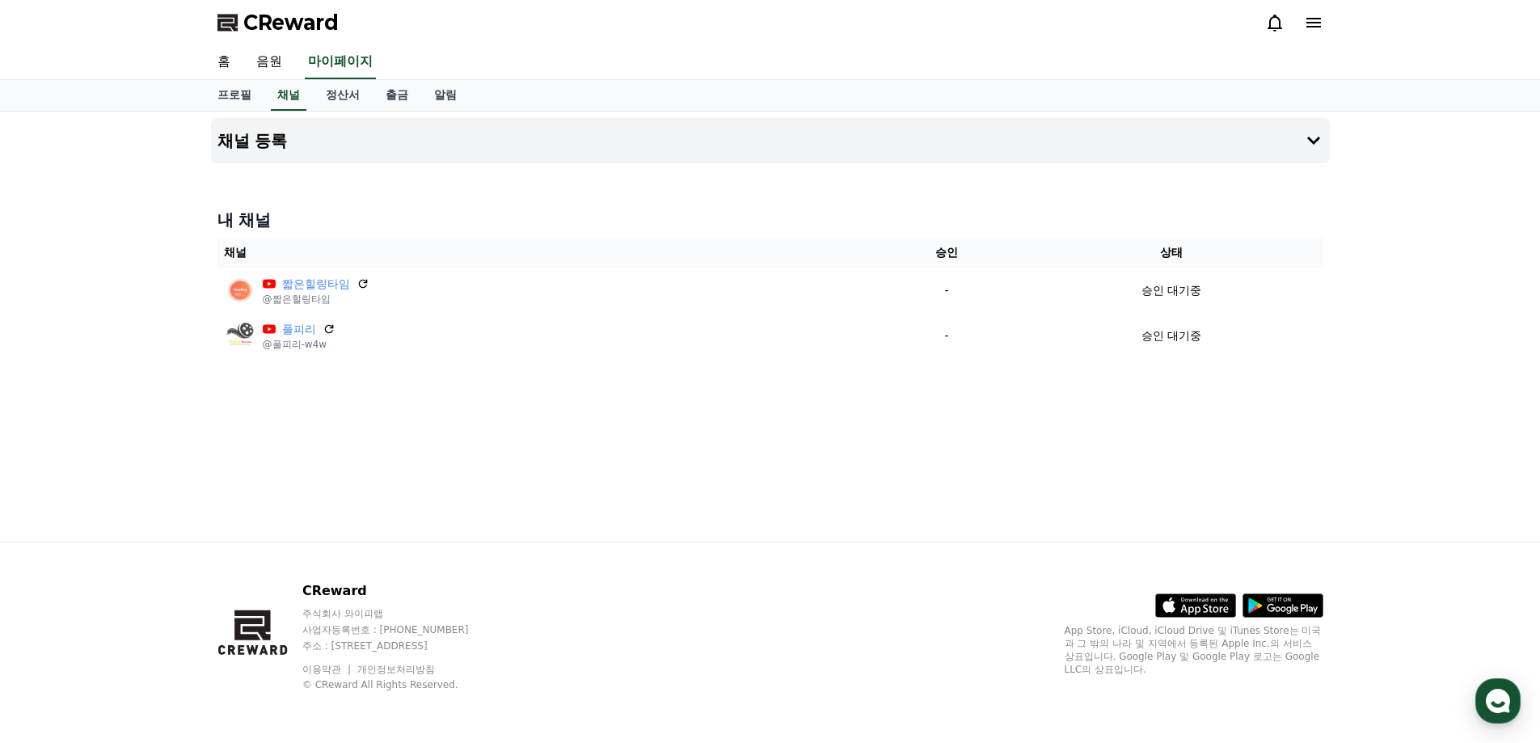
click at [1036, 420] on div "채널 등록 내 채널 채널 승인 상태 짧은힐링타임 @짧은힐링타임 - 승인 대기중 풀피리 @풀피리-w4w - 승인 대기중" at bounding box center [770, 327] width 1132 height 430
click at [726, 394] on div "채널 등록 내 채널 채널 승인 상태 짧은힐링타임 @짧은힐링타임 - 승인 대기중 풀피리 @풀피리-w4w - 승인 대기중" at bounding box center [770, 327] width 1132 height 430
click at [289, 146] on button "채널 등록" at bounding box center [770, 140] width 1119 height 45
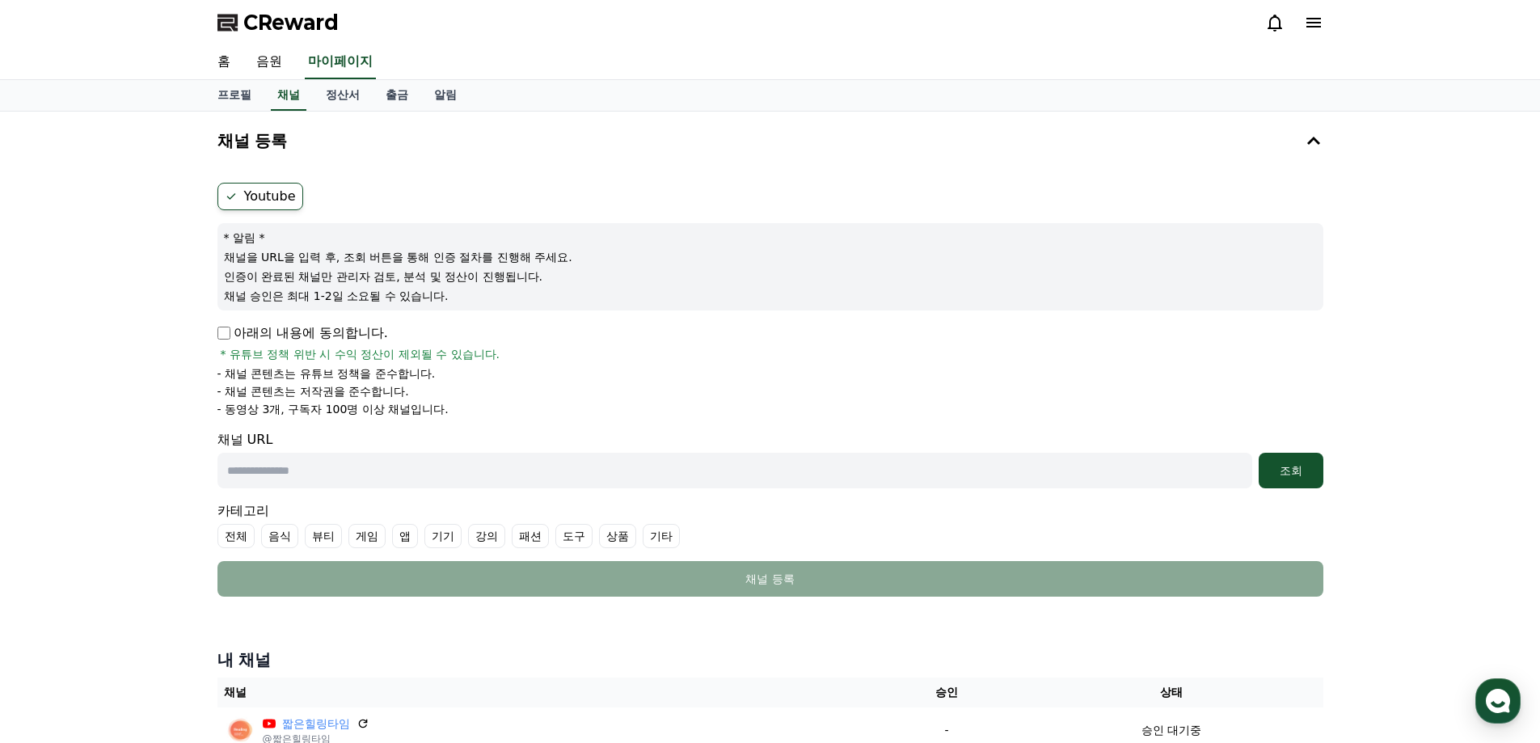
click at [233, 339] on p "아래의 내용에 동의합니다." at bounding box center [302, 332] width 171 height 19
click at [259, 465] on input "text" at bounding box center [734, 471] width 1035 height 36
paste input "**********"
click at [1250, 479] on input "**********" at bounding box center [734, 471] width 1035 height 36
type input "**********"
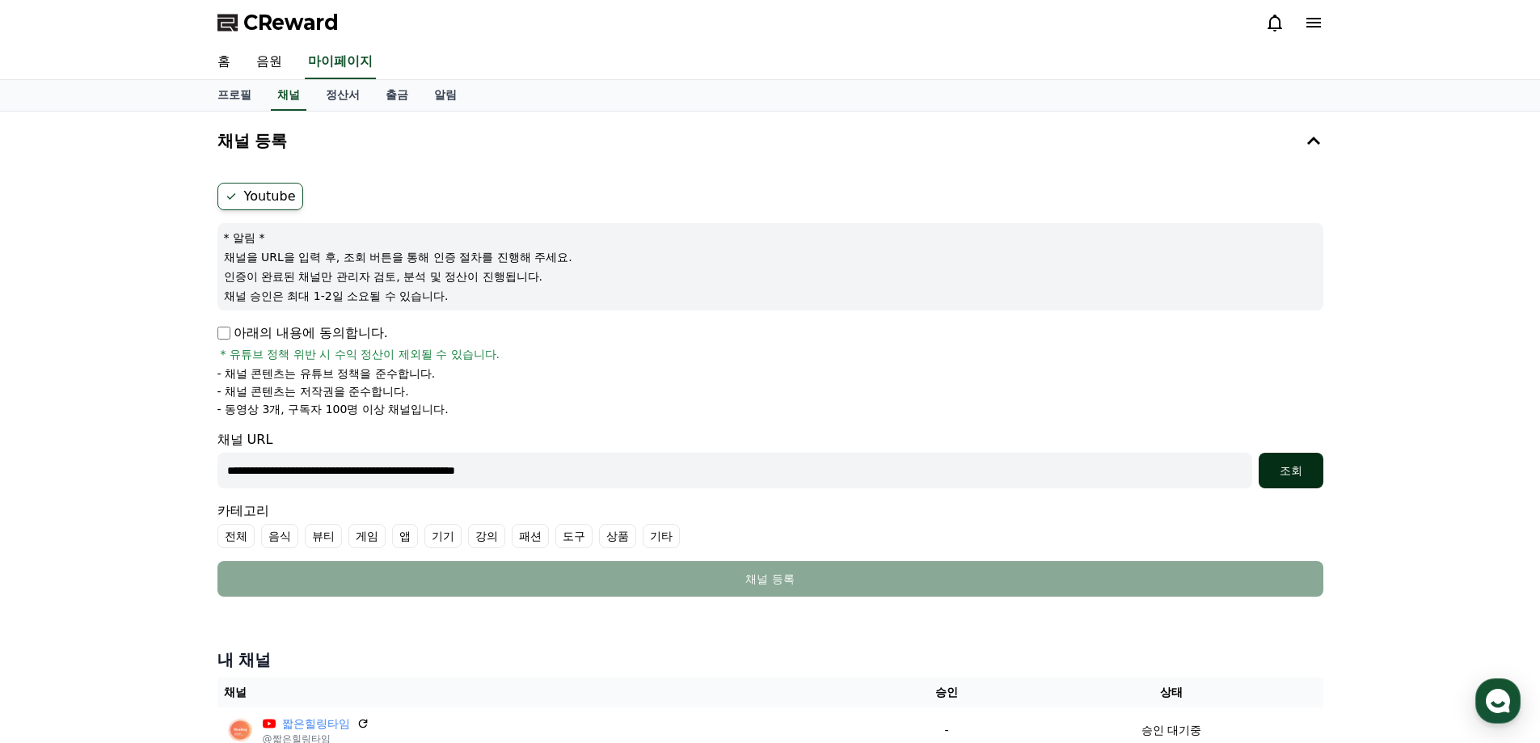
click at [1271, 472] on div "조회" at bounding box center [1291, 470] width 52 height 16
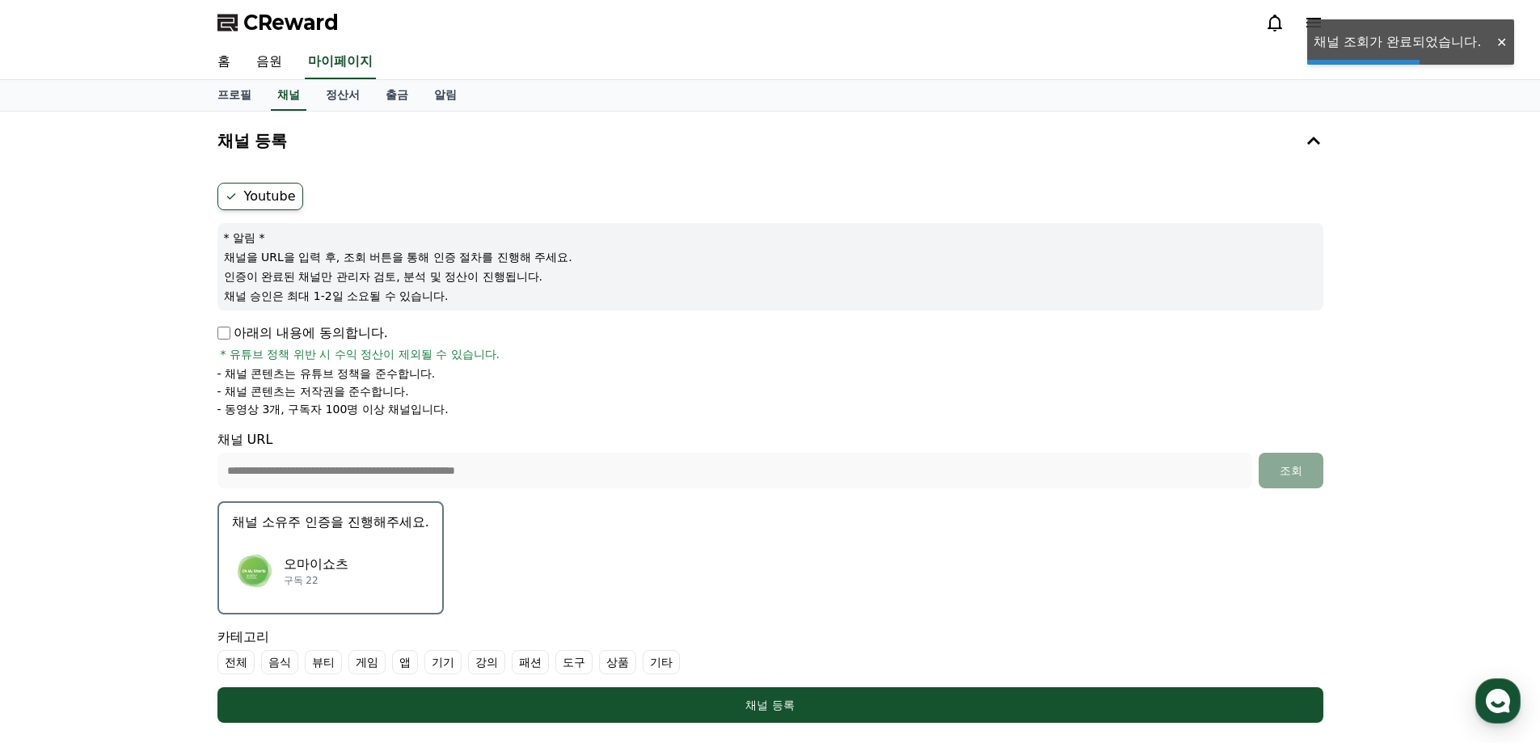
click at [304, 571] on p "오마이쇼츠" at bounding box center [316, 563] width 65 height 19
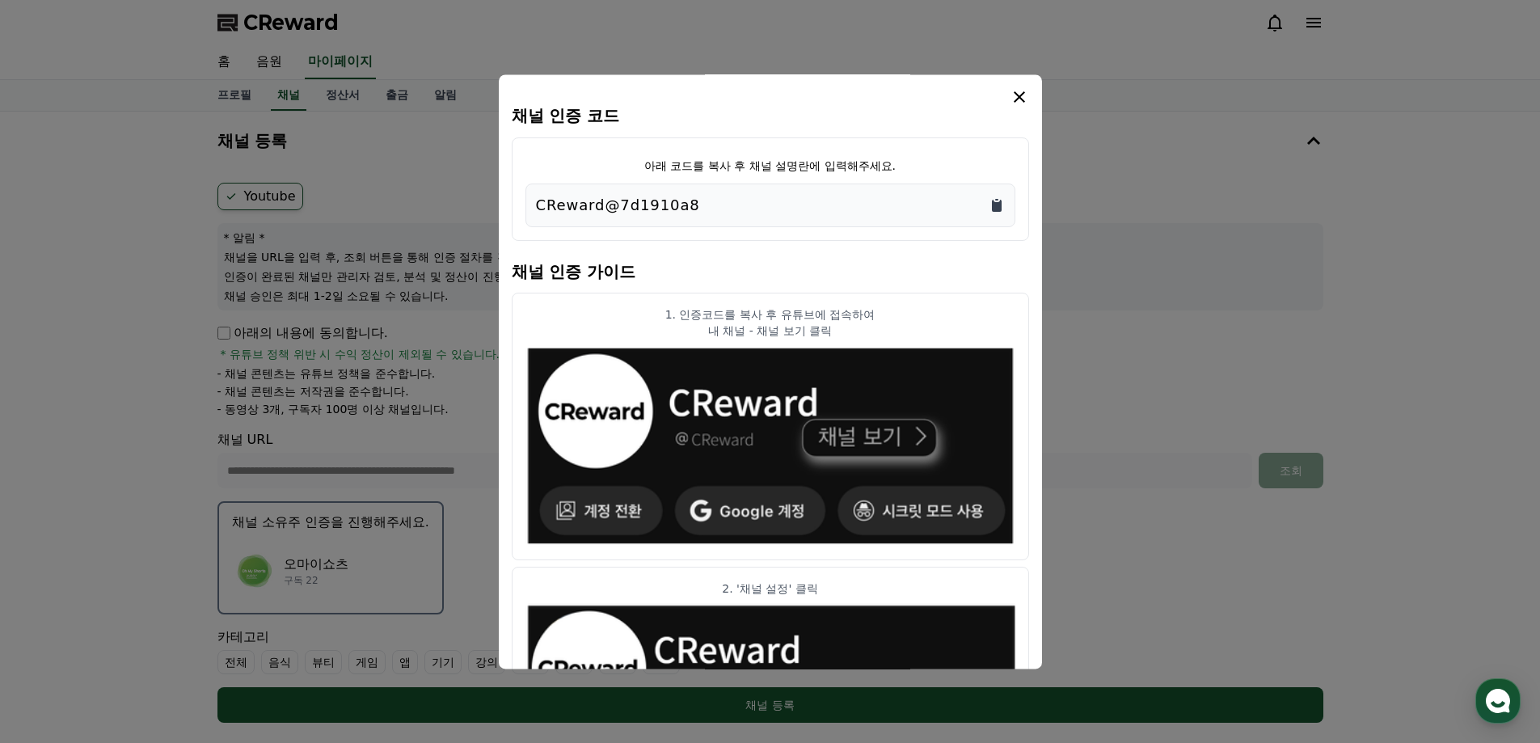
click at [993, 202] on icon "Copy to clipboard" at bounding box center [997, 206] width 10 height 12
click at [1019, 102] on icon "modal" at bounding box center [1019, 96] width 19 height 19
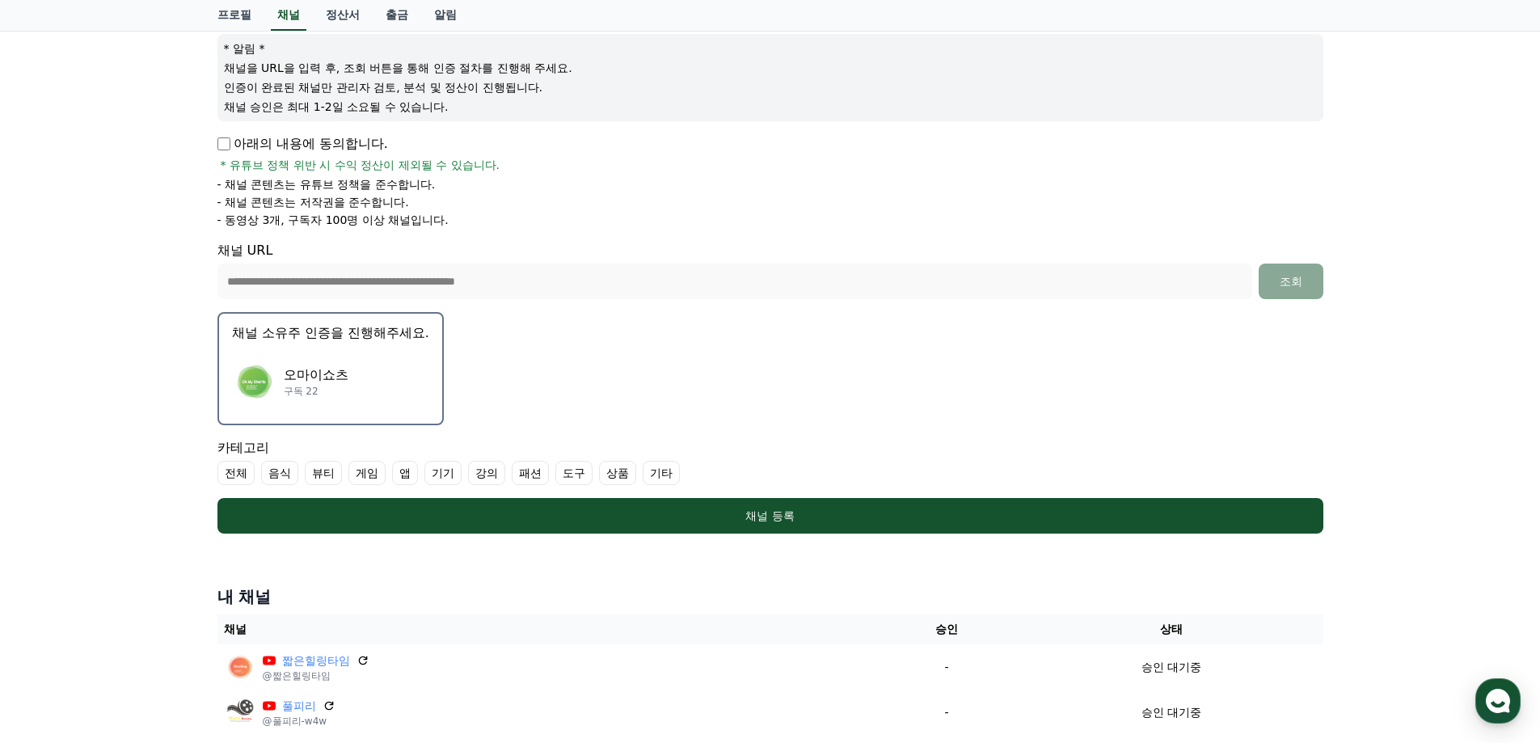
scroll to position [242, 0]
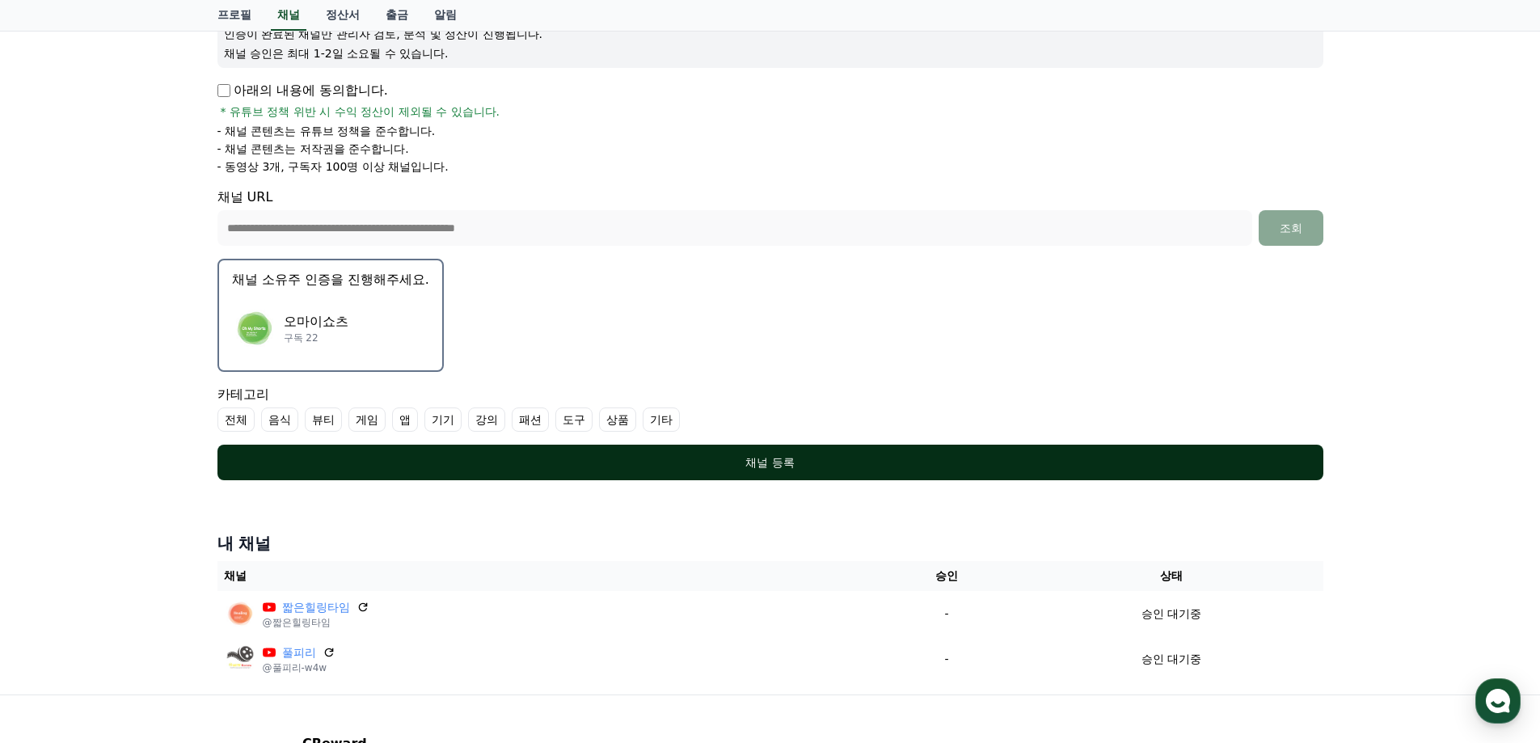
click at [769, 472] on button "채널 등록" at bounding box center [770, 463] width 1106 height 36
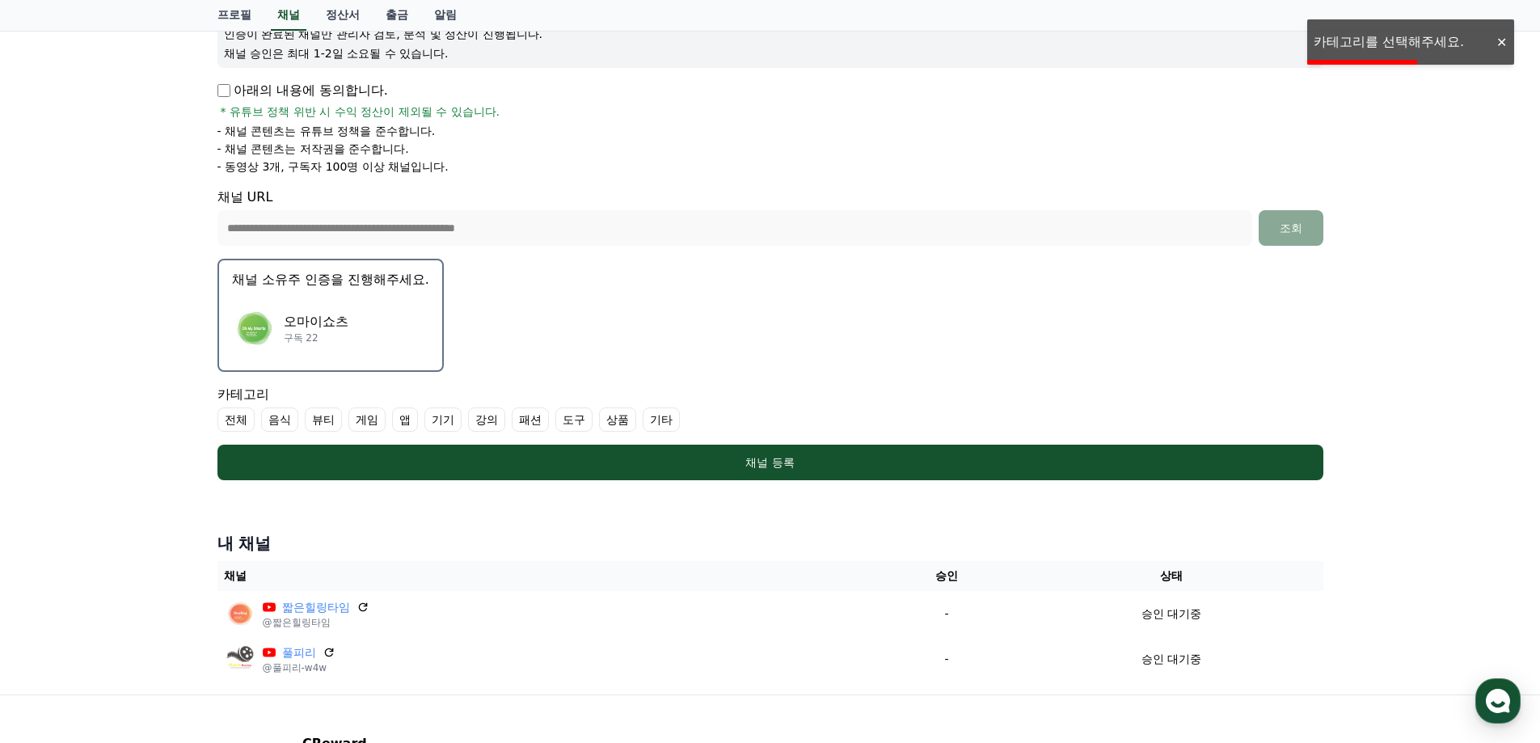
click at [648, 426] on label "기타" at bounding box center [661, 419] width 37 height 24
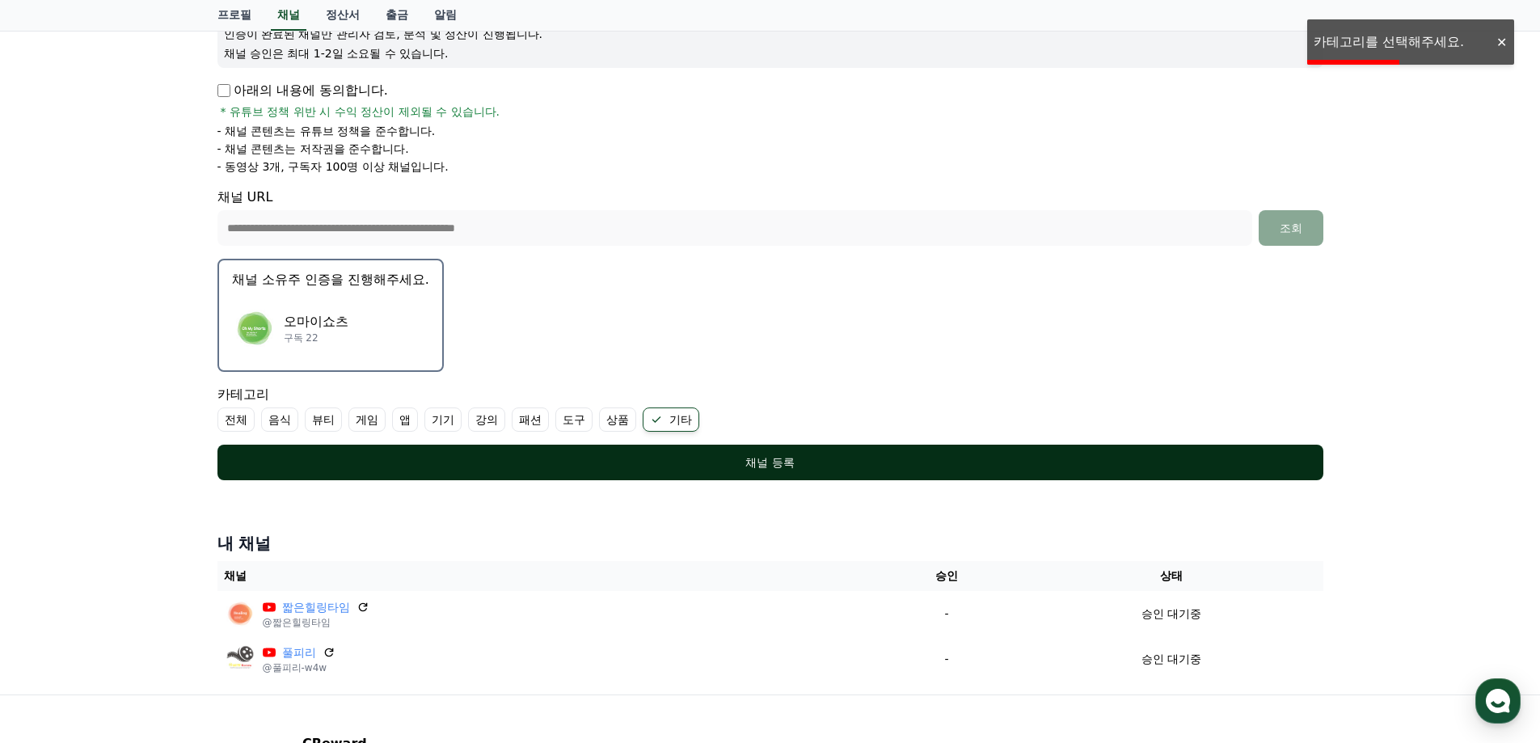
click at [660, 448] on button "채널 등록" at bounding box center [770, 463] width 1106 height 36
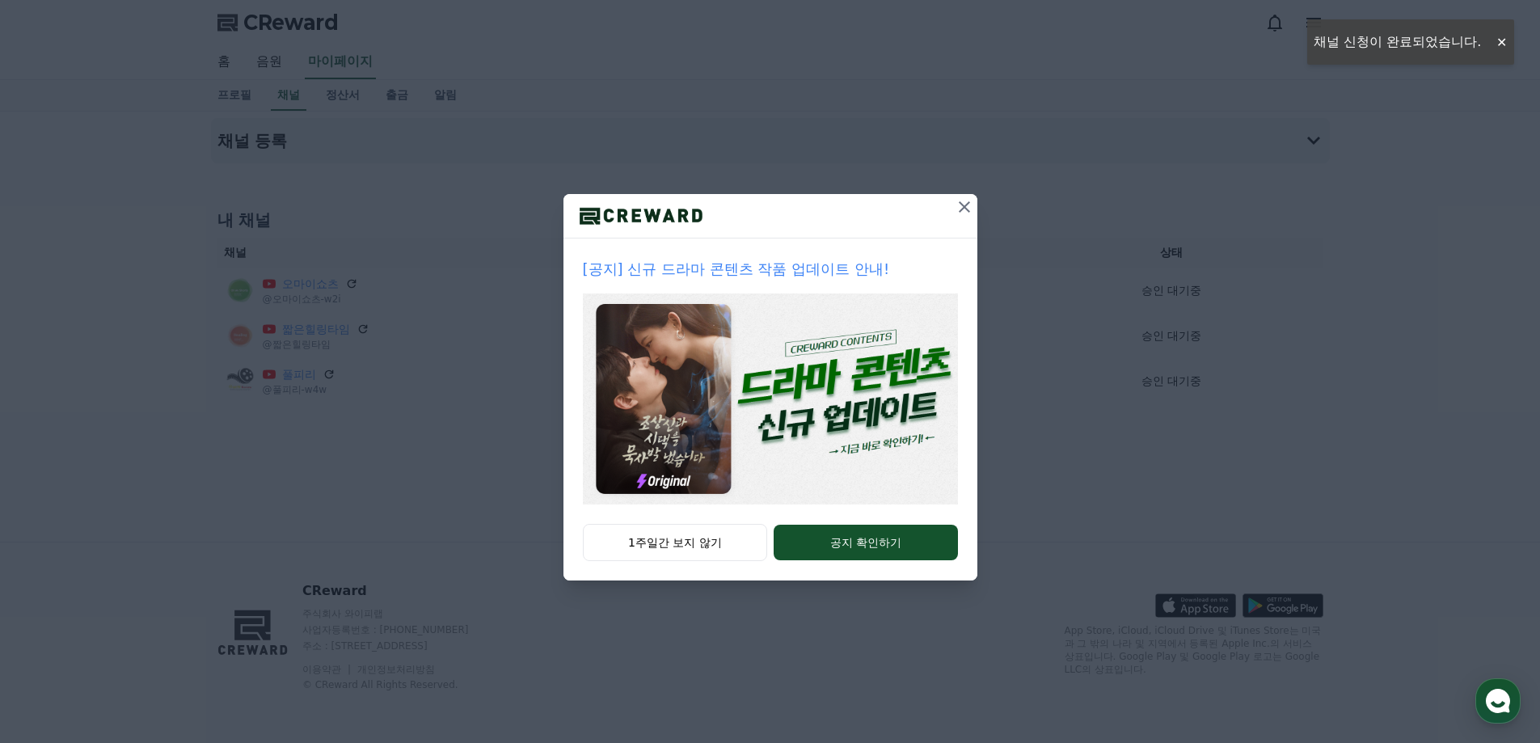
click at [963, 205] on icon at bounding box center [964, 206] width 19 height 19
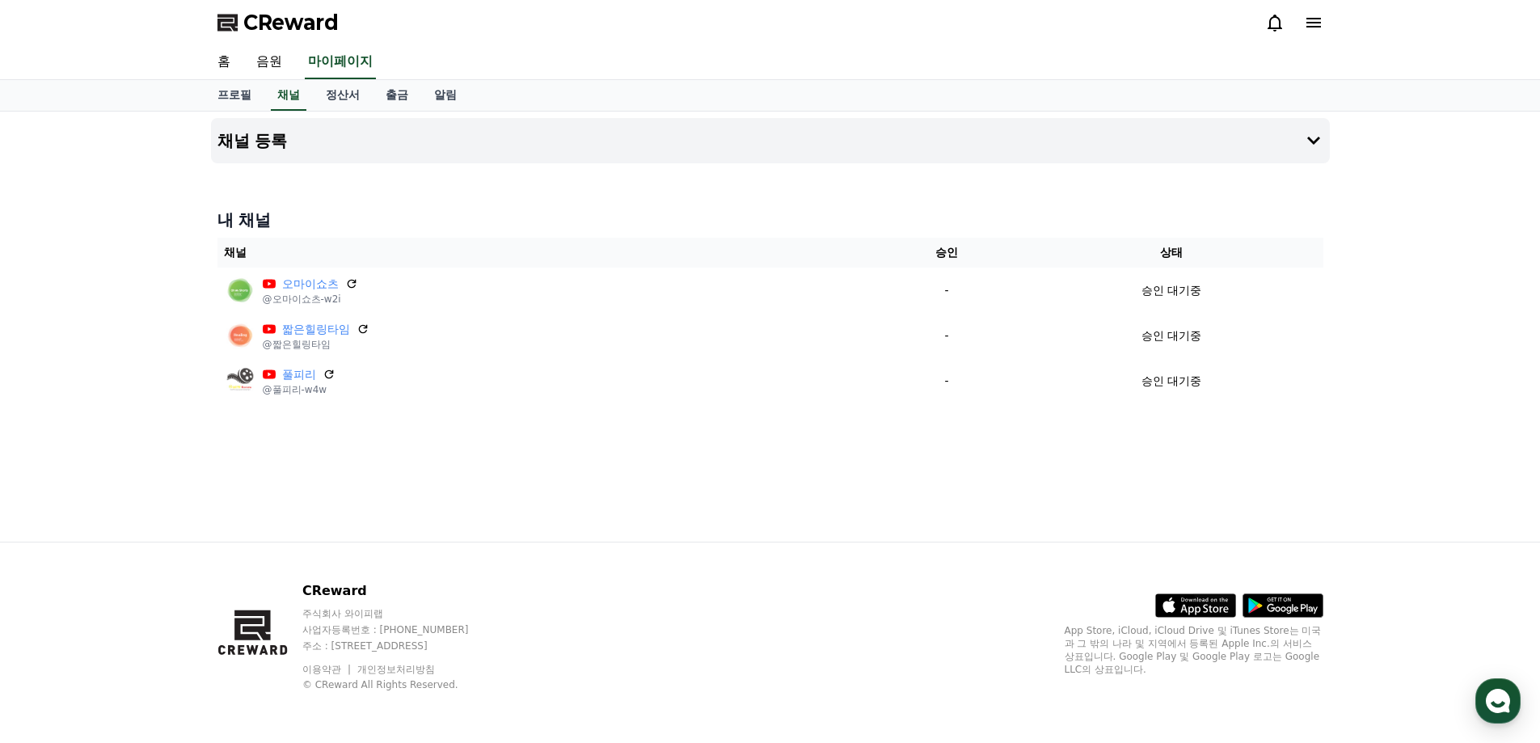
click at [1326, 276] on div "내 채널 채널 승인 상태 오마이쇼츠 @오마이쇼츠-w2i - 승인 대기중 짧은힐링타임 @짧은힐링타임 - 승인 대기중 풀피리 @풀피리-w4w - …" at bounding box center [770, 306] width 1119 height 208
click at [1386, 289] on div "채널 등록 내 채널 채널 승인 상태 오마이쇼츠 @오마이쇼츠-w2i - 승인 대기중 짧은힐링타임 @짧은힐링타임 - 승인 대기중 풀피리 @풀피리-…" at bounding box center [770, 327] width 1540 height 430
